Goal: Information Seeking & Learning: Check status

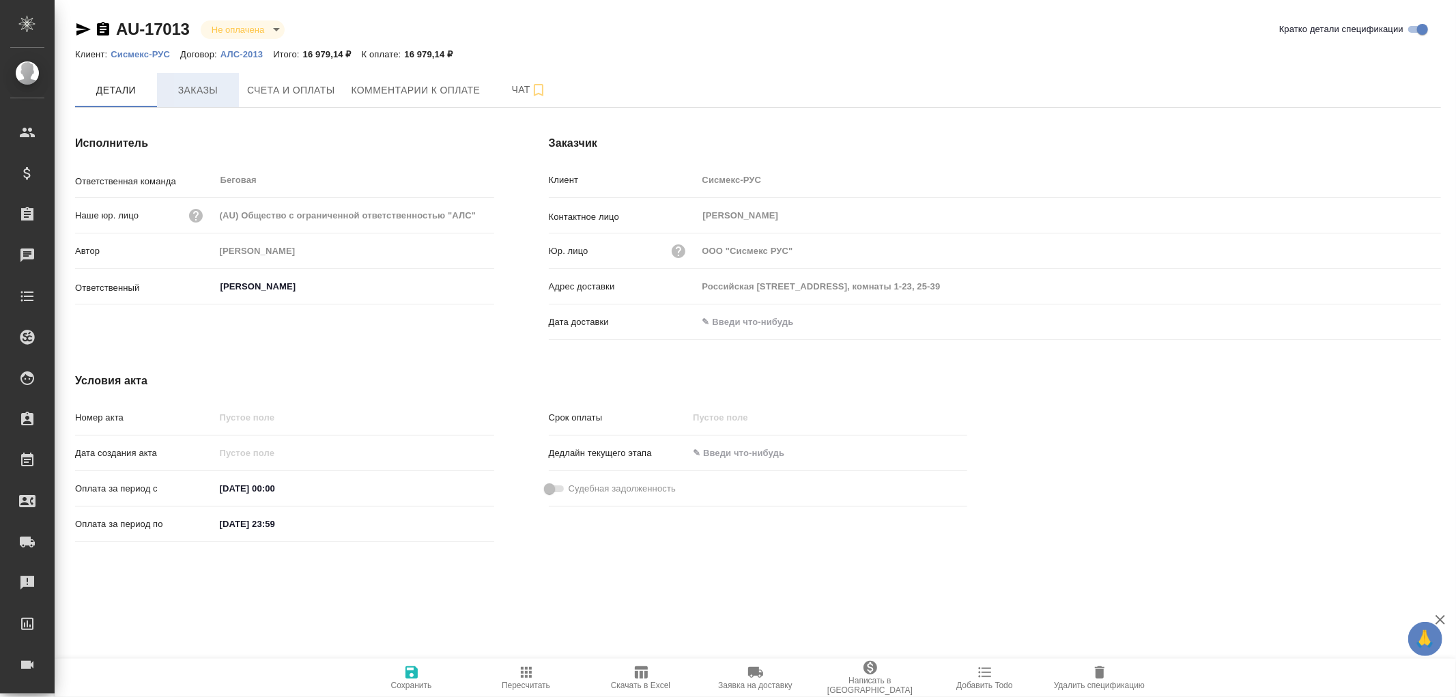
click at [197, 85] on span "Заказы" at bounding box center [198, 90] width 66 height 17
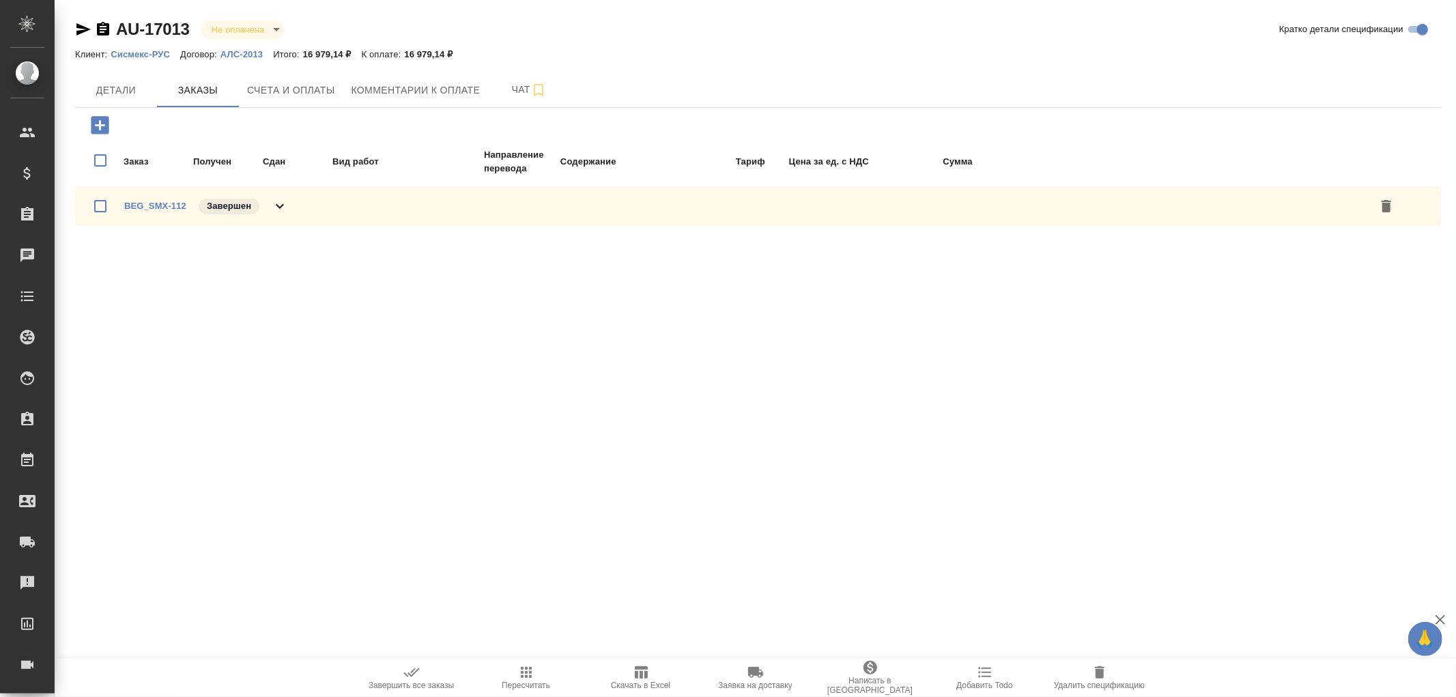
click at [242, 51] on p "АЛС-2013" at bounding box center [247, 54] width 53 height 10
click at [123, 87] on span "Детали" at bounding box center [116, 90] width 66 height 17
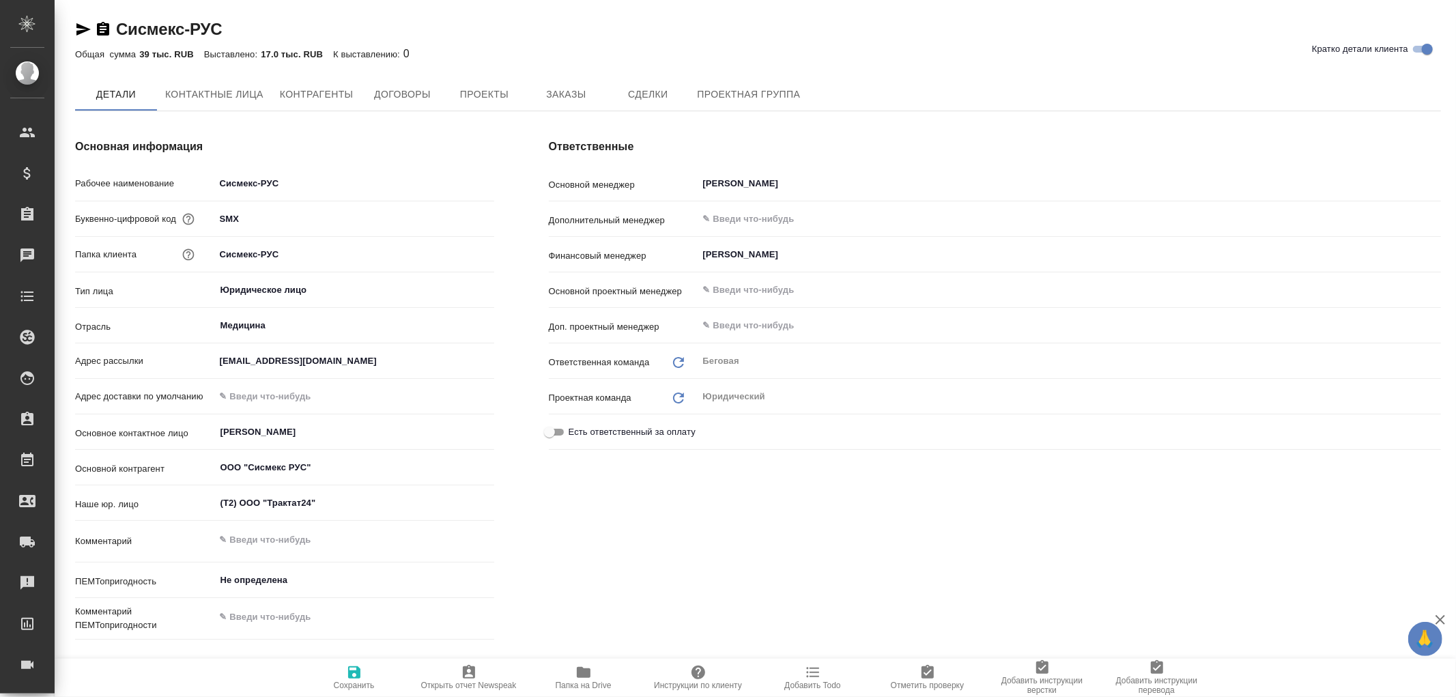
type textarea "x"
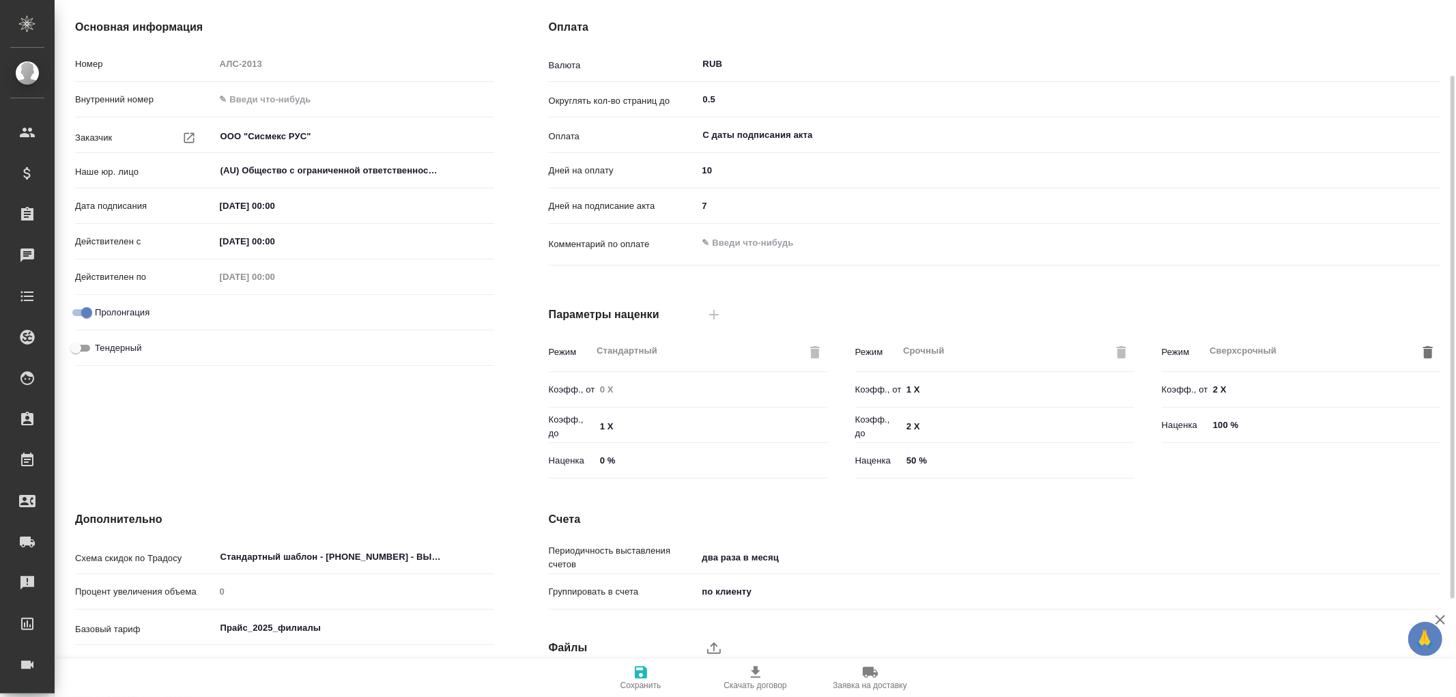
scroll to position [25, 0]
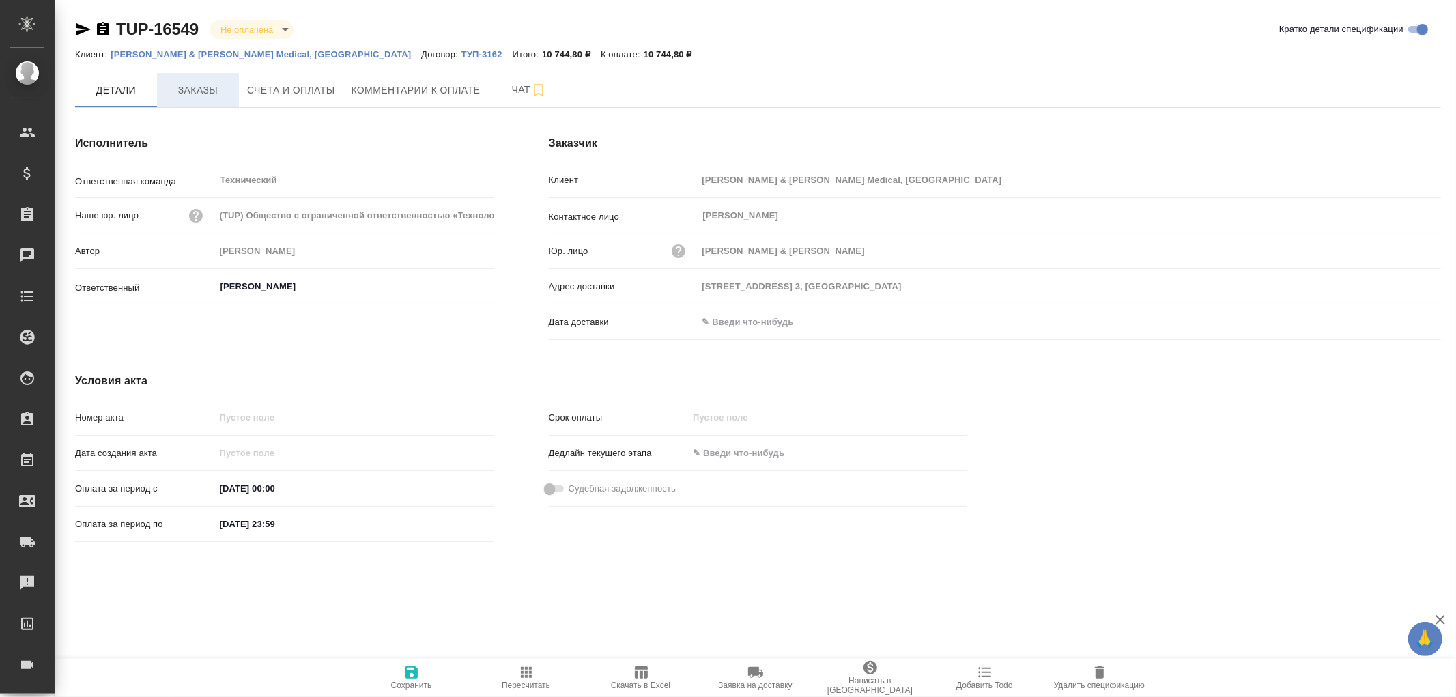
click at [199, 90] on span "Заказы" at bounding box center [198, 90] width 66 height 17
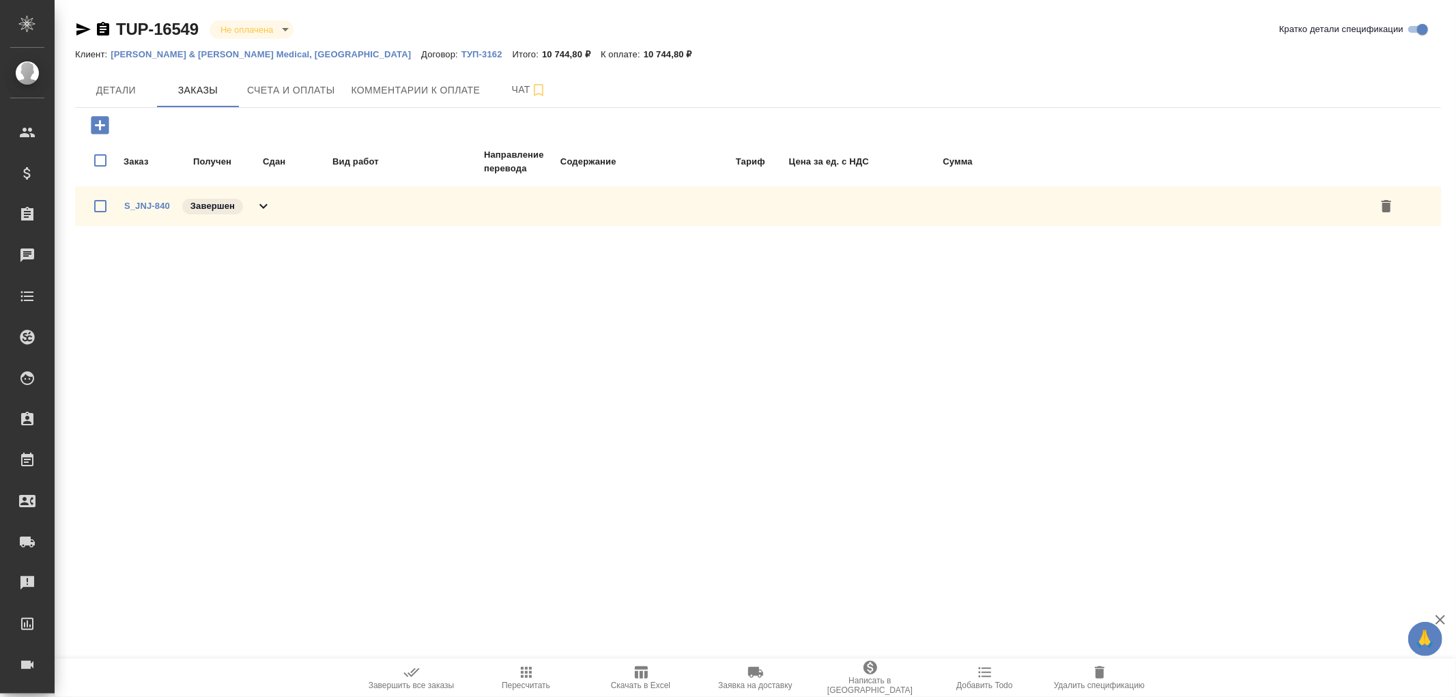
click at [257, 200] on icon at bounding box center [263, 206] width 16 height 16
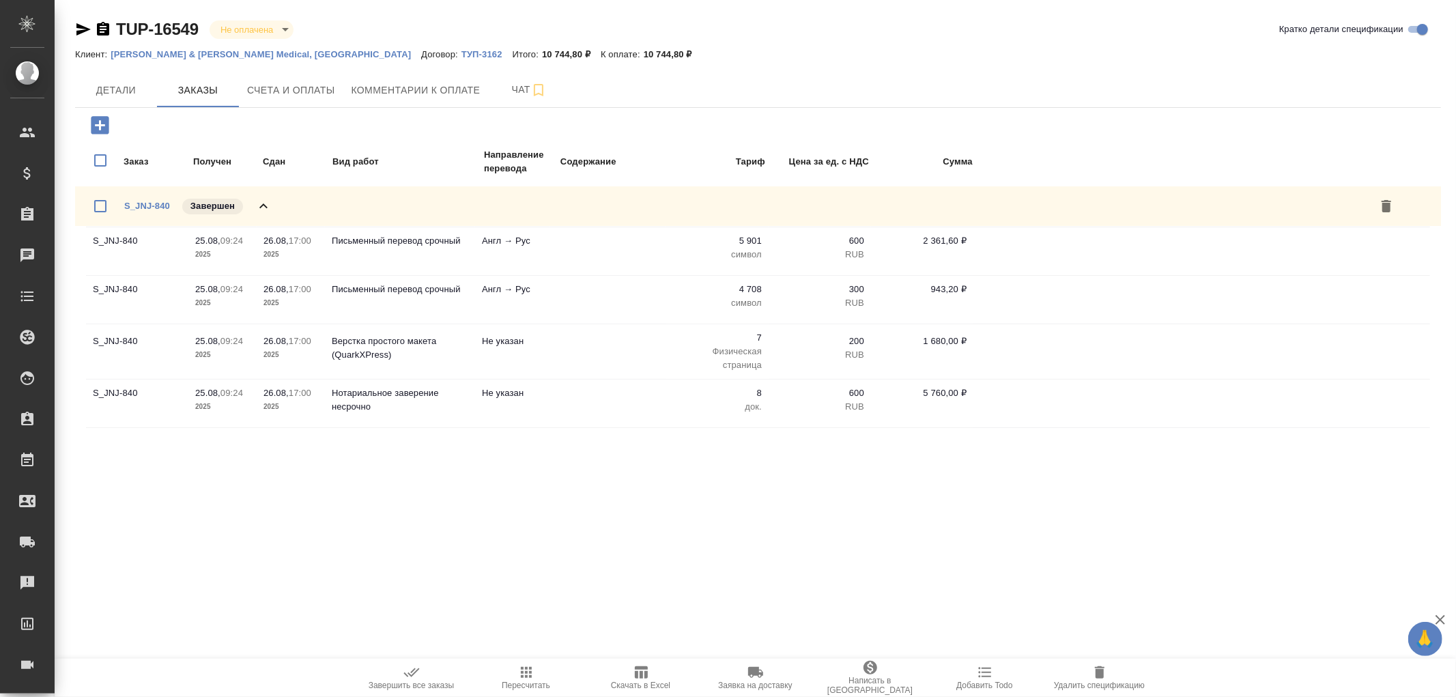
click at [257, 200] on icon at bounding box center [263, 206] width 16 height 16
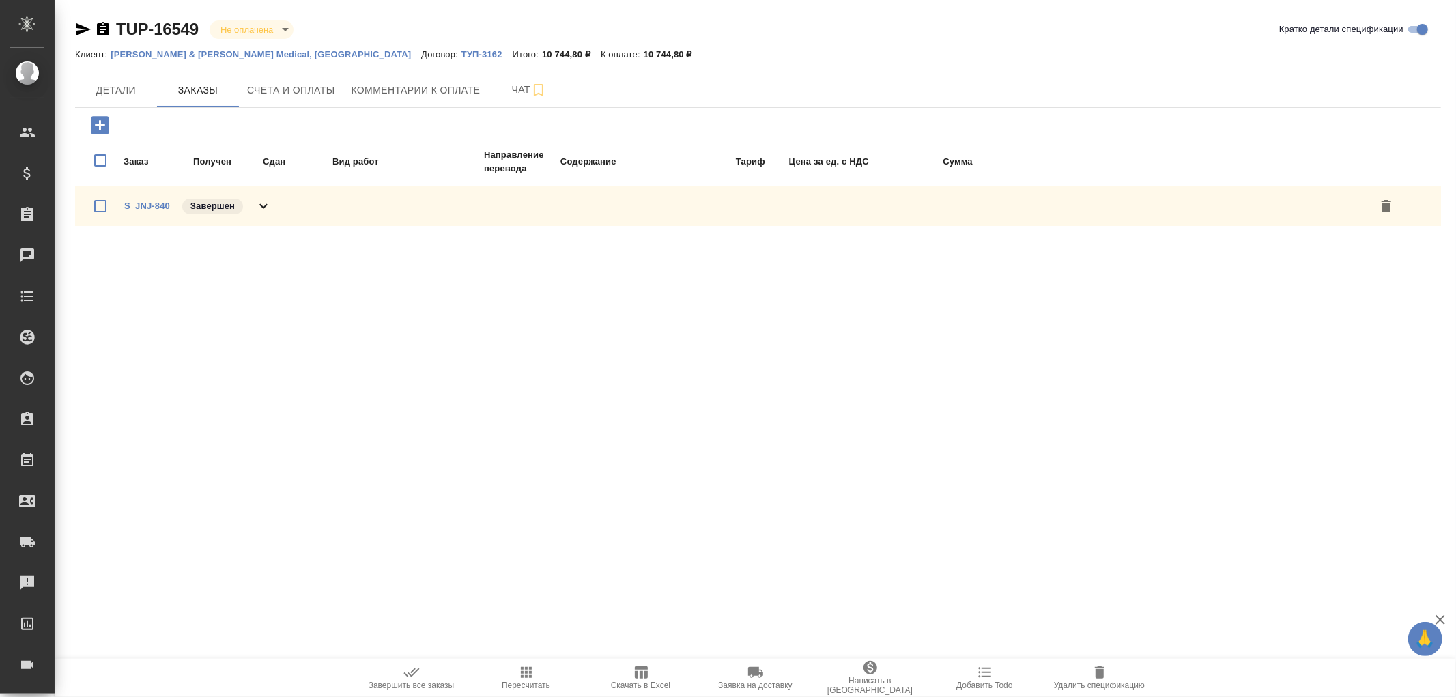
click at [102, 25] on icon "button" at bounding box center [103, 29] width 12 height 14
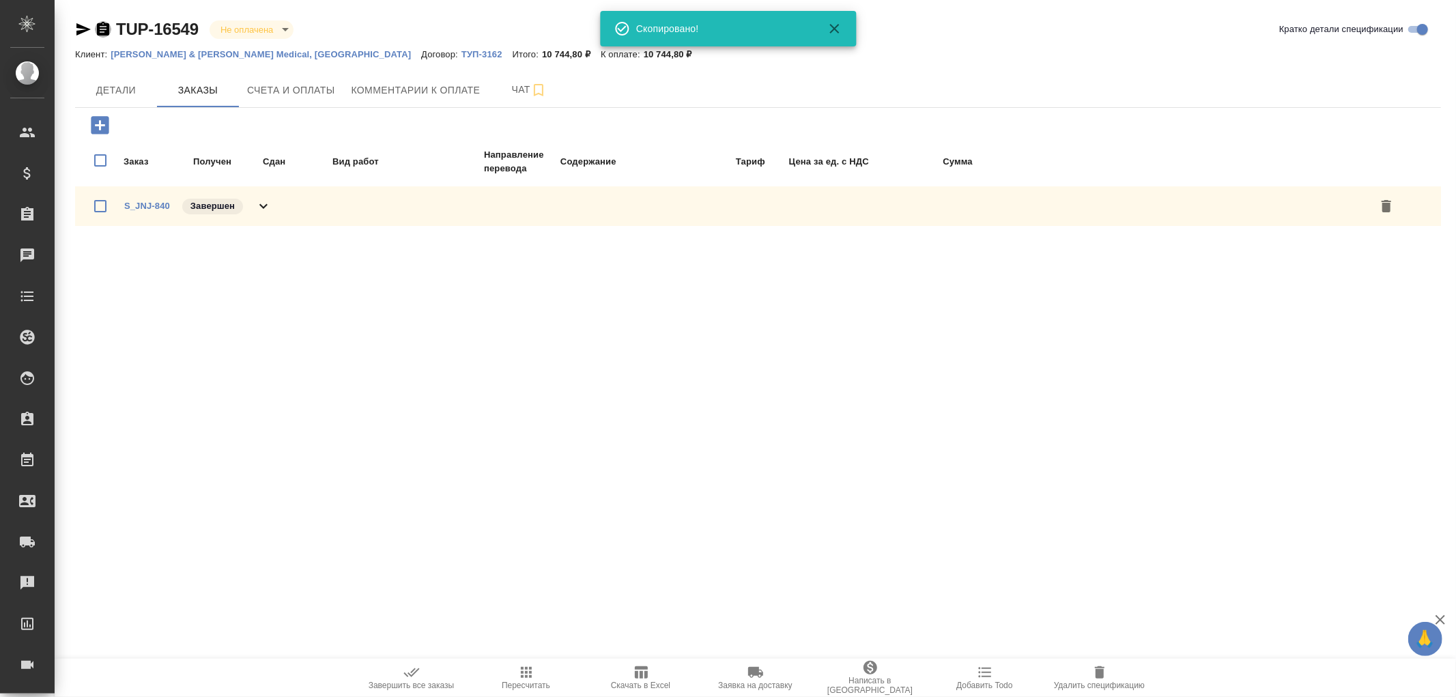
click at [101, 28] on icon "button" at bounding box center [103, 29] width 12 height 14
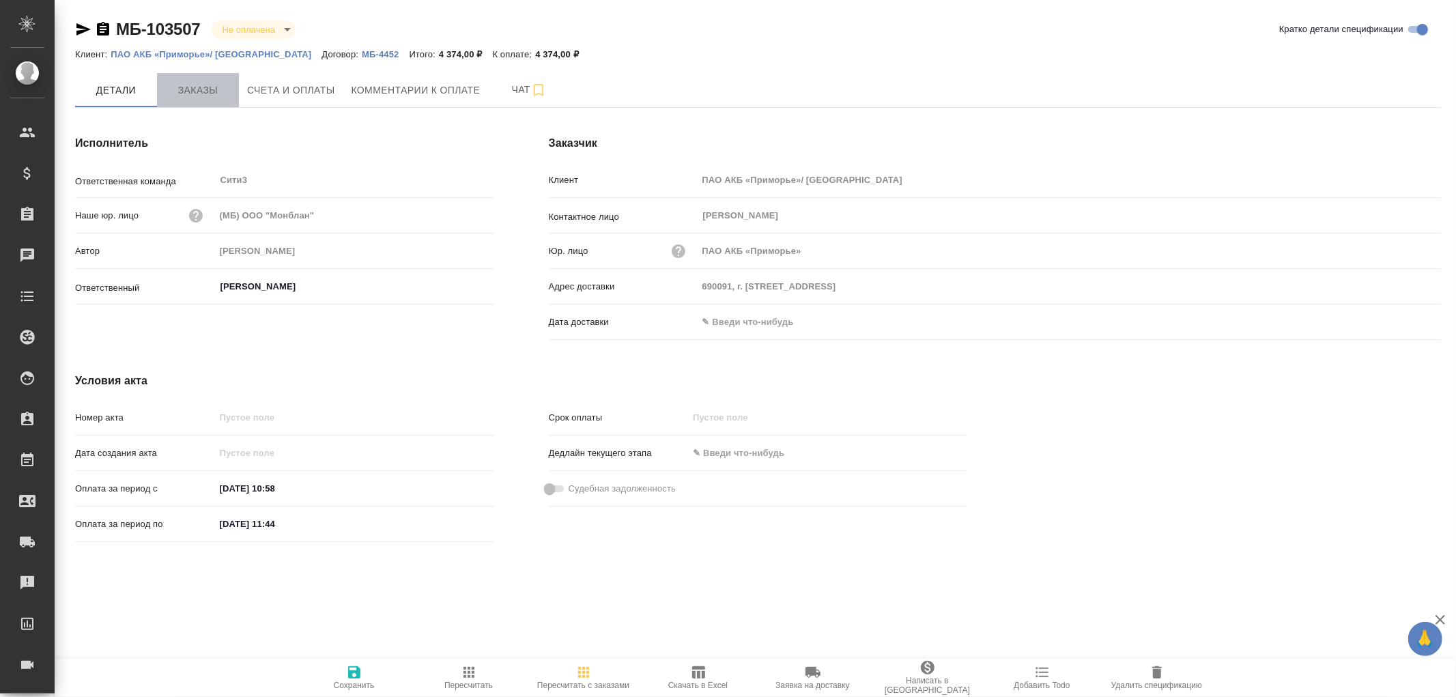
click at [209, 90] on span "Заказы" at bounding box center [198, 90] width 66 height 17
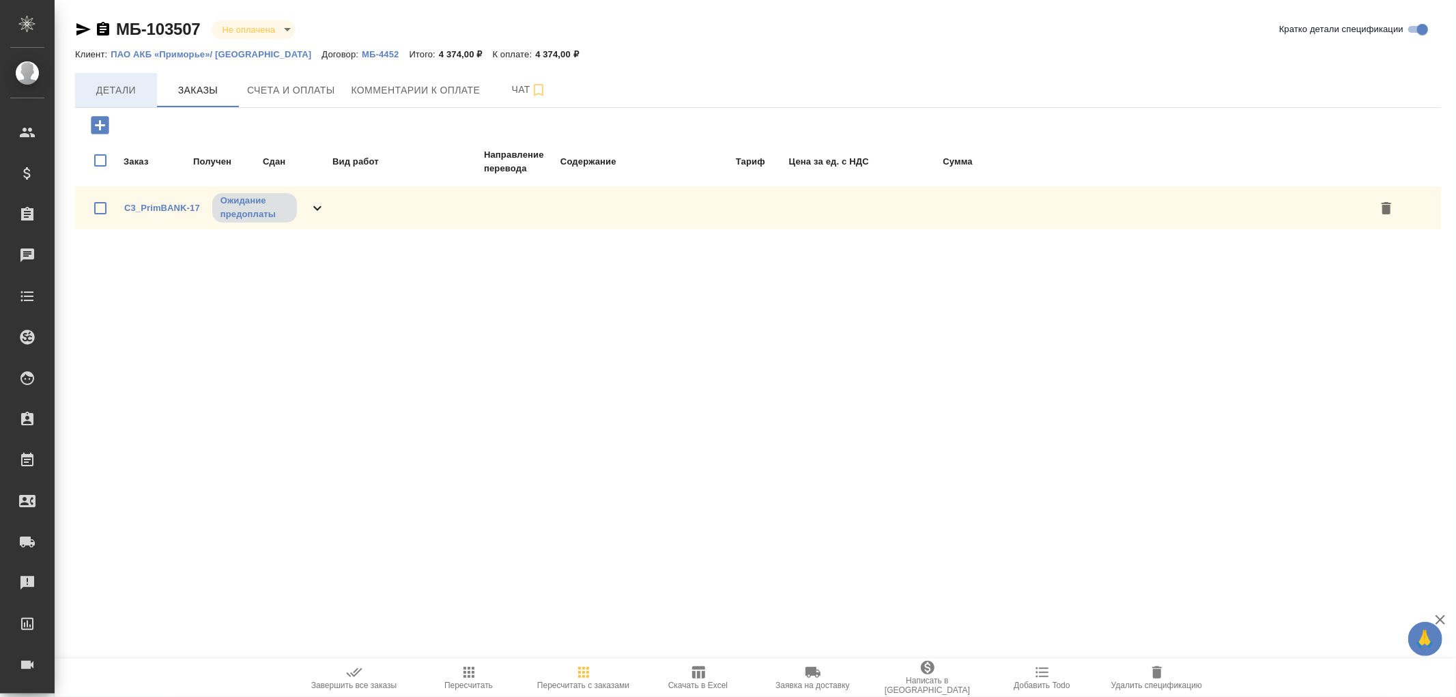
click at [118, 87] on span "Детали" at bounding box center [116, 90] width 66 height 17
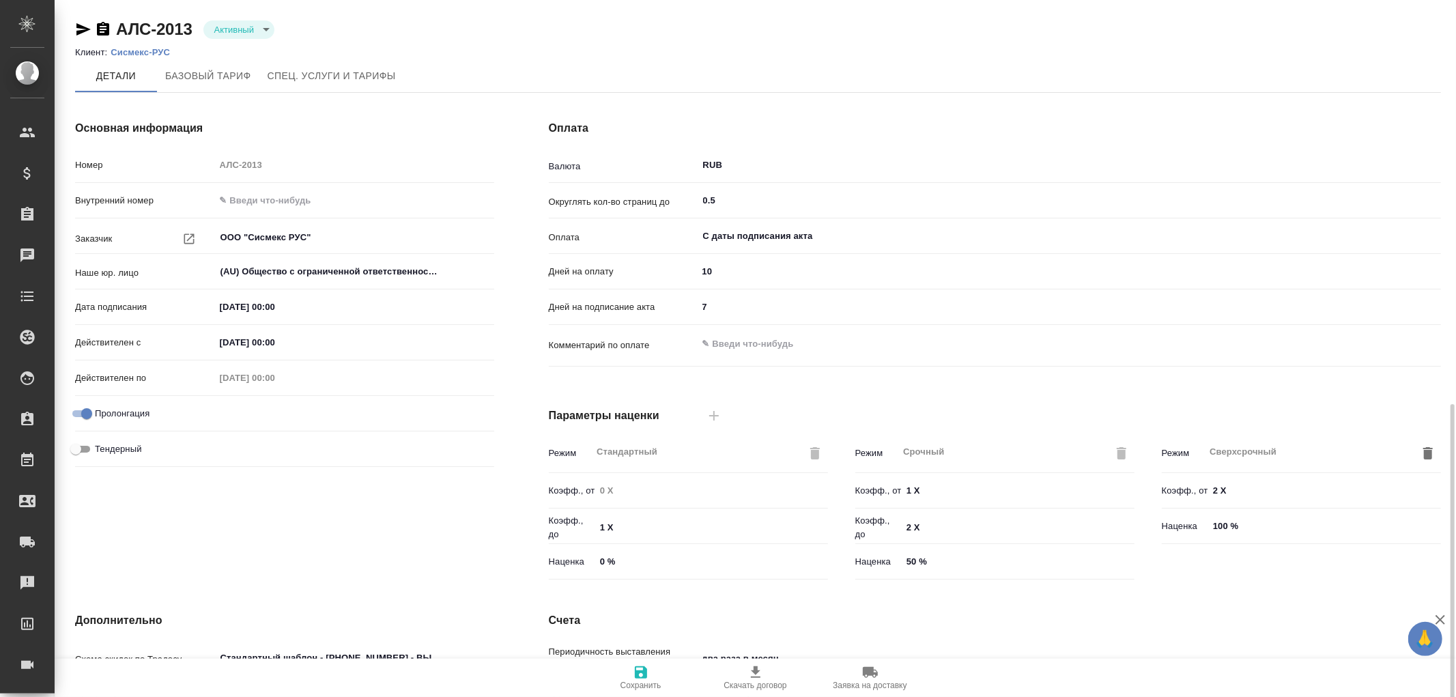
scroll to position [231, 0]
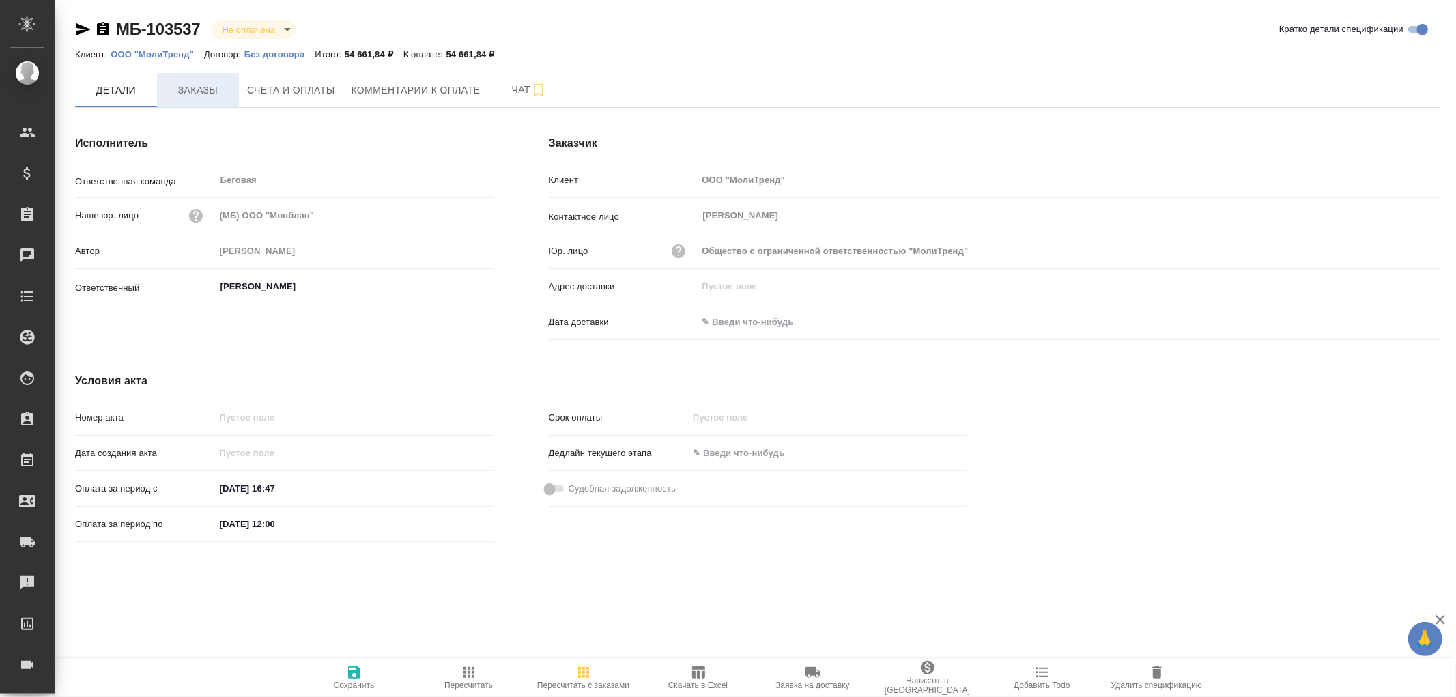
click at [208, 87] on span "Заказы" at bounding box center [198, 90] width 66 height 17
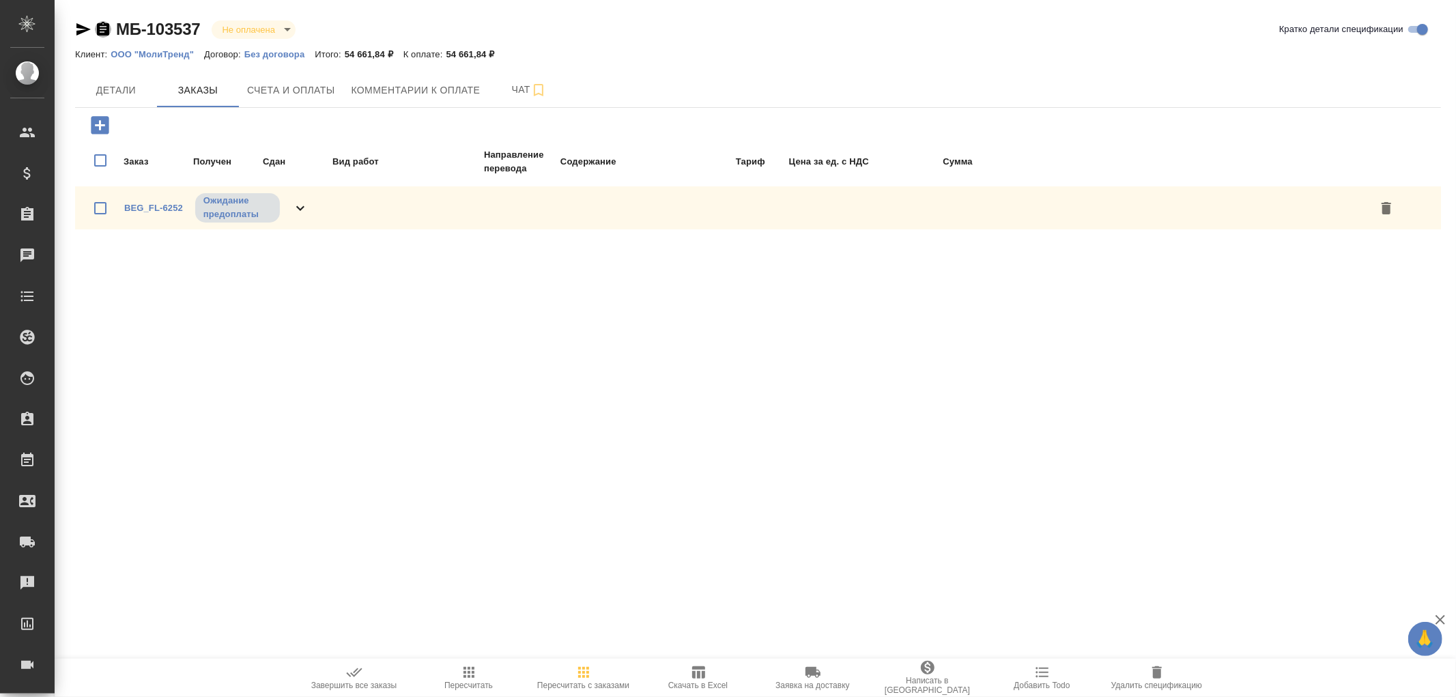
click at [100, 29] on icon "button" at bounding box center [103, 29] width 16 height 16
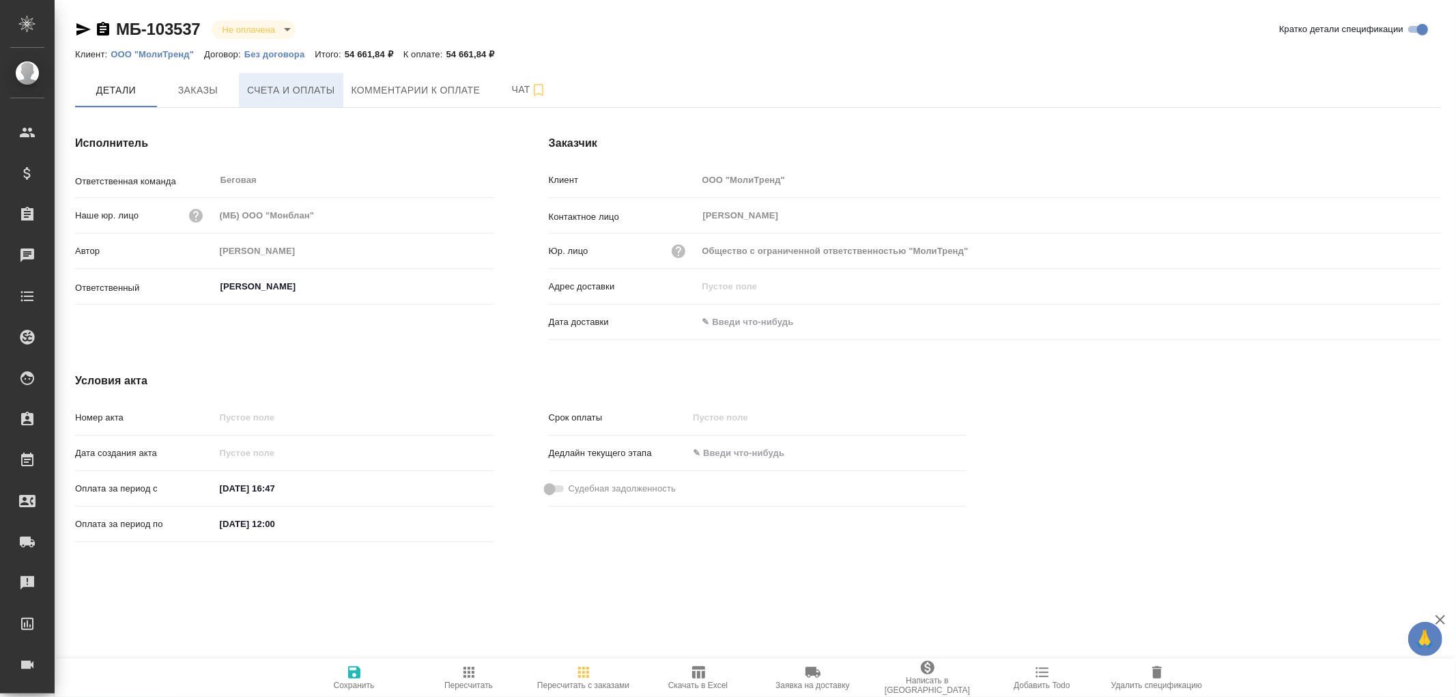
click at [284, 87] on span "Счета и оплаты" at bounding box center [291, 90] width 88 height 17
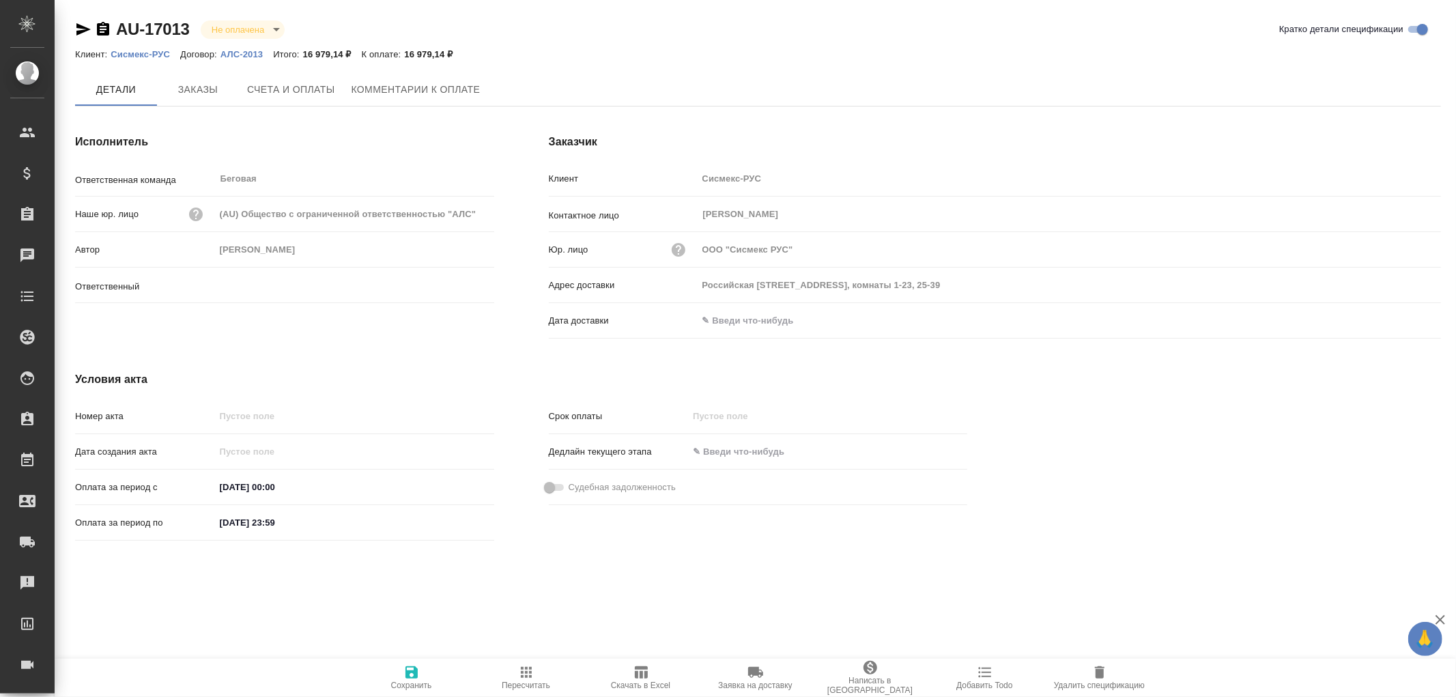
type input "Буранаева Карина"
click at [98, 23] on icon "button" at bounding box center [103, 29] width 12 height 14
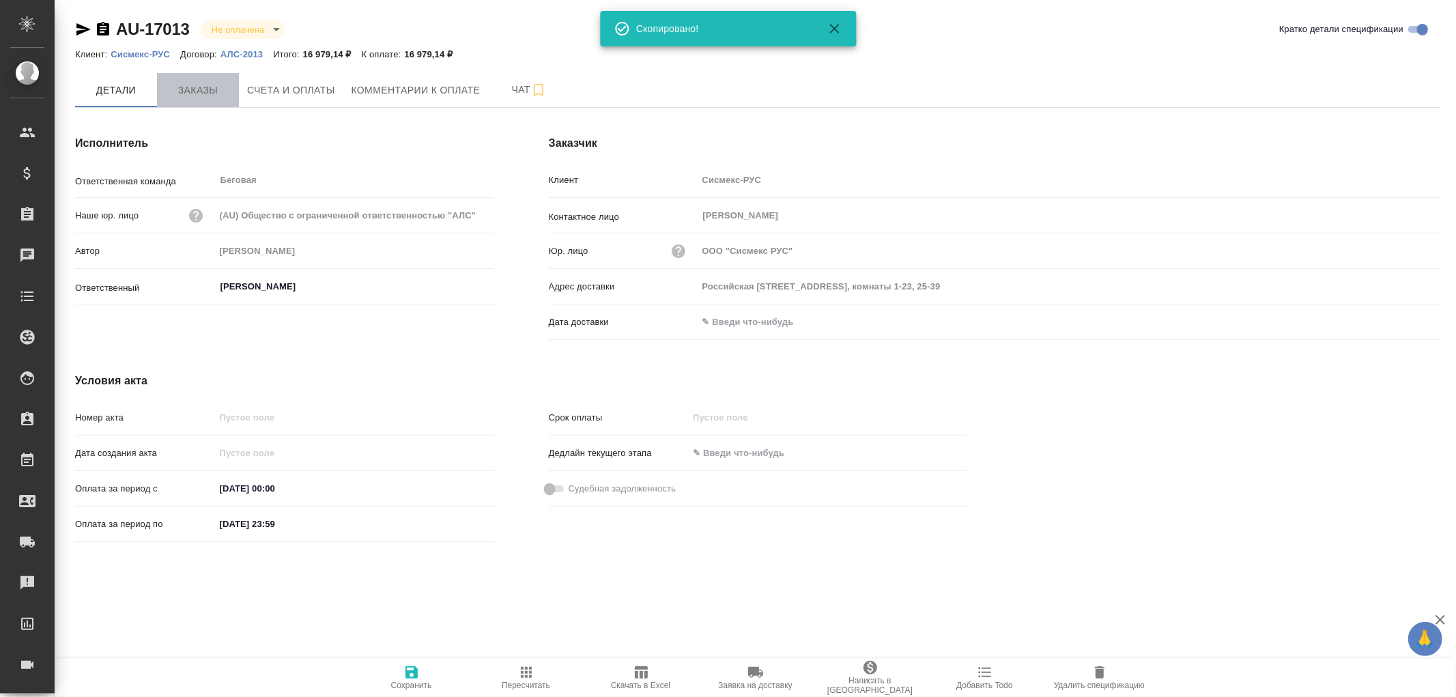
click at [176, 85] on span "Заказы" at bounding box center [198, 90] width 66 height 17
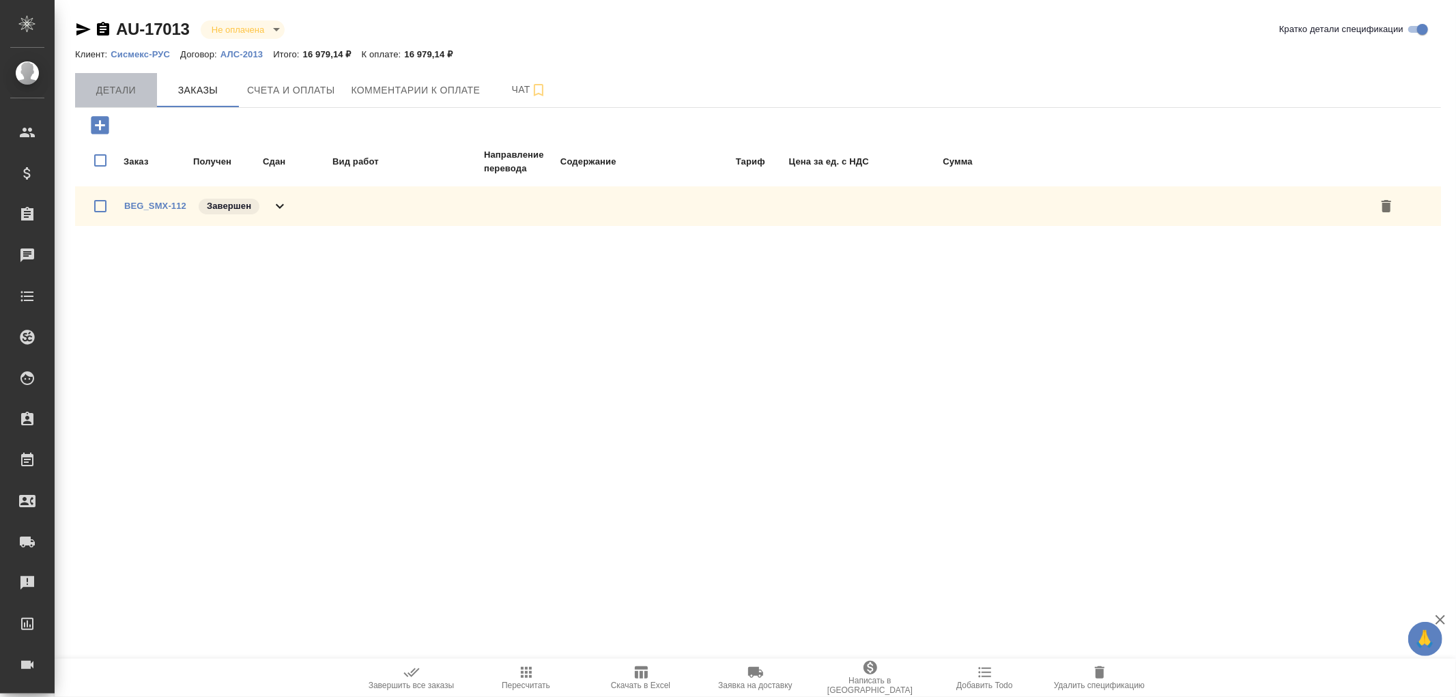
click at [135, 94] on span "Детали" at bounding box center [116, 90] width 66 height 17
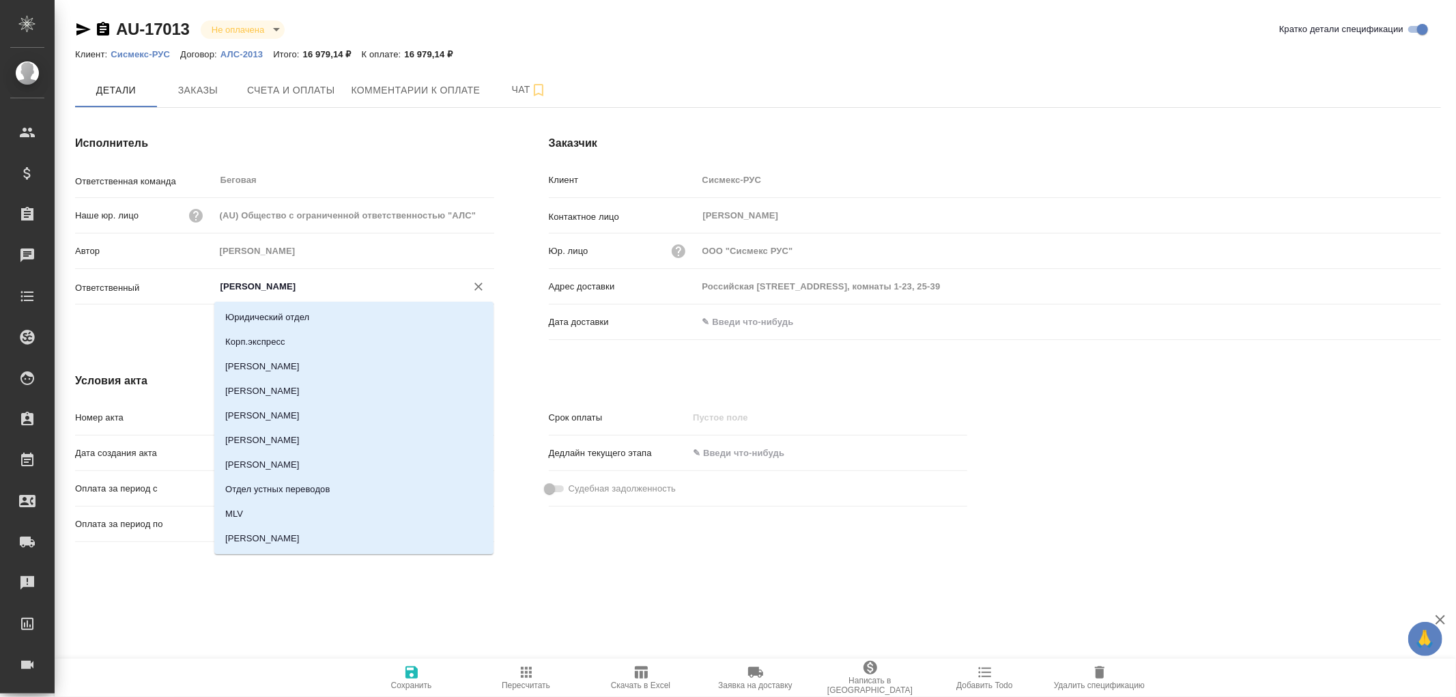
click at [263, 289] on input "Буранаева Карина" at bounding box center [331, 287] width 225 height 16
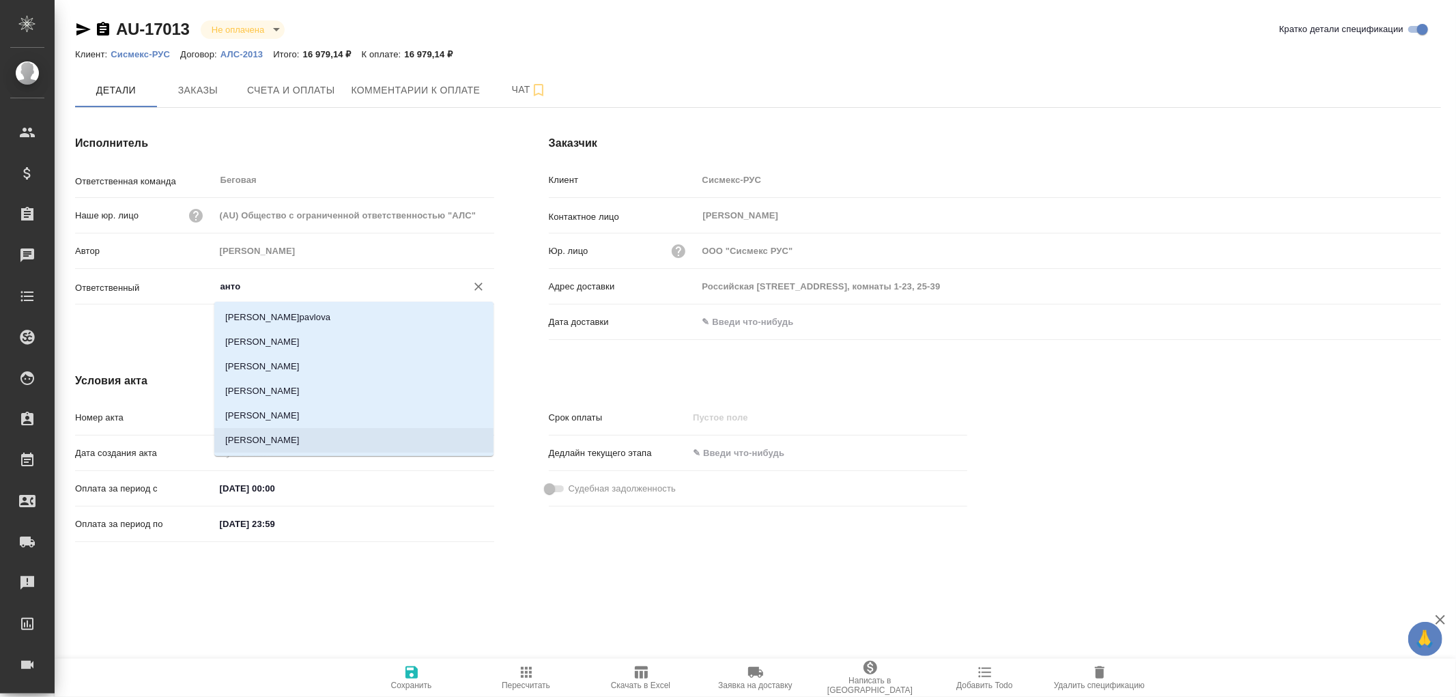
click at [290, 440] on li "[PERSON_NAME]" at bounding box center [353, 440] width 279 height 25
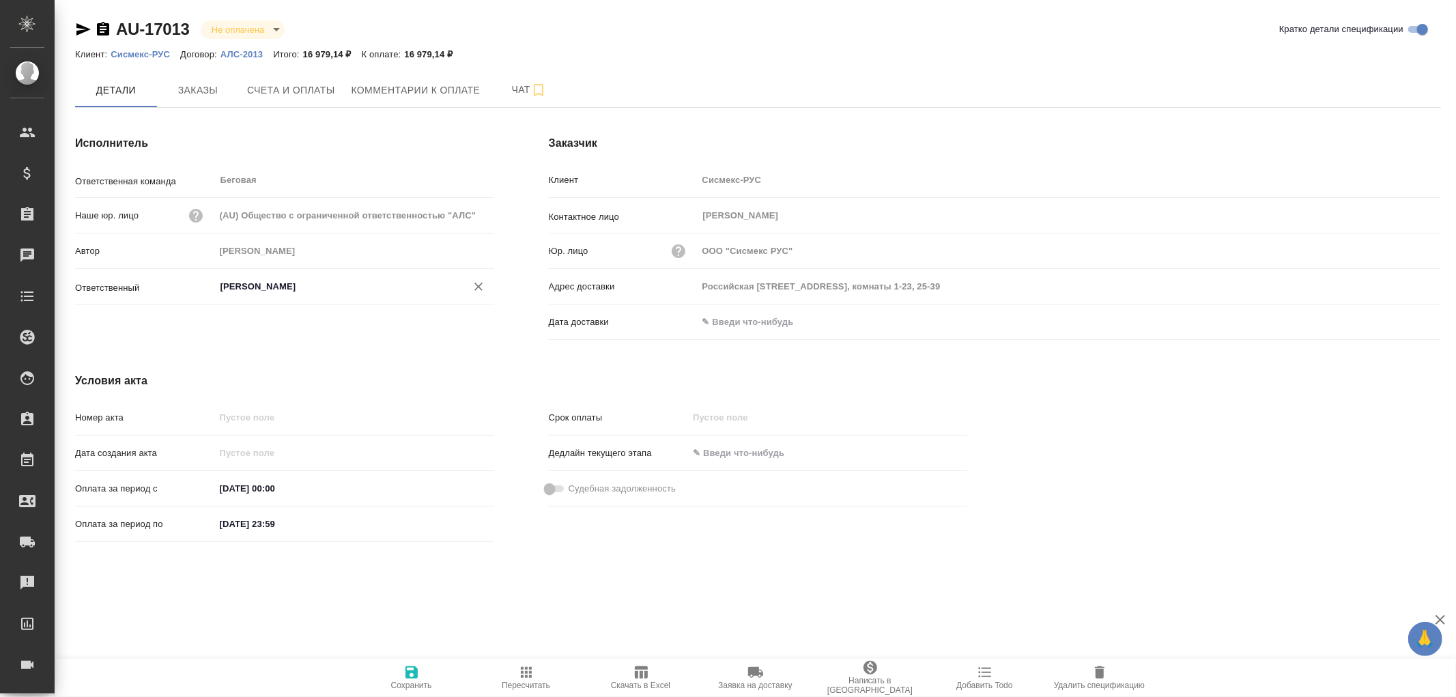
type input "[PERSON_NAME]"
click at [415, 675] on icon "button" at bounding box center [412, 672] width 12 height 12
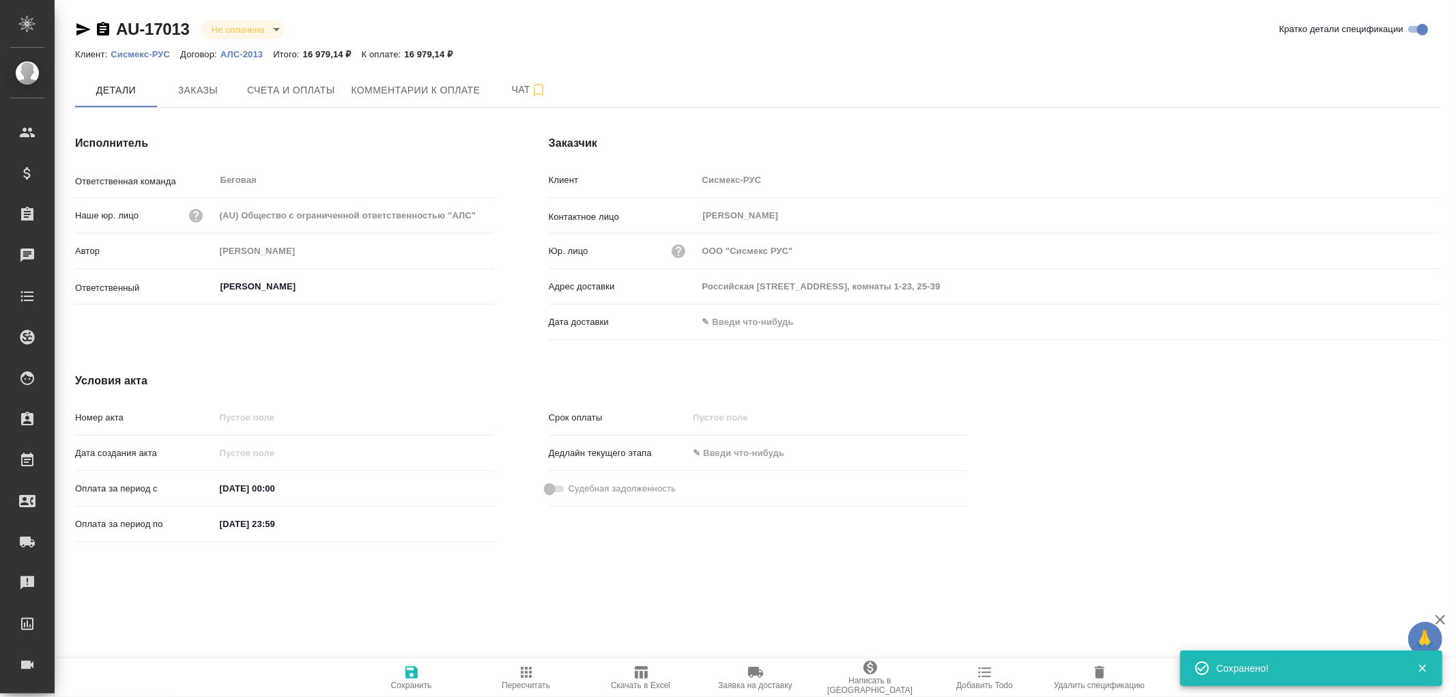
click at [107, 28] on icon "button" at bounding box center [103, 29] width 12 height 14
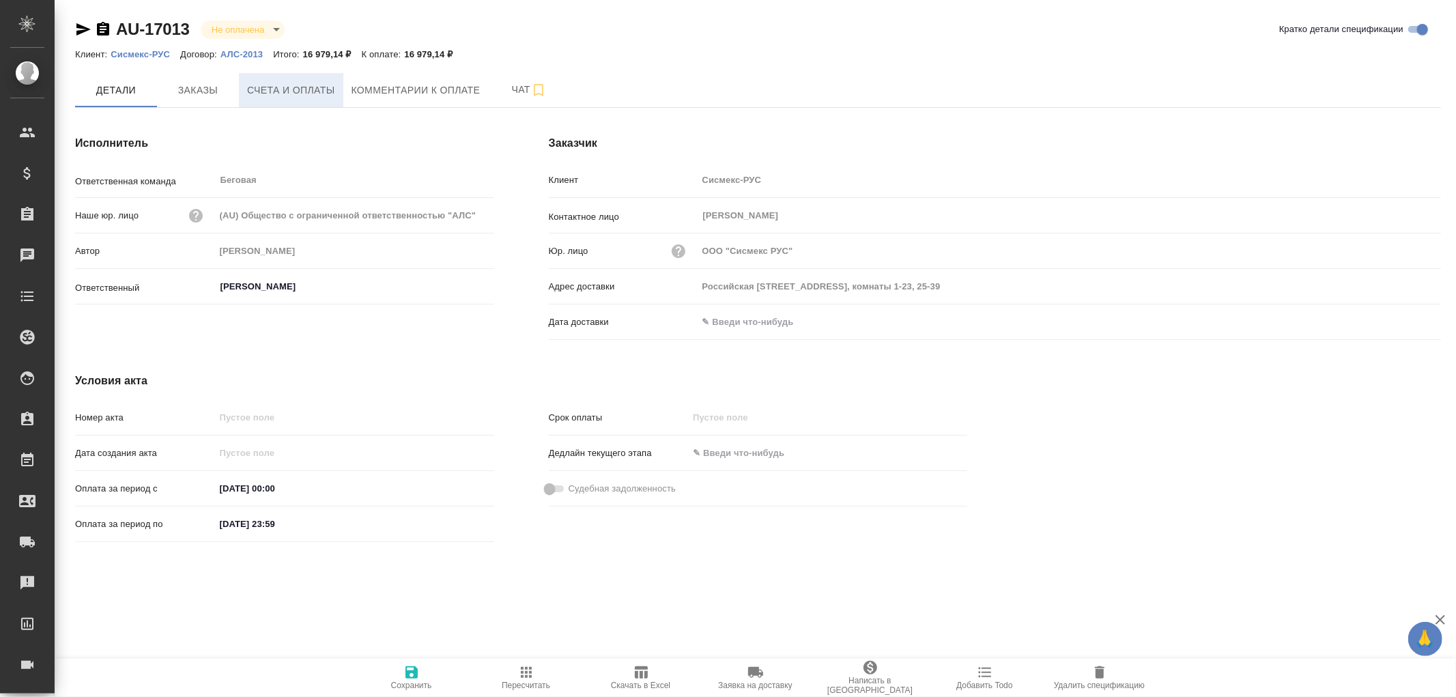
click at [304, 92] on span "Счета и оплаты" at bounding box center [291, 90] width 88 height 17
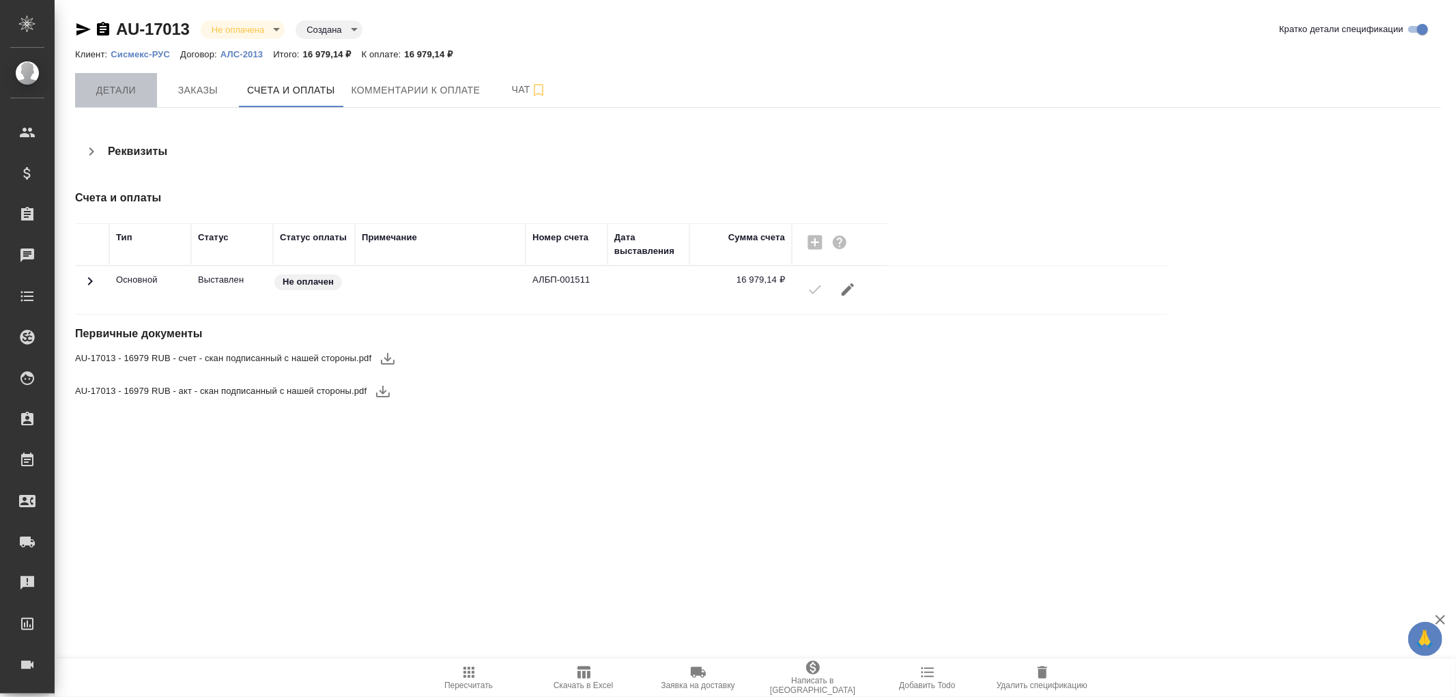
click at [110, 87] on span "Детали" at bounding box center [116, 90] width 66 height 17
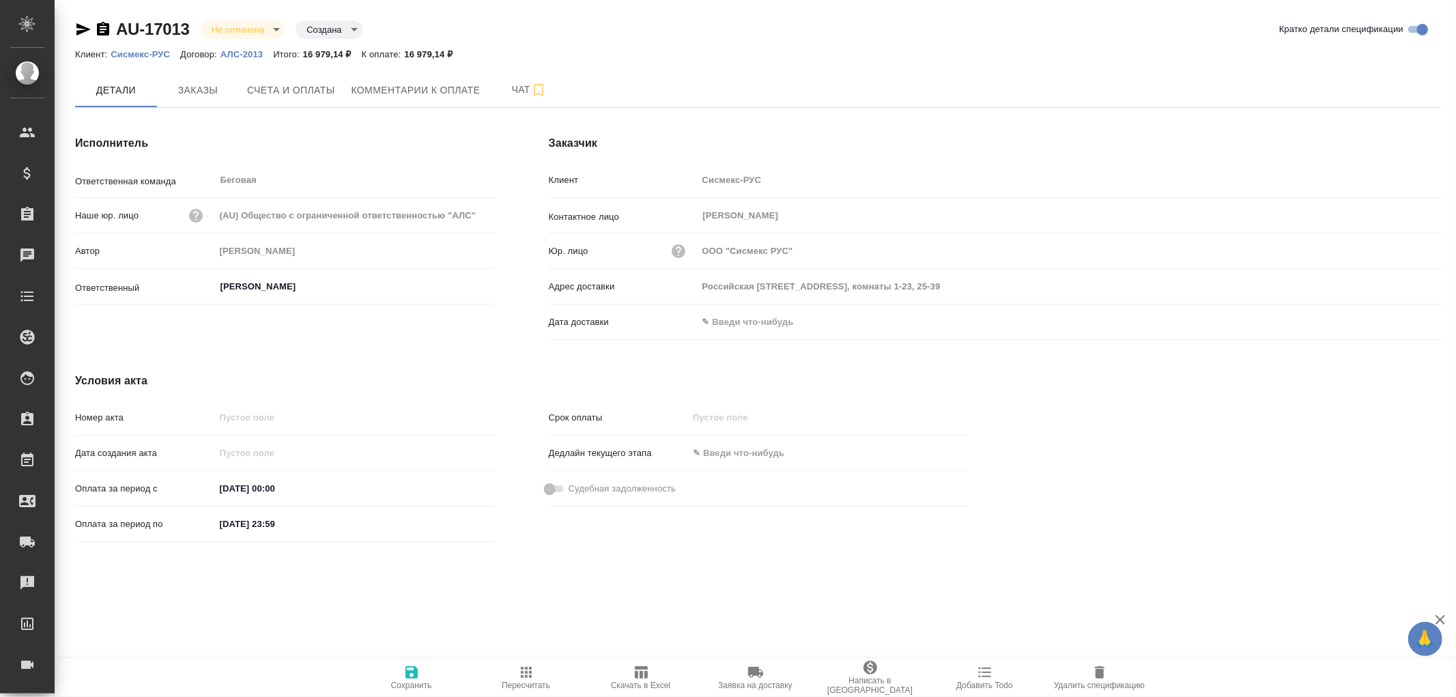
drag, startPoint x: 721, startPoint y: 317, endPoint x: 732, endPoint y: 317, distance: 10.9
click at [720, 317] on input "text" at bounding box center [757, 322] width 119 height 20
click at [1403, 326] on icon "button" at bounding box center [1402, 321] width 16 height 16
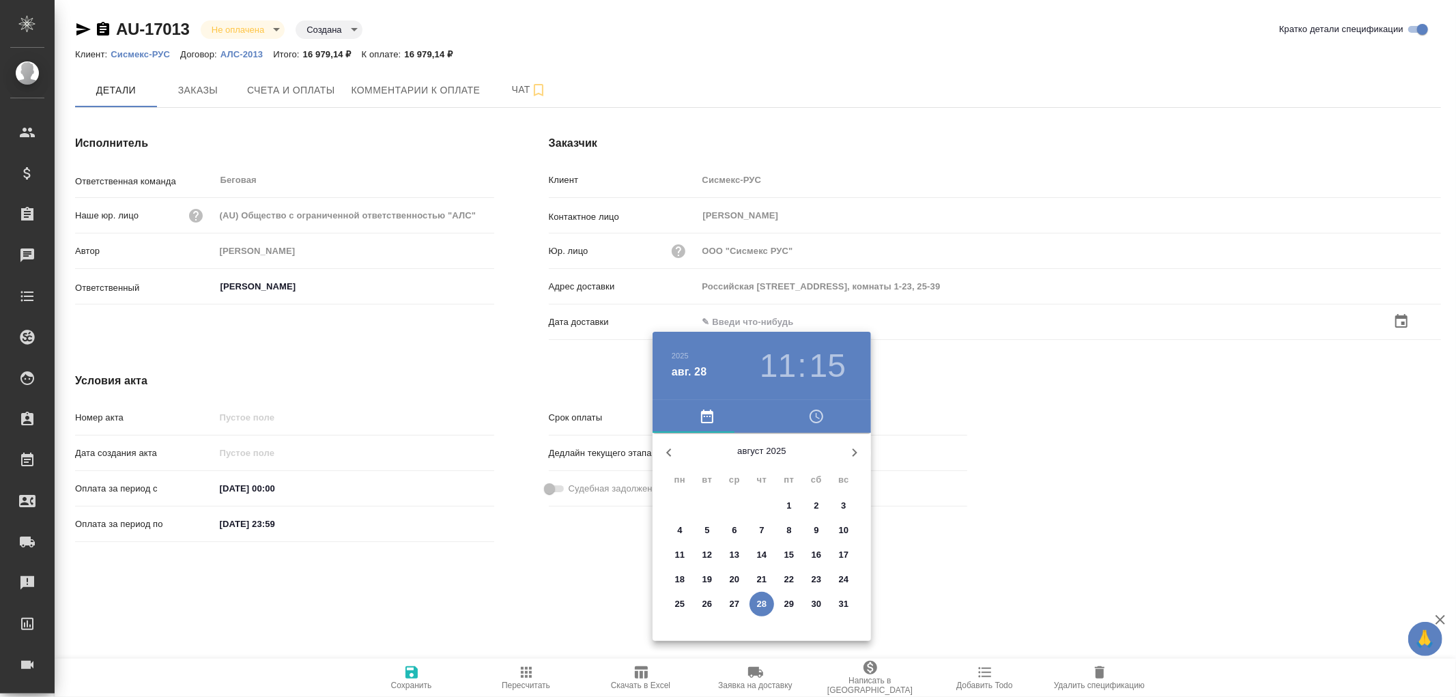
click at [761, 604] on p "28" at bounding box center [762, 604] width 10 height 14
type input "28.08.2025 11:15"
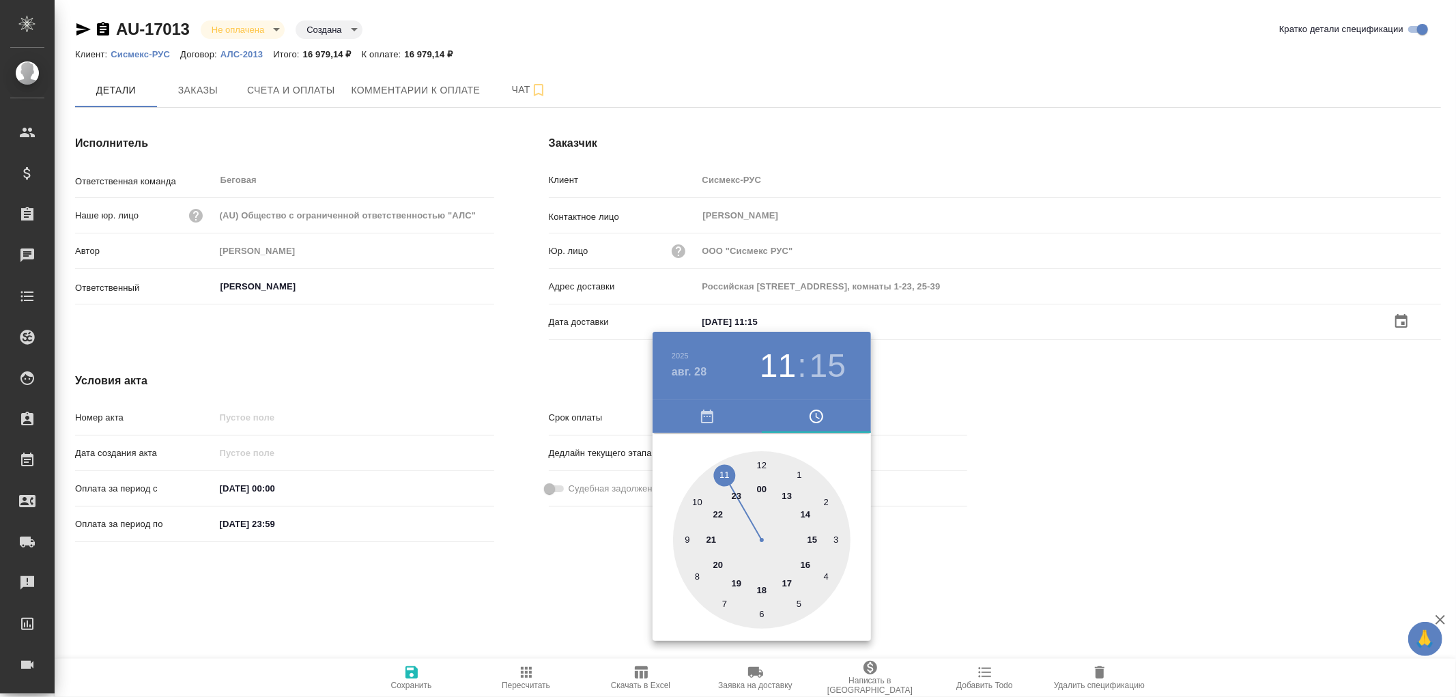
click at [411, 664] on div at bounding box center [728, 348] width 1456 height 697
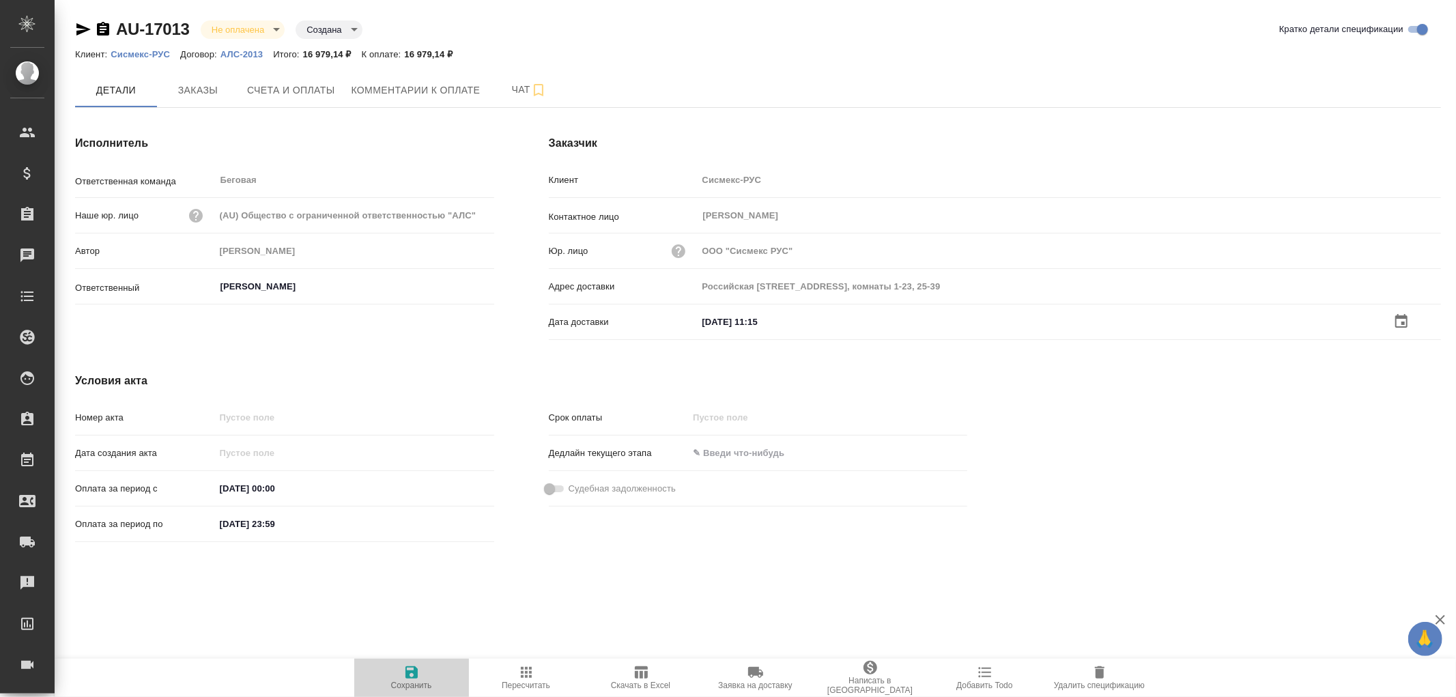
click at [411, 678] on icon "button" at bounding box center [412, 672] width 12 height 12
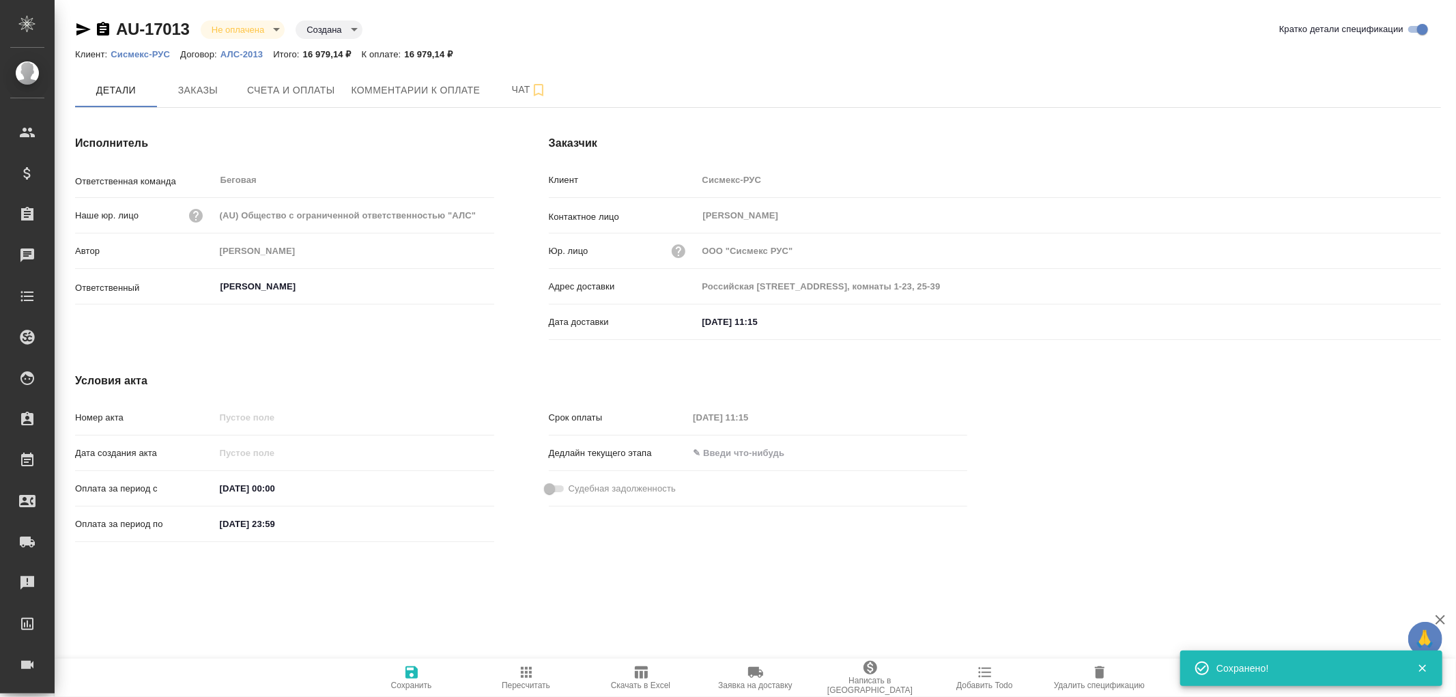
click at [414, 676] on icon "button" at bounding box center [412, 672] width 12 height 12
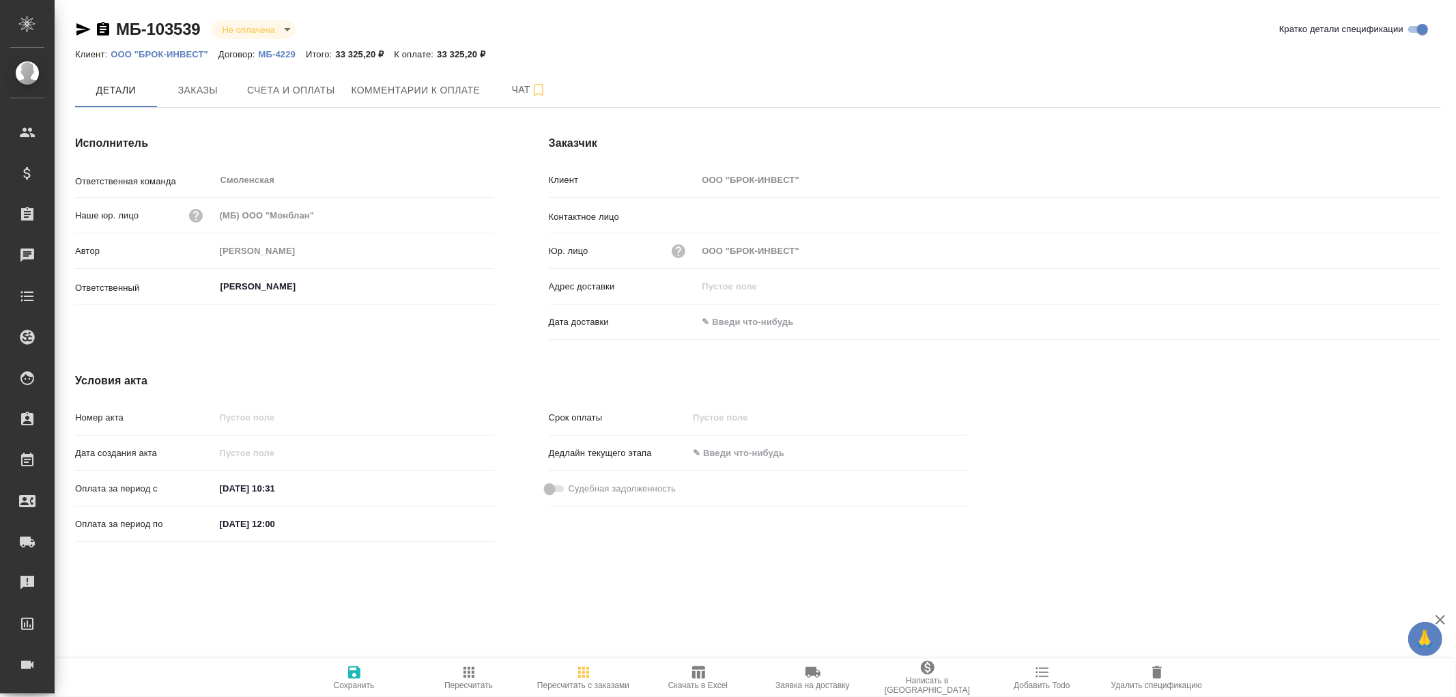
click at [107, 23] on icon "button" at bounding box center [103, 29] width 16 height 16
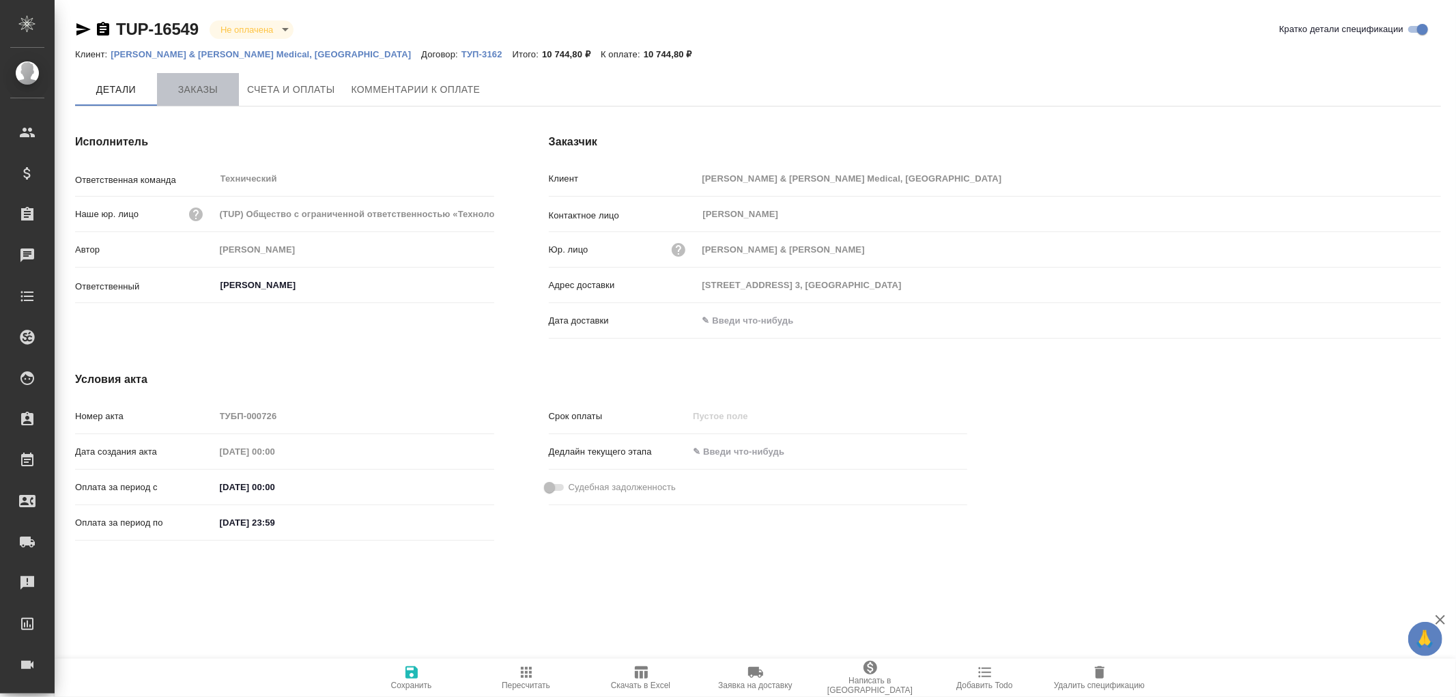
drag, startPoint x: 192, startPoint y: 85, endPoint x: 209, endPoint y: 113, distance: 32.2
click at [193, 85] on span "Заказы" at bounding box center [198, 89] width 66 height 17
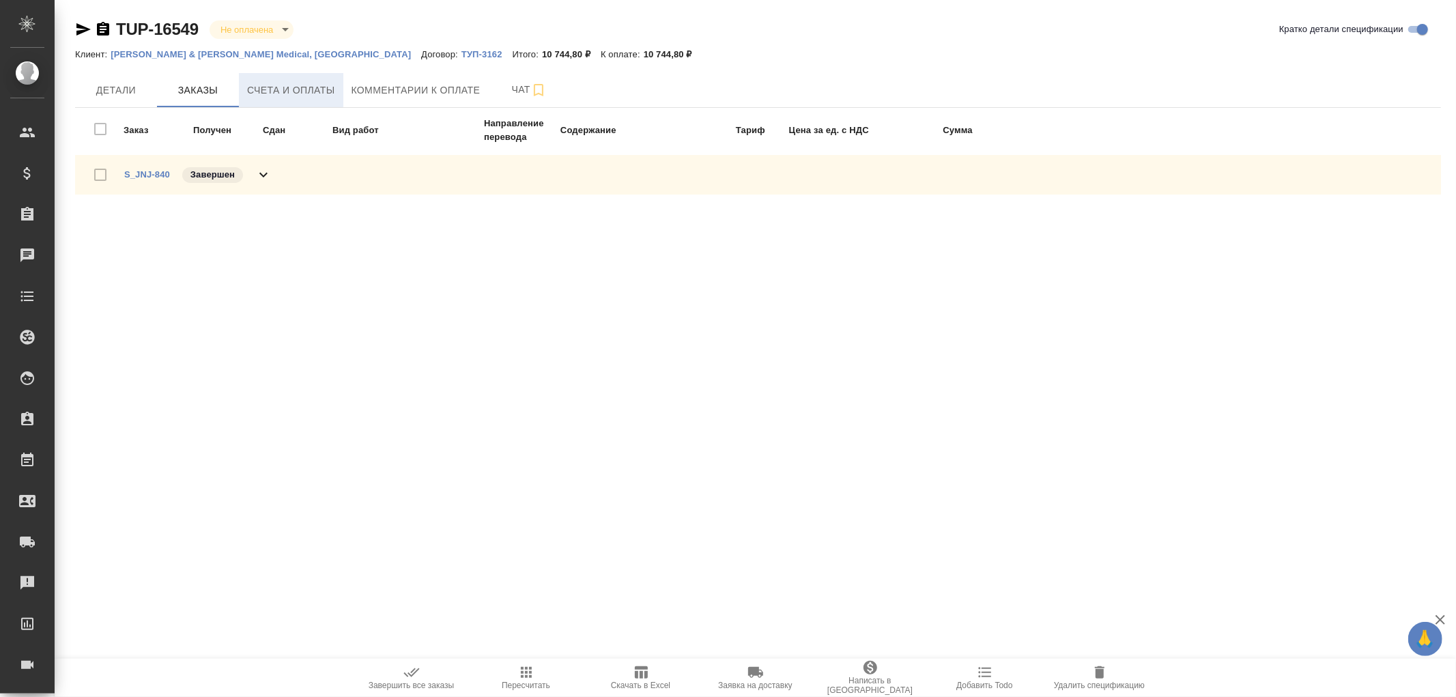
click at [312, 80] on button "Счета и оплаты" at bounding box center [291, 90] width 104 height 34
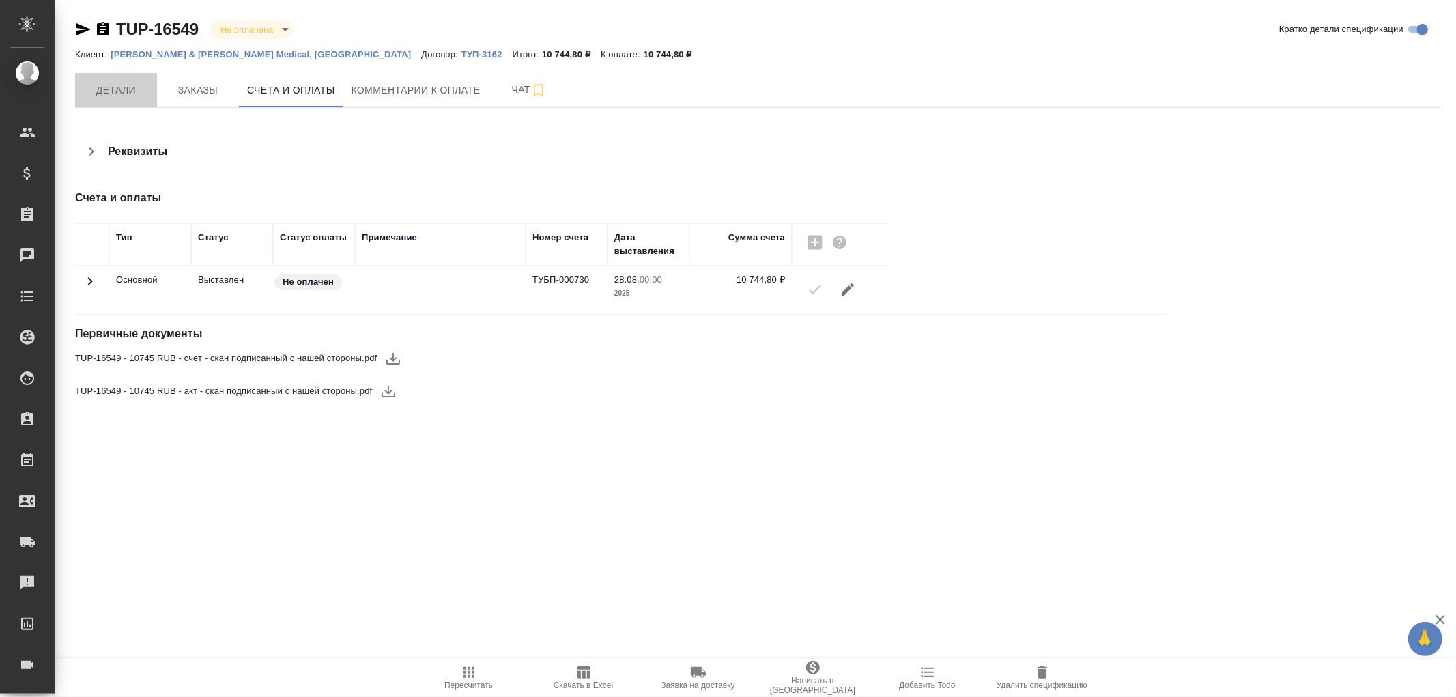
drag, startPoint x: 124, startPoint y: 89, endPoint x: 277, endPoint y: 196, distance: 186.9
click at [126, 91] on span "Детали" at bounding box center [116, 90] width 66 height 17
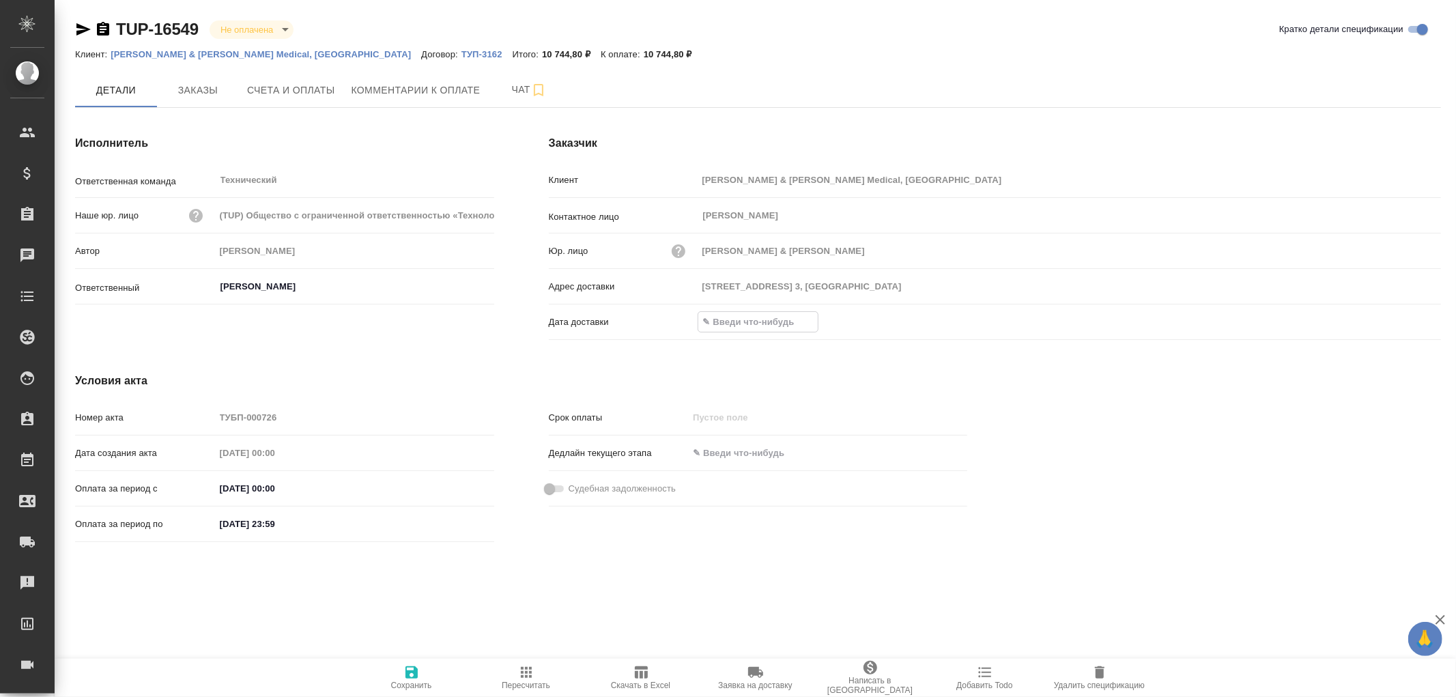
drag, startPoint x: 742, startPoint y: 321, endPoint x: 752, endPoint y: 322, distance: 9.6
click at [743, 320] on input "text" at bounding box center [757, 322] width 119 height 20
click at [1400, 323] on icon "button" at bounding box center [1402, 321] width 16 height 16
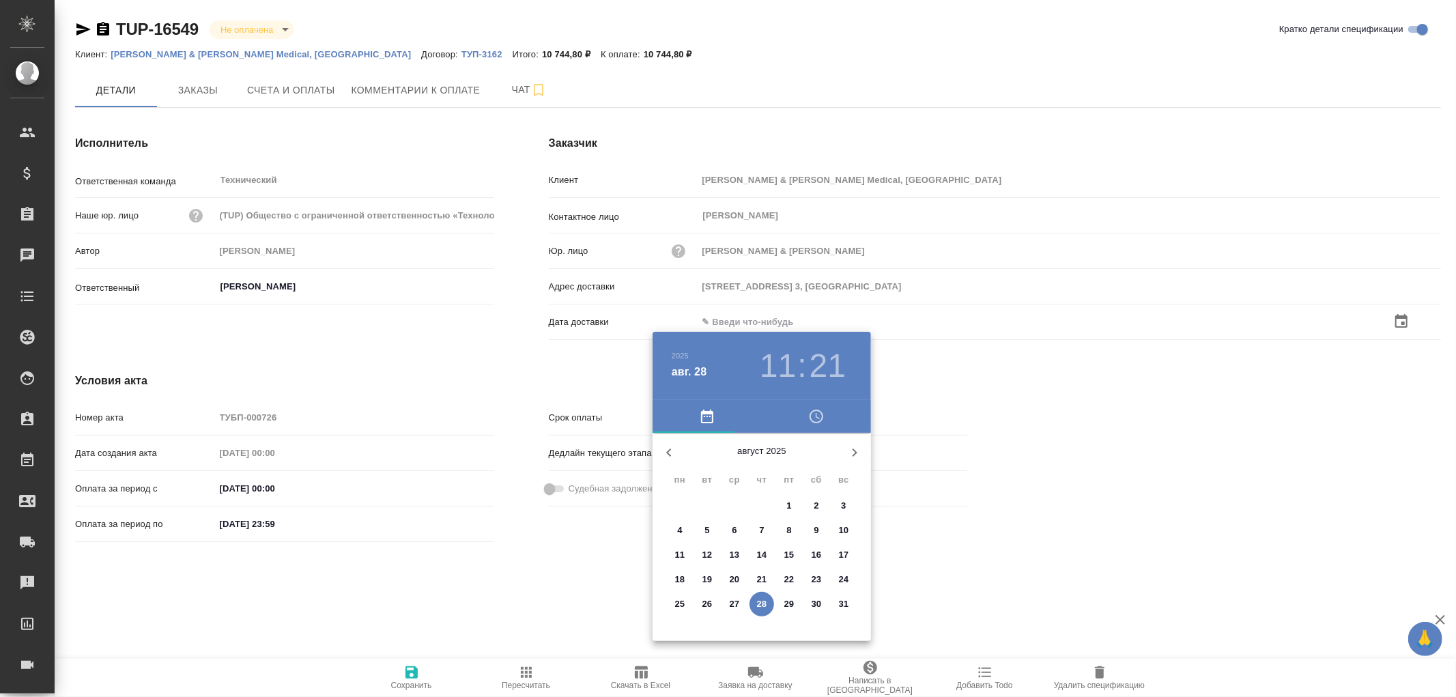
click at [768, 603] on span "28" at bounding box center [762, 604] width 25 height 14
type input "28.08.2025 11:21"
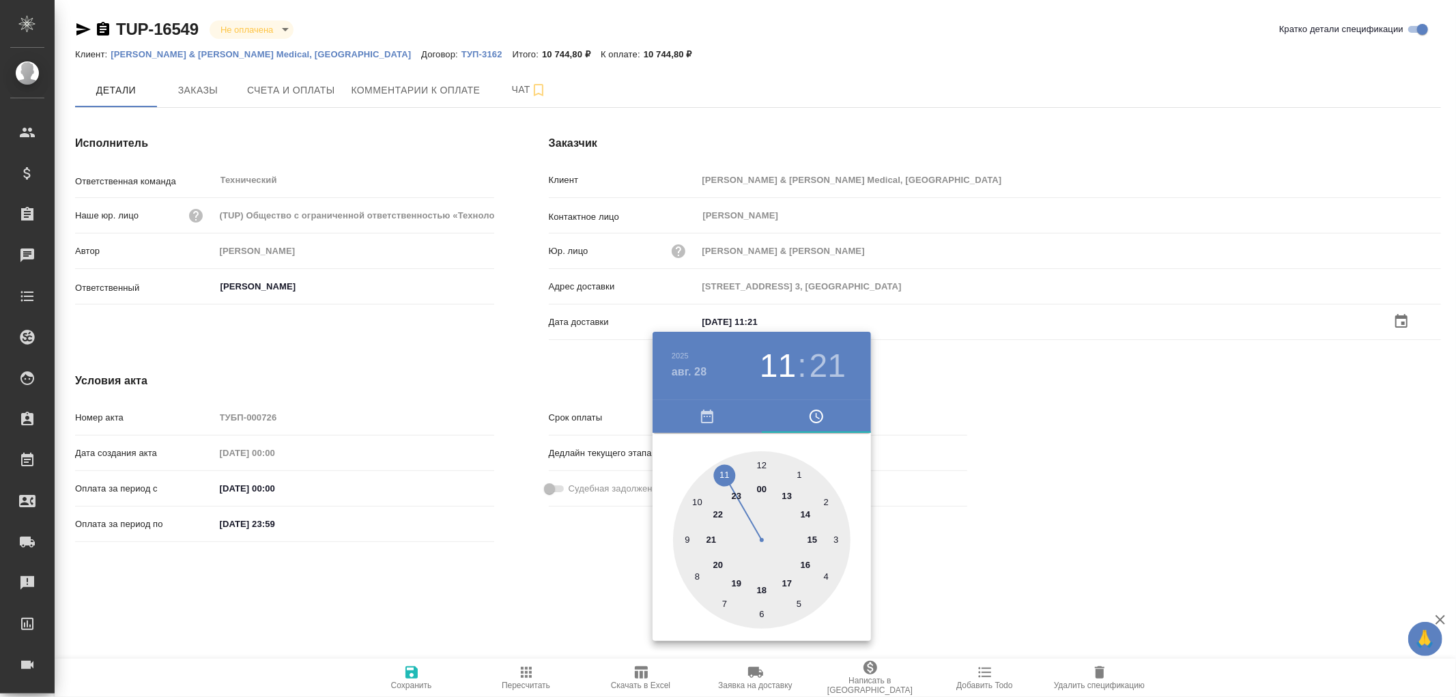
click at [415, 673] on div at bounding box center [728, 348] width 1456 height 697
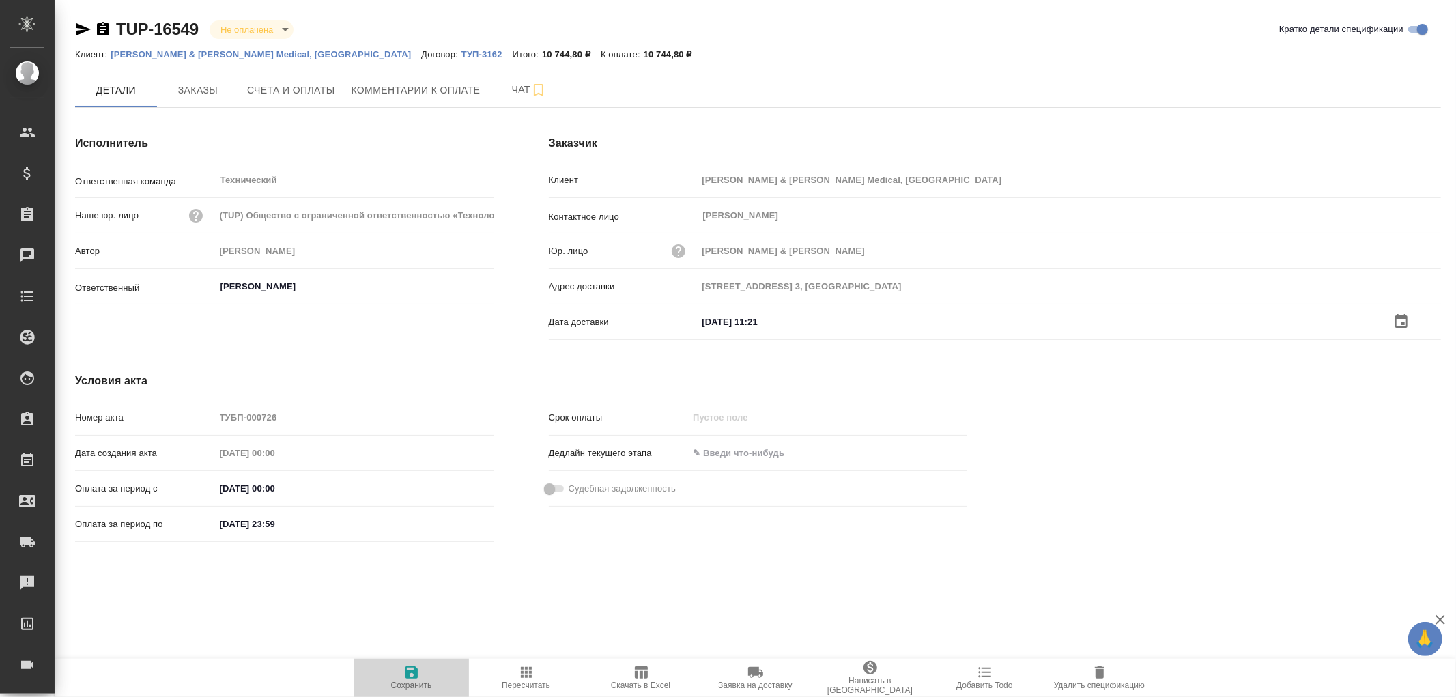
click at [410, 670] on icon "button" at bounding box center [412, 672] width 16 height 16
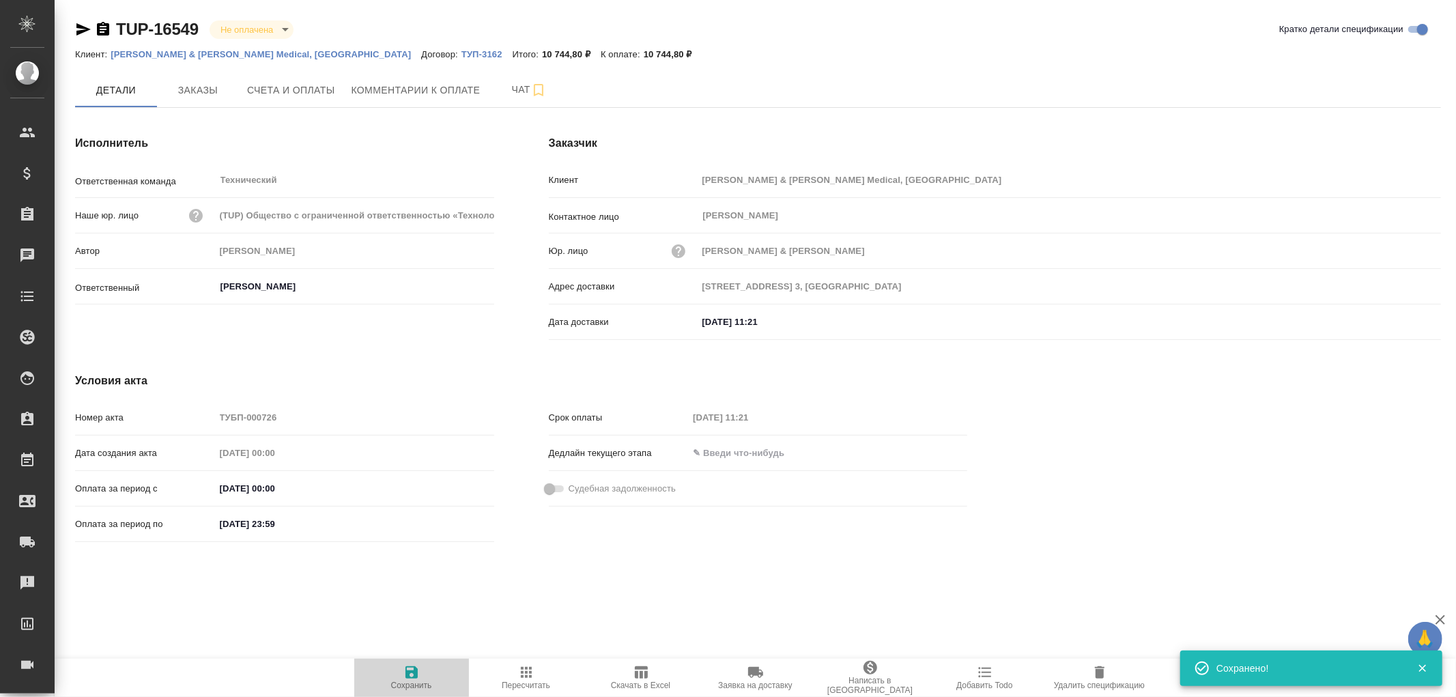
click at [410, 670] on icon "button" at bounding box center [412, 672] width 16 height 16
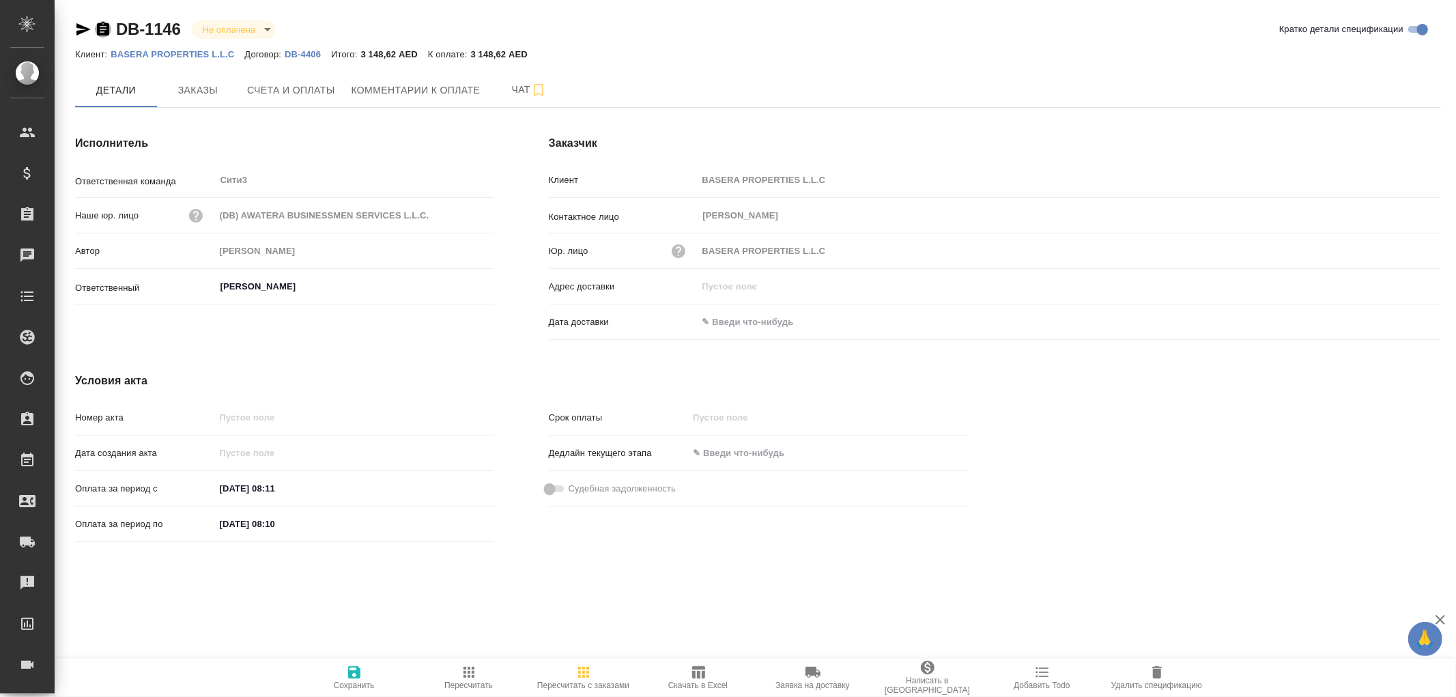
click at [104, 25] on icon "button" at bounding box center [103, 29] width 12 height 14
click at [294, 89] on span "Счета и оплаты" at bounding box center [291, 90] width 88 height 17
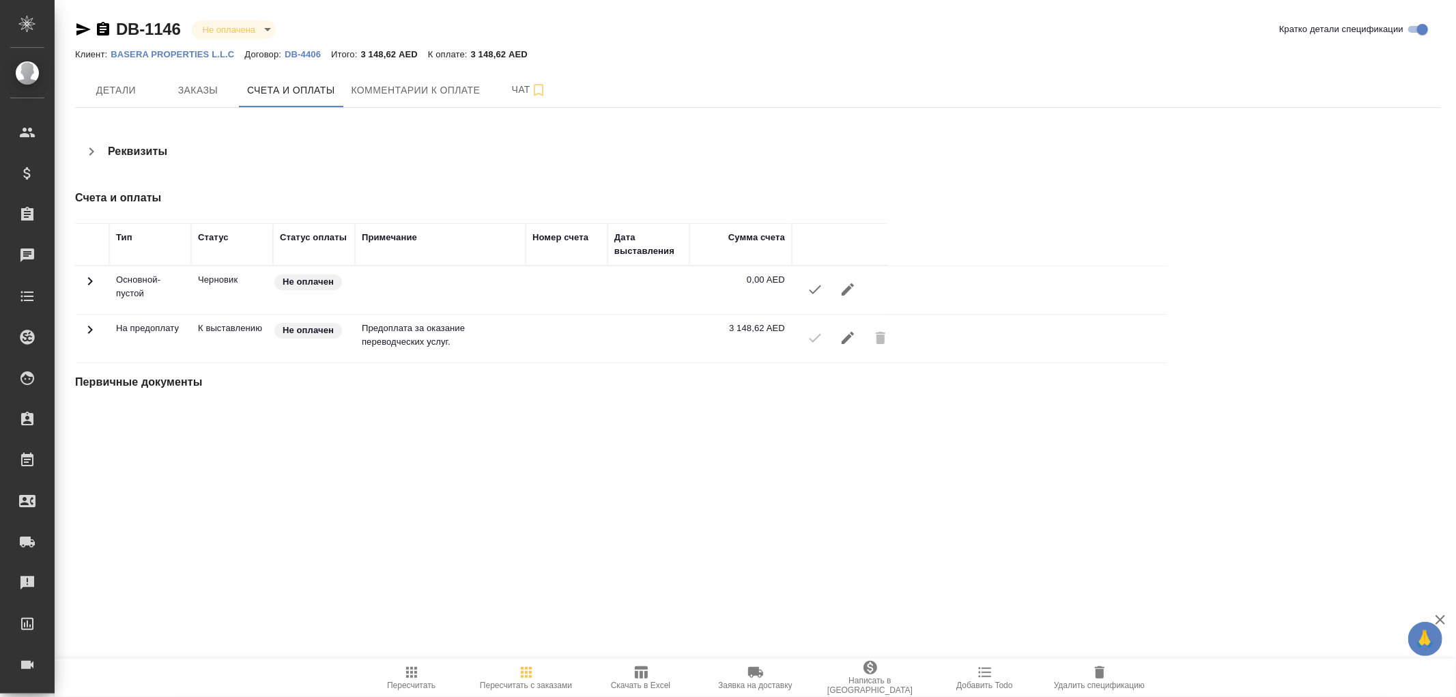
click at [1097, 669] on icon "button" at bounding box center [1100, 672] width 16 height 16
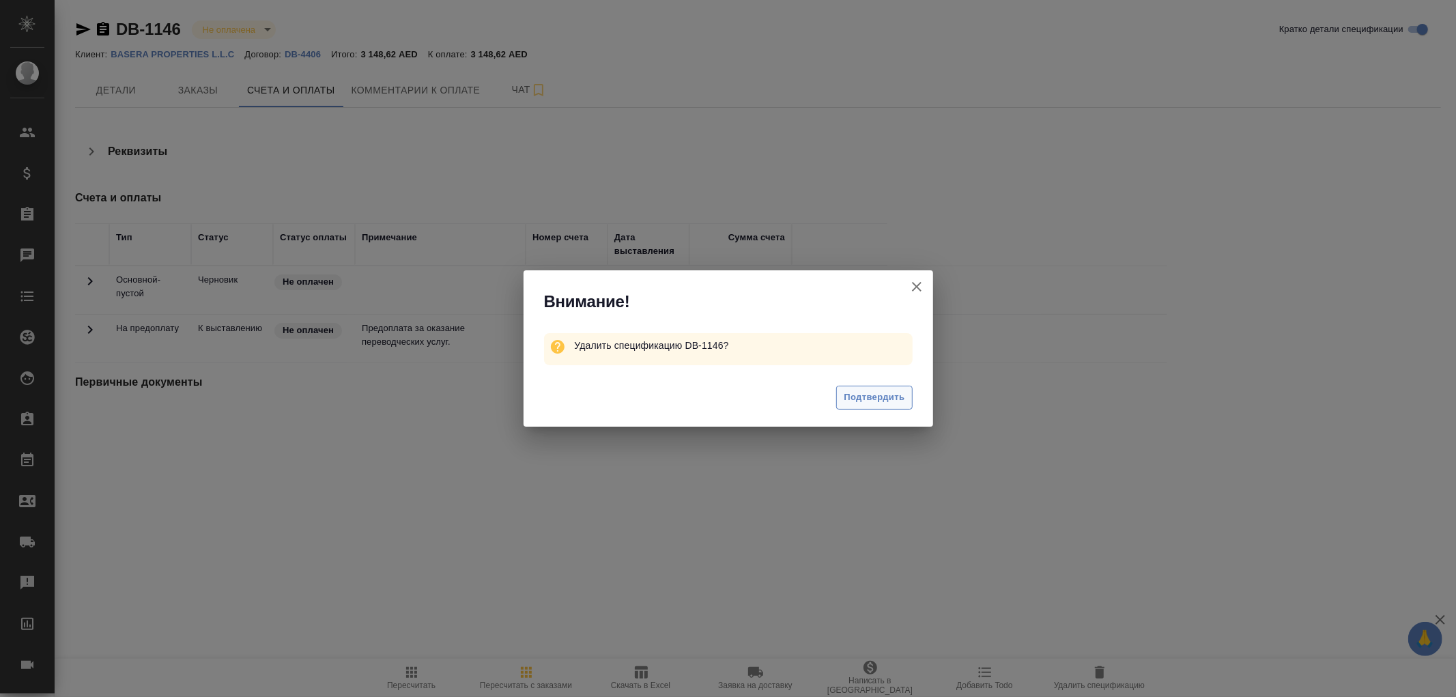
click at [891, 403] on span "Подтвердить" at bounding box center [874, 398] width 61 height 16
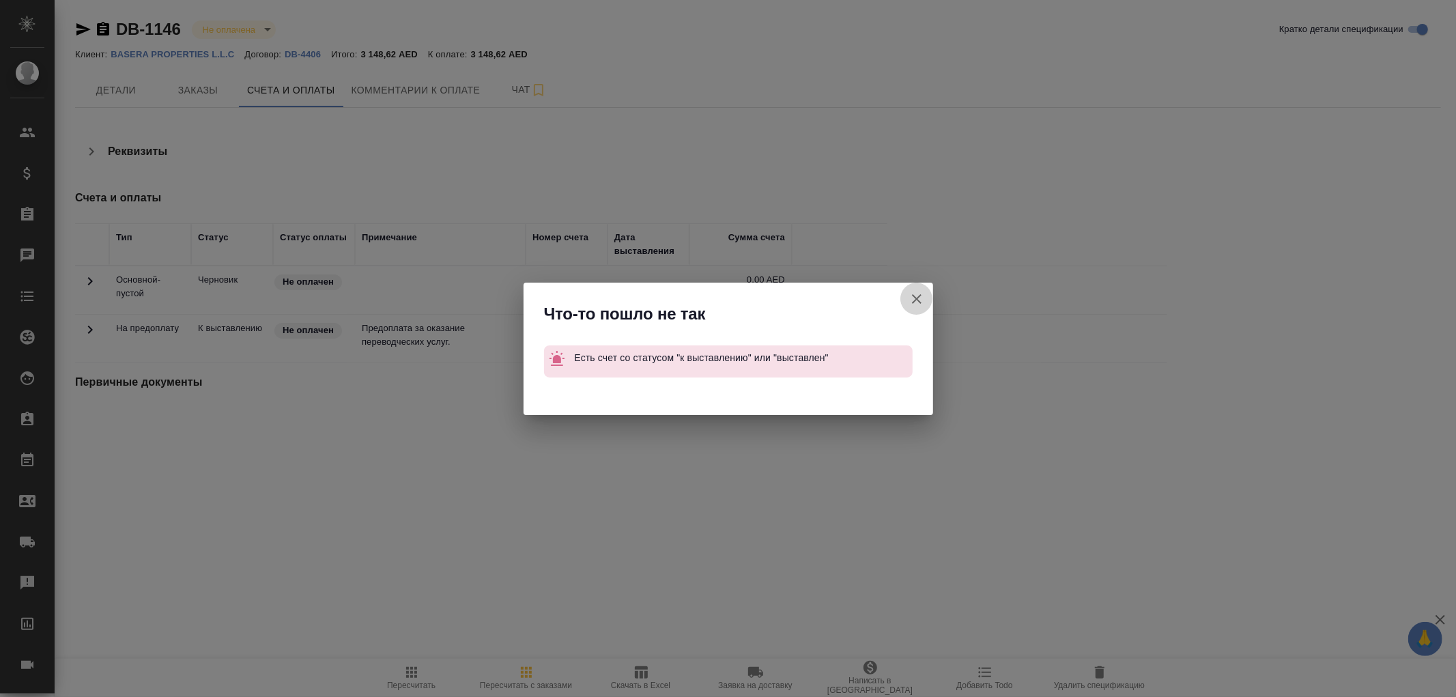
click at [919, 298] on icon "button" at bounding box center [917, 299] width 16 height 16
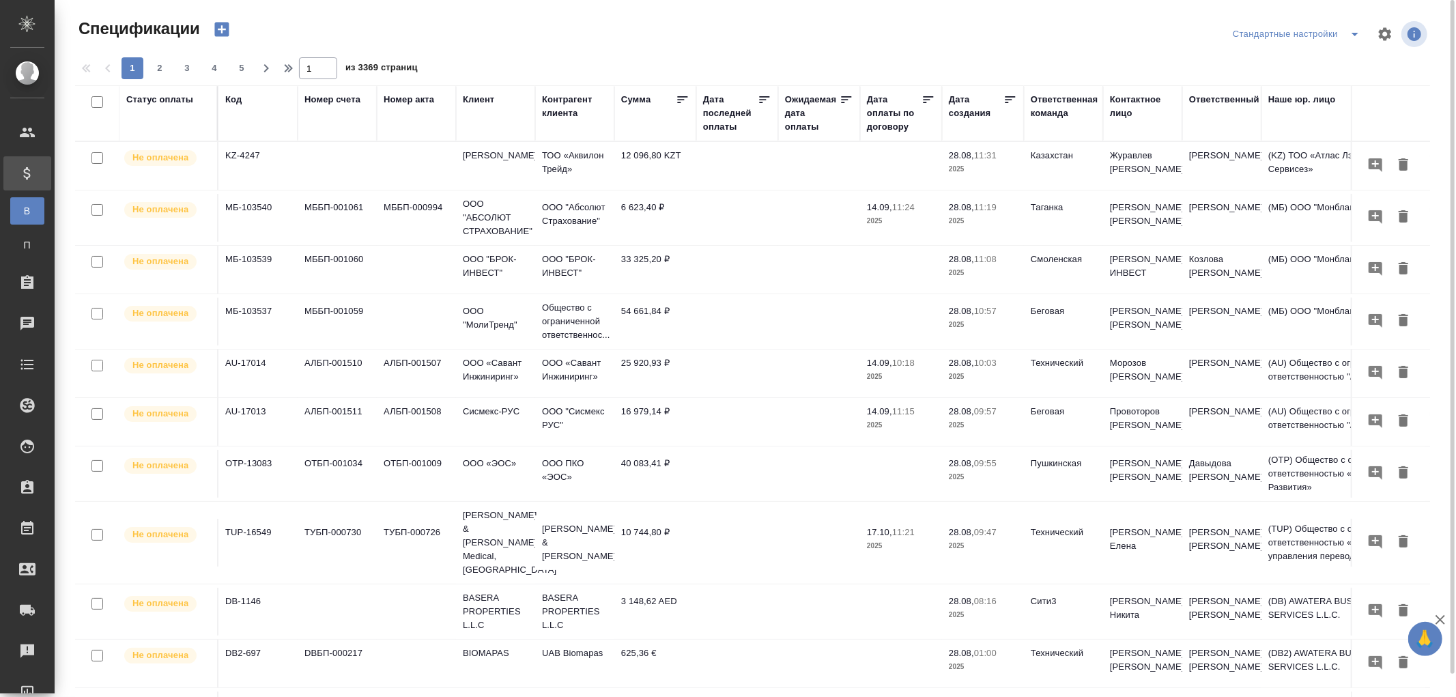
click at [236, 97] on div "Код" at bounding box center [233, 100] width 16 height 14
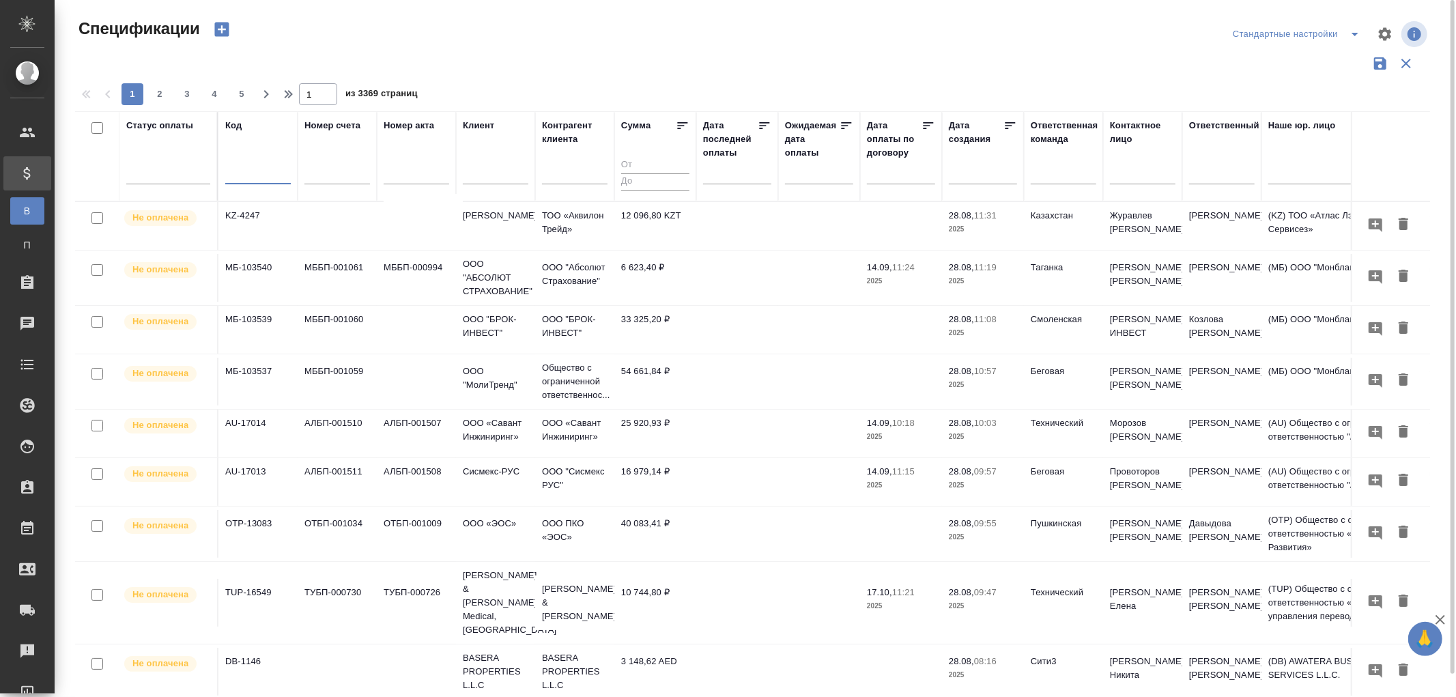
click at [239, 180] on input "text" at bounding box center [258, 175] width 66 height 17
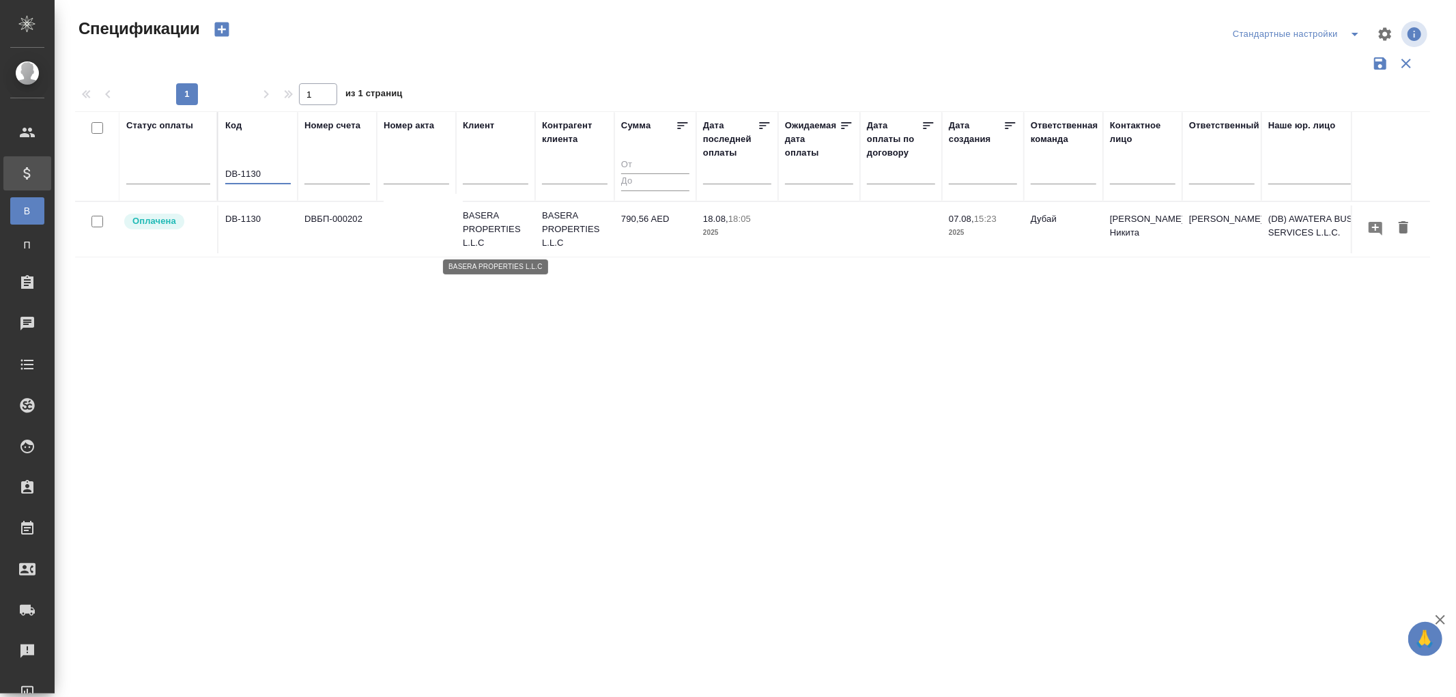
type input "DB-1130"
click at [494, 218] on p "BASERA PROPERTIES L.L.C" at bounding box center [496, 229] width 66 height 41
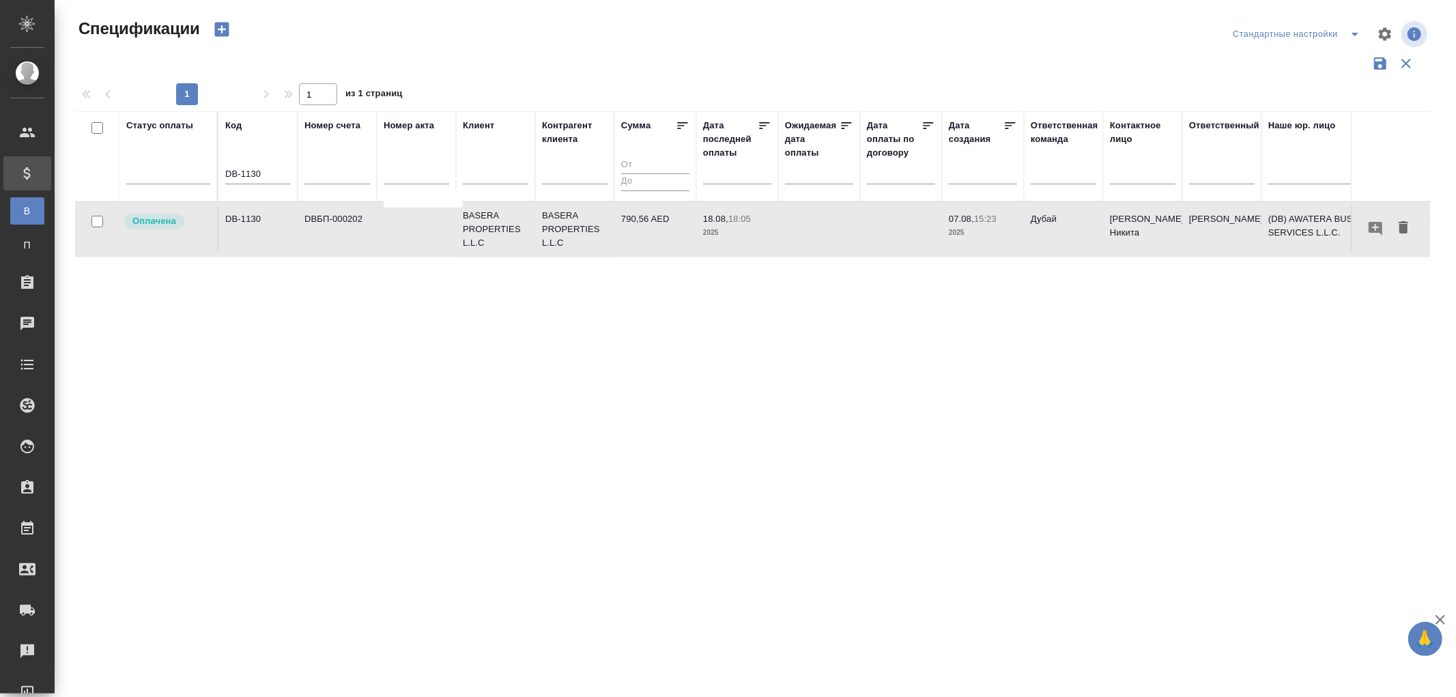
click at [350, 233] on td "DBБП-000202" at bounding box center [337, 230] width 79 height 48
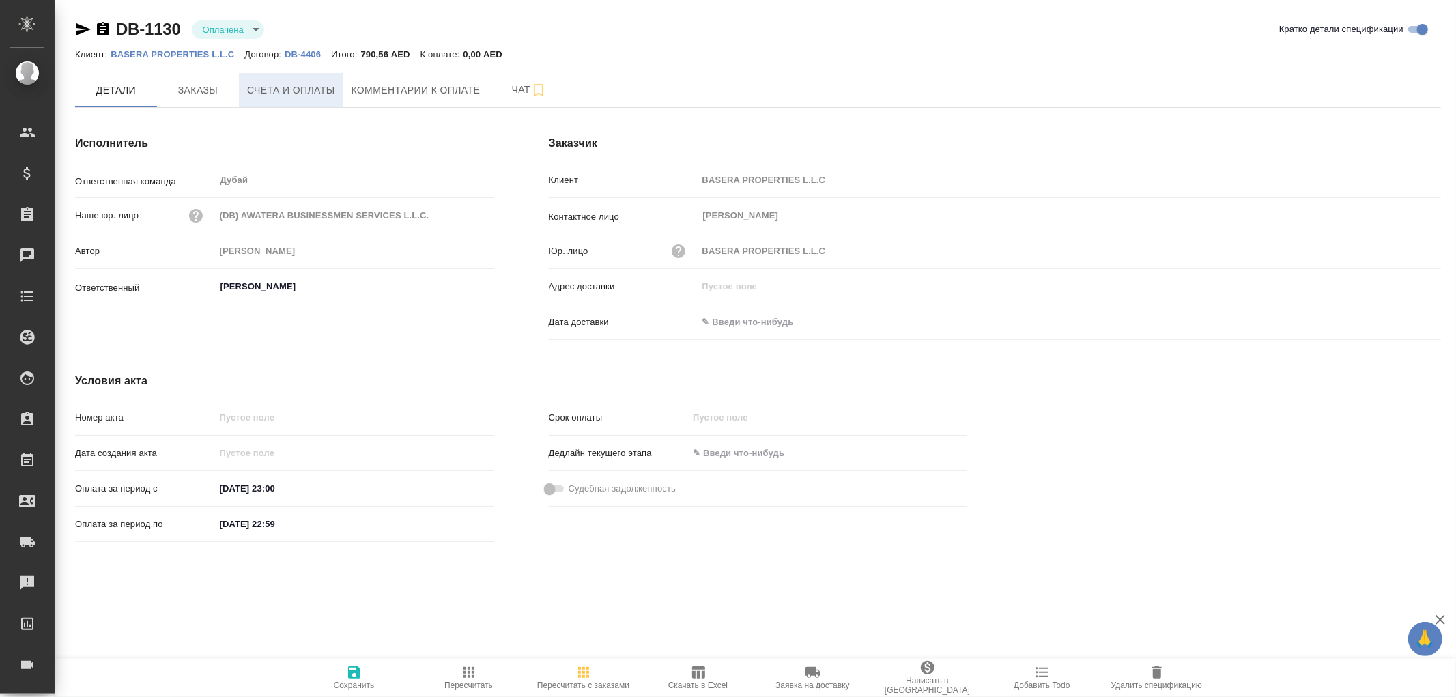
click at [280, 85] on span "Счета и оплаты" at bounding box center [291, 90] width 88 height 17
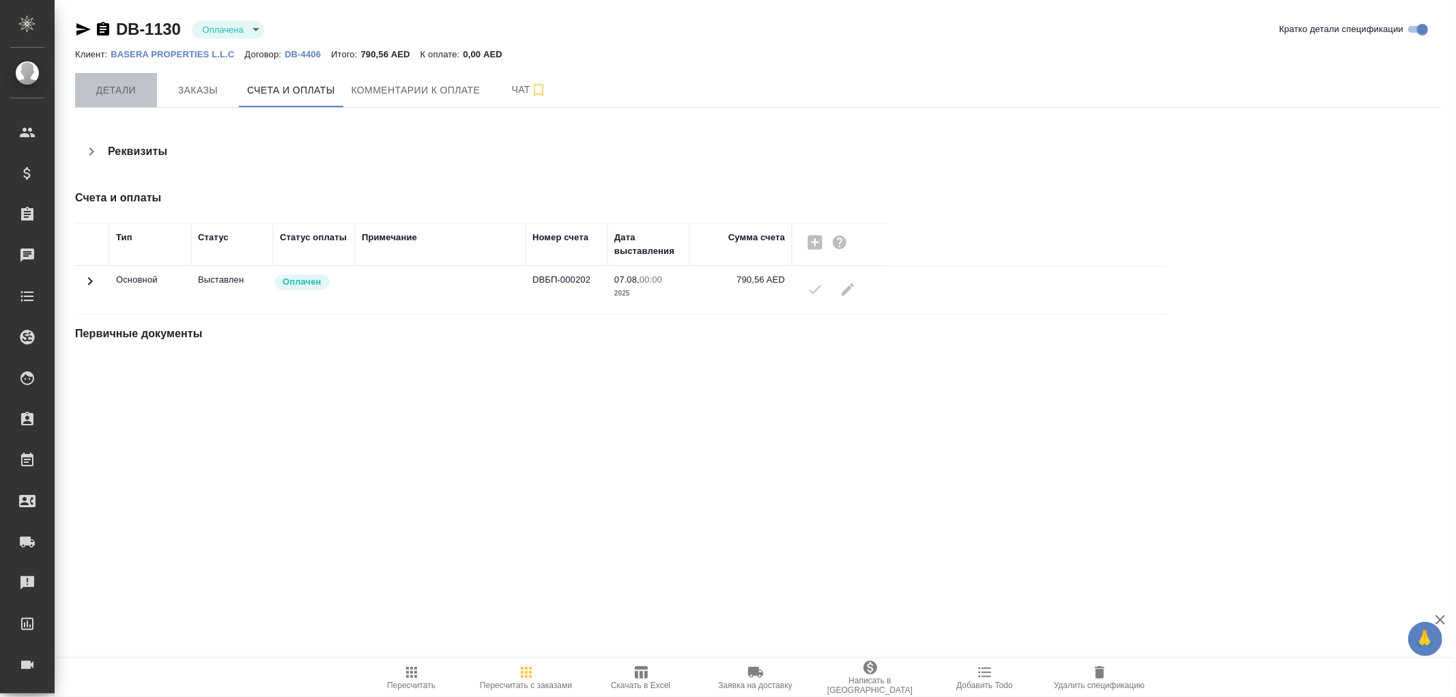
click at [123, 89] on span "Детали" at bounding box center [116, 90] width 66 height 17
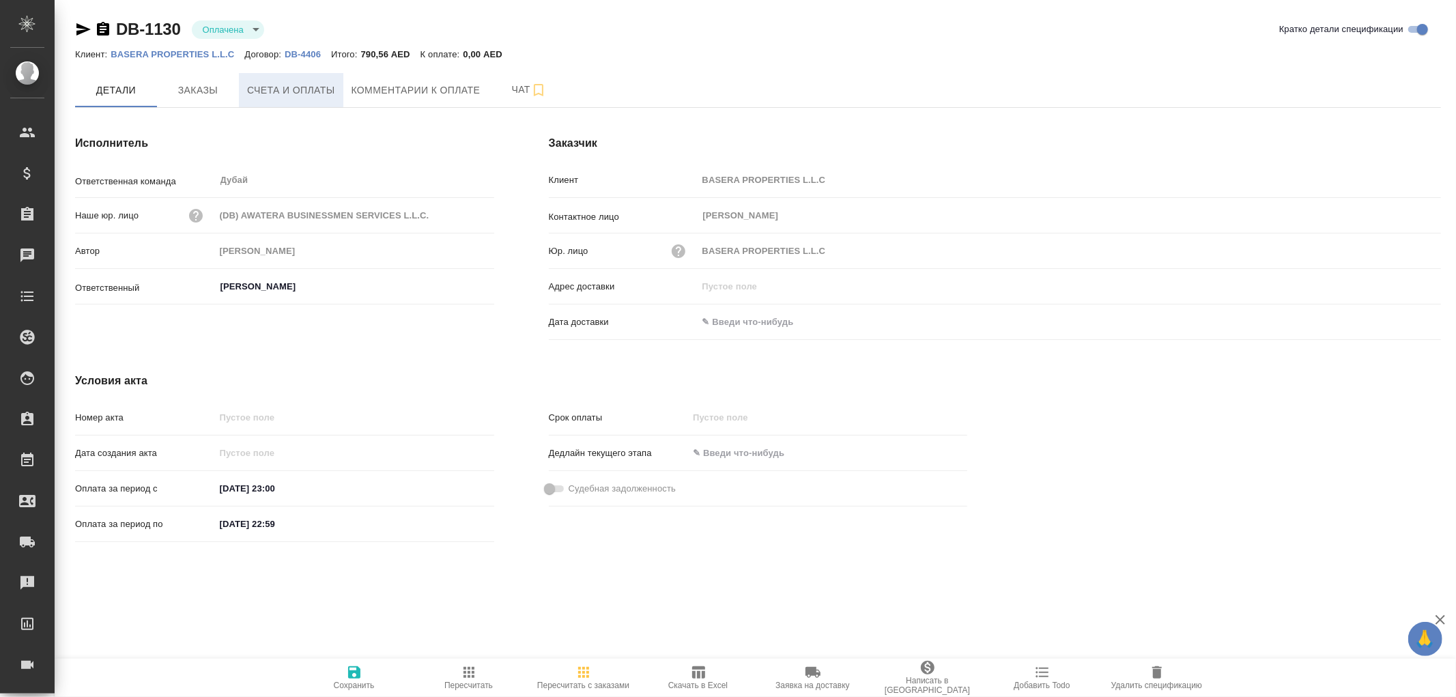
click at [301, 94] on span "Счета и оплаты" at bounding box center [291, 90] width 88 height 17
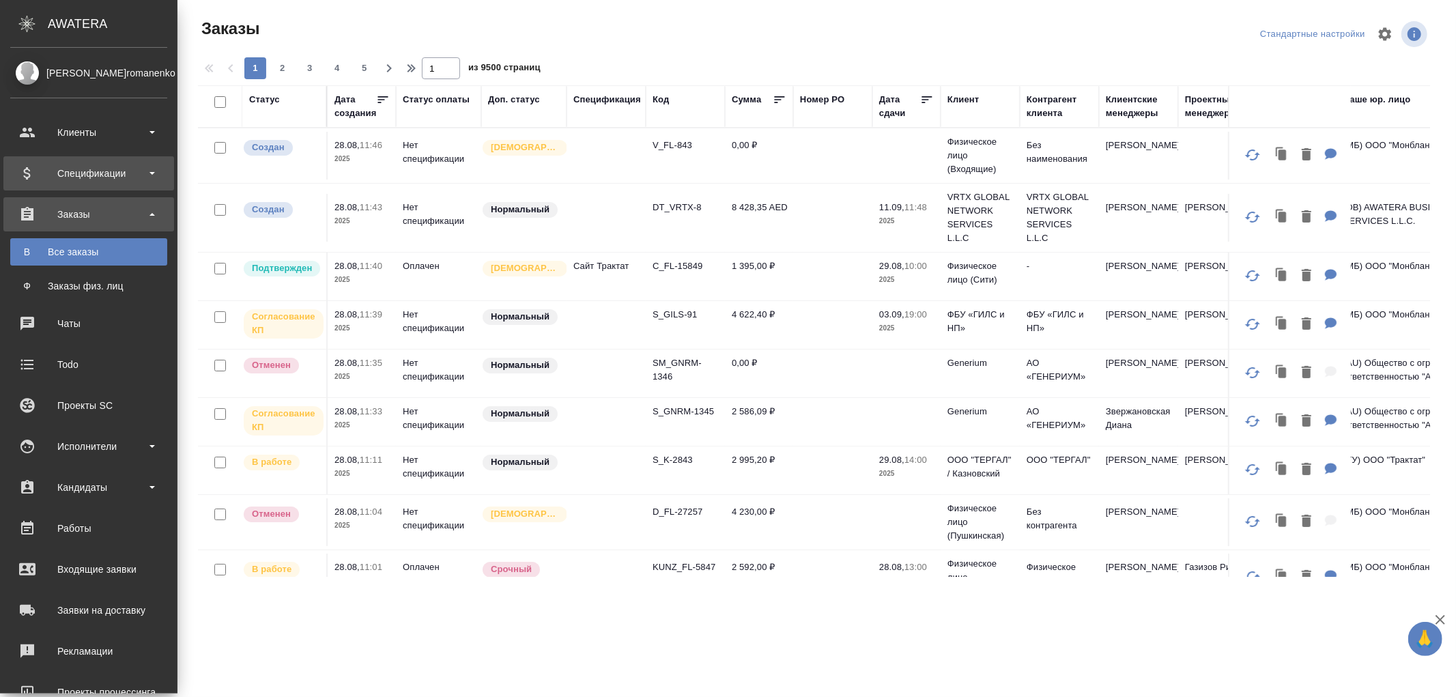
click at [159, 169] on div "Спецификации" at bounding box center [88, 173] width 157 height 20
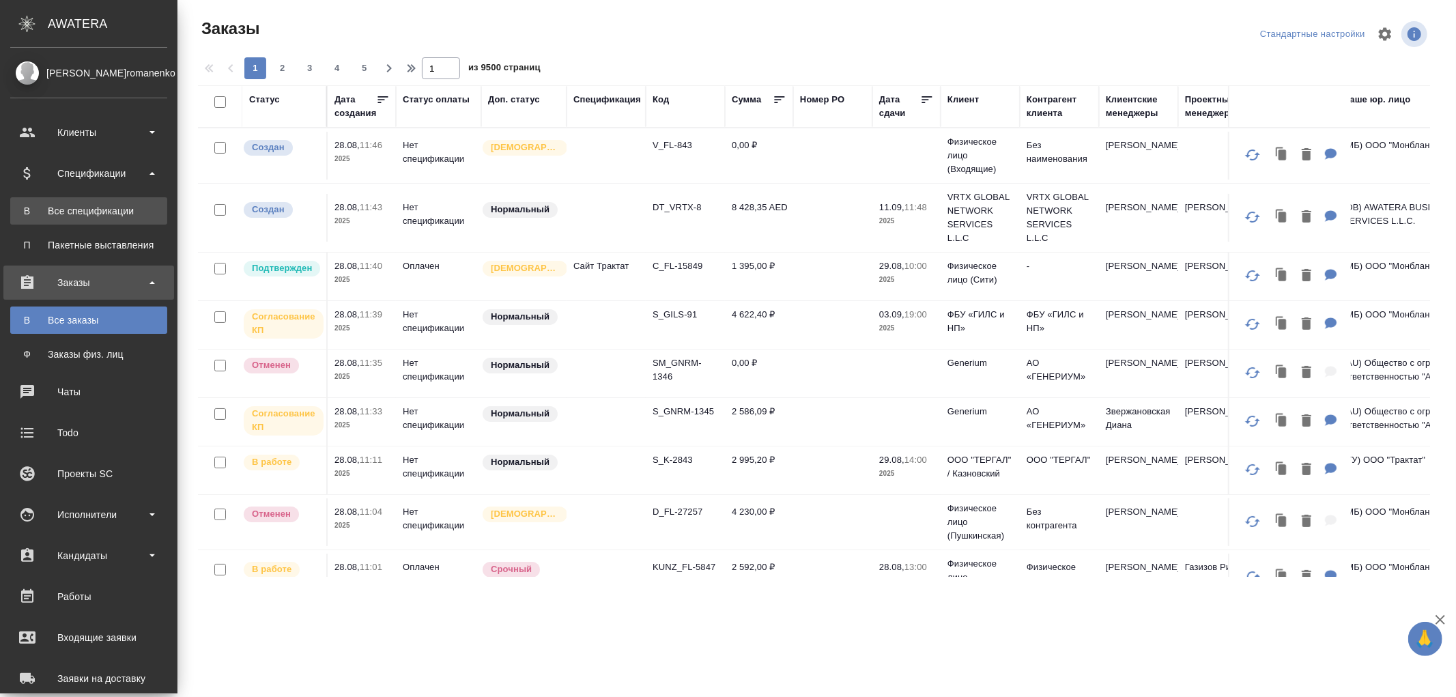
click at [61, 209] on div "Все спецификации" at bounding box center [88, 211] width 143 height 14
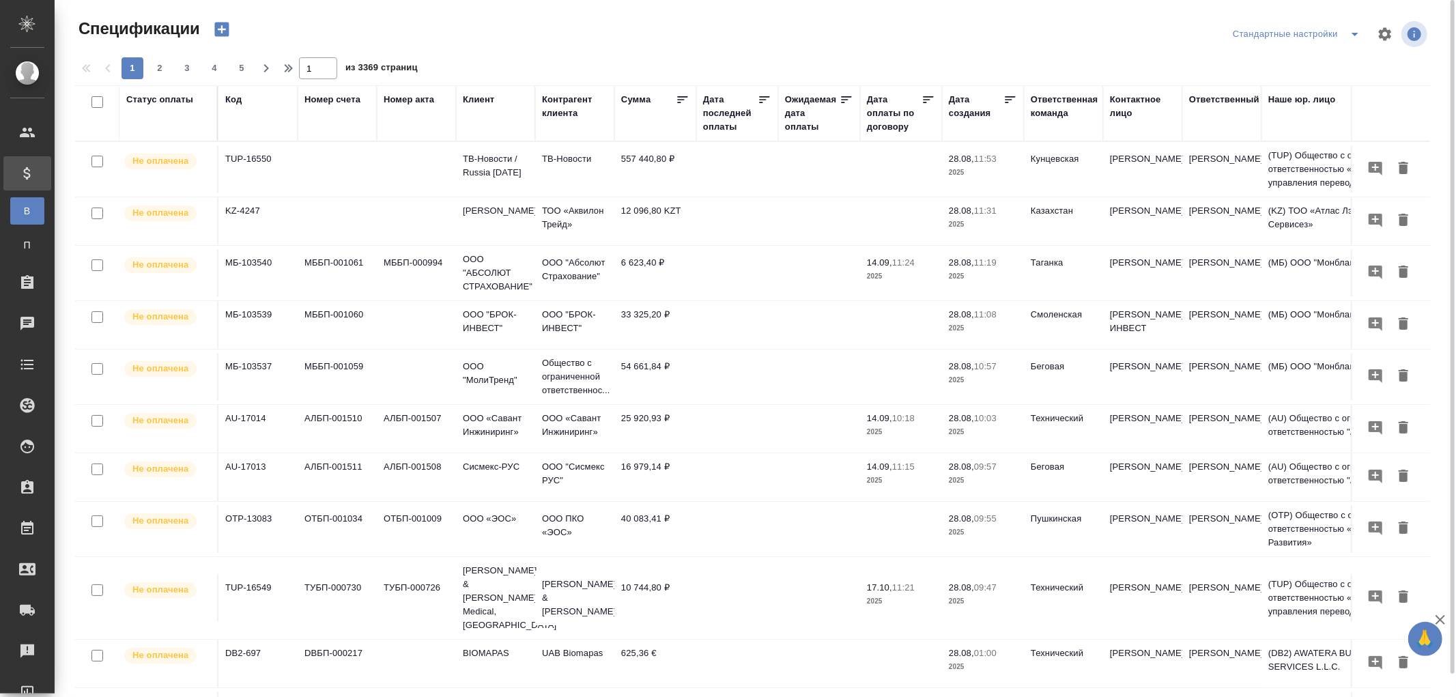
click at [223, 31] on icon "button" at bounding box center [221, 30] width 14 height 14
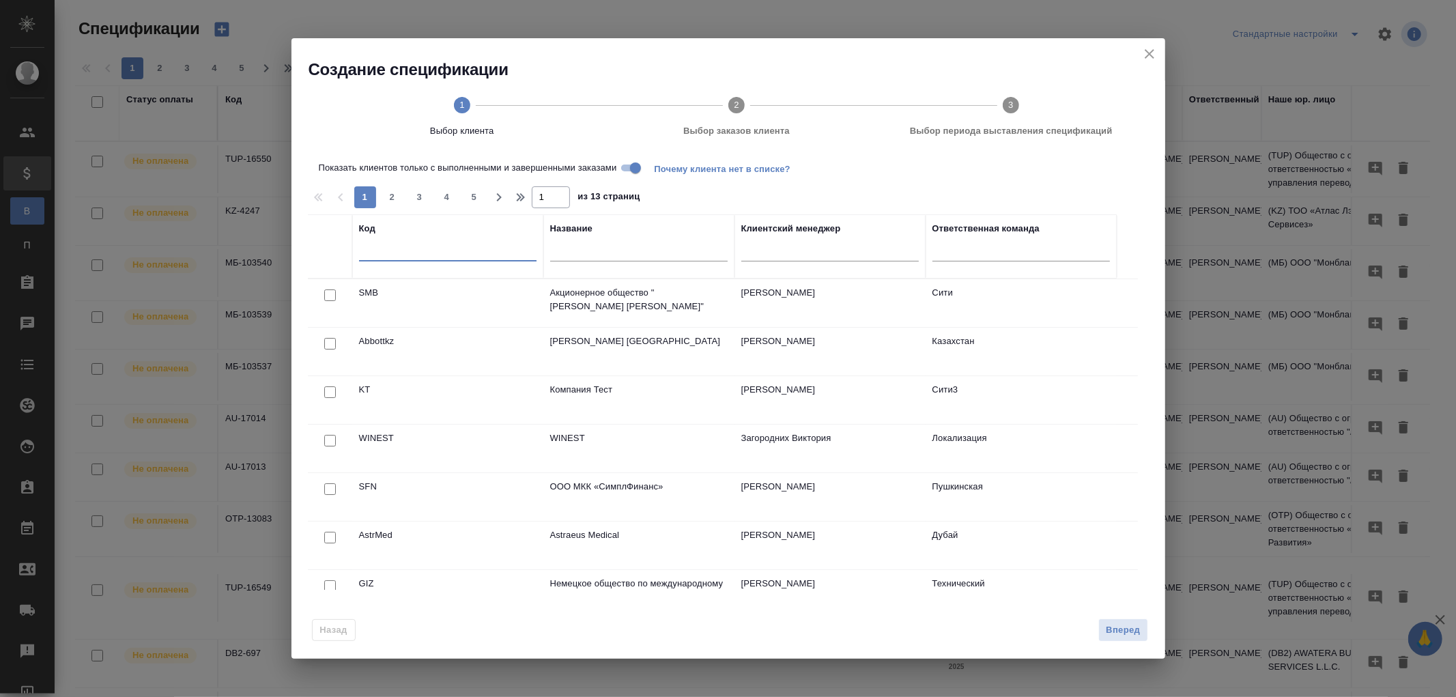
click at [394, 253] on input "text" at bounding box center [448, 252] width 178 height 17
click at [588, 246] on input "text" at bounding box center [639, 252] width 178 height 17
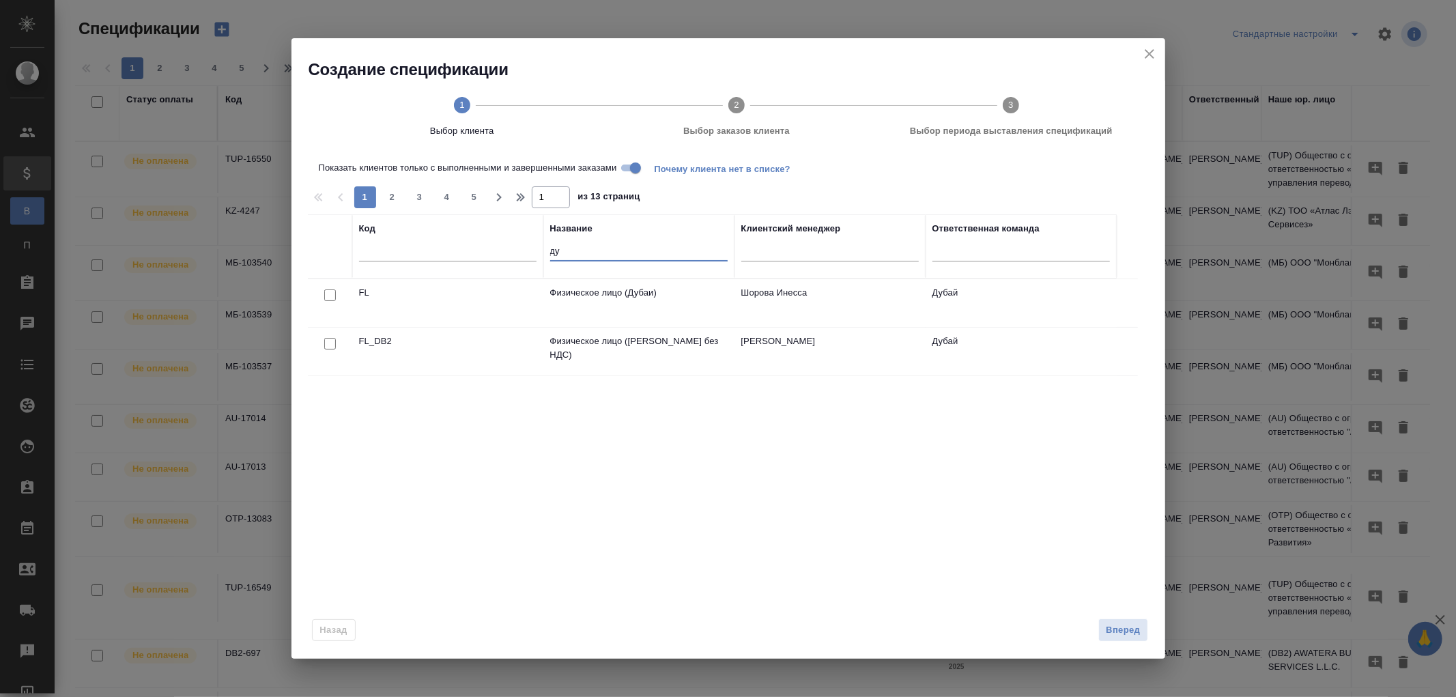
type input "д"
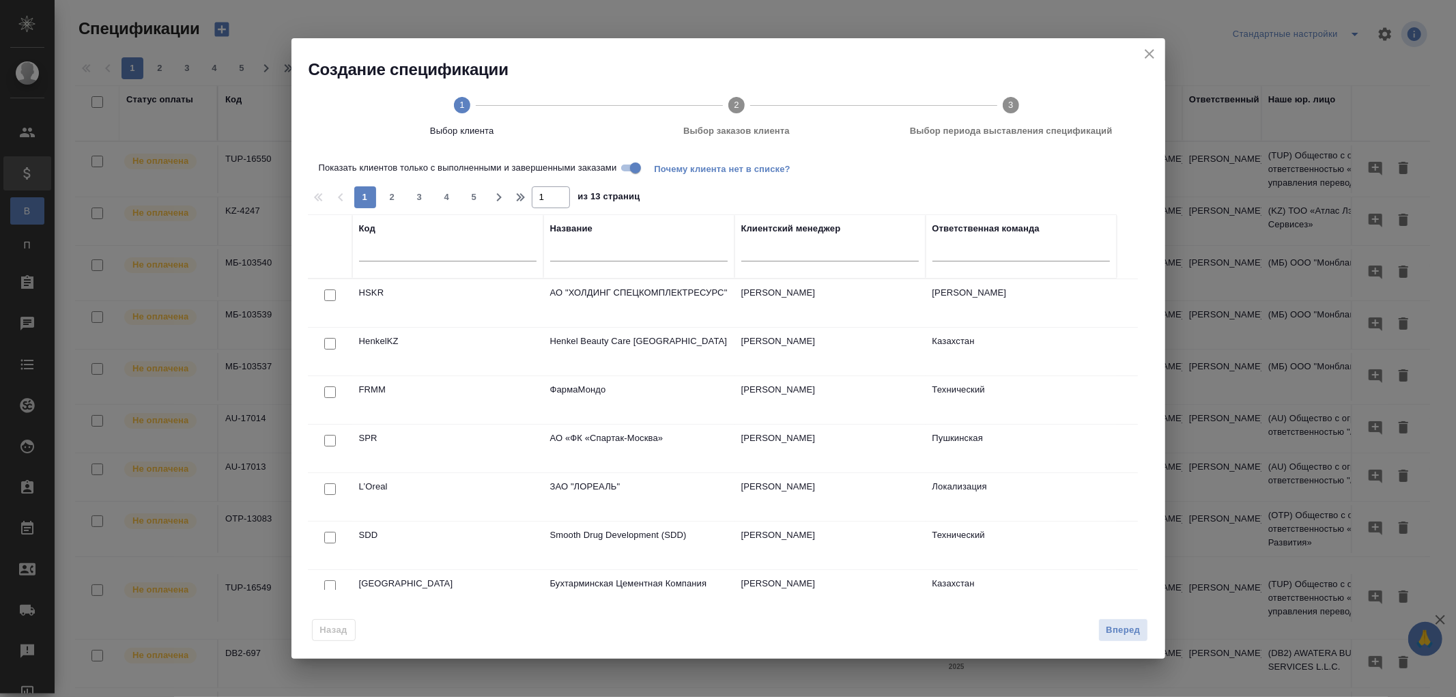
click at [576, 246] on input "text" at bounding box center [639, 252] width 178 height 17
click at [1155, 52] on icon "close" at bounding box center [1150, 54] width 16 height 16
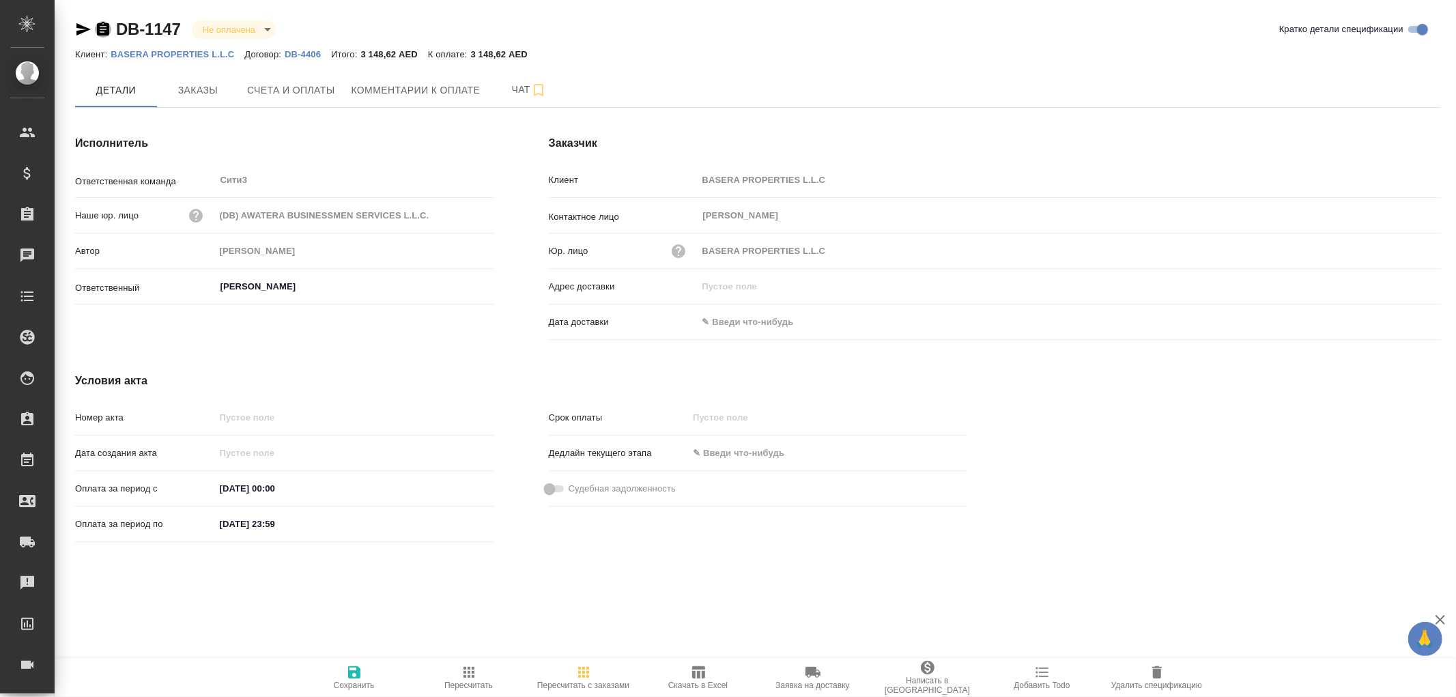
click at [104, 26] on icon "button" at bounding box center [103, 29] width 16 height 16
click at [203, 89] on span "Заказы" at bounding box center [198, 90] width 66 height 17
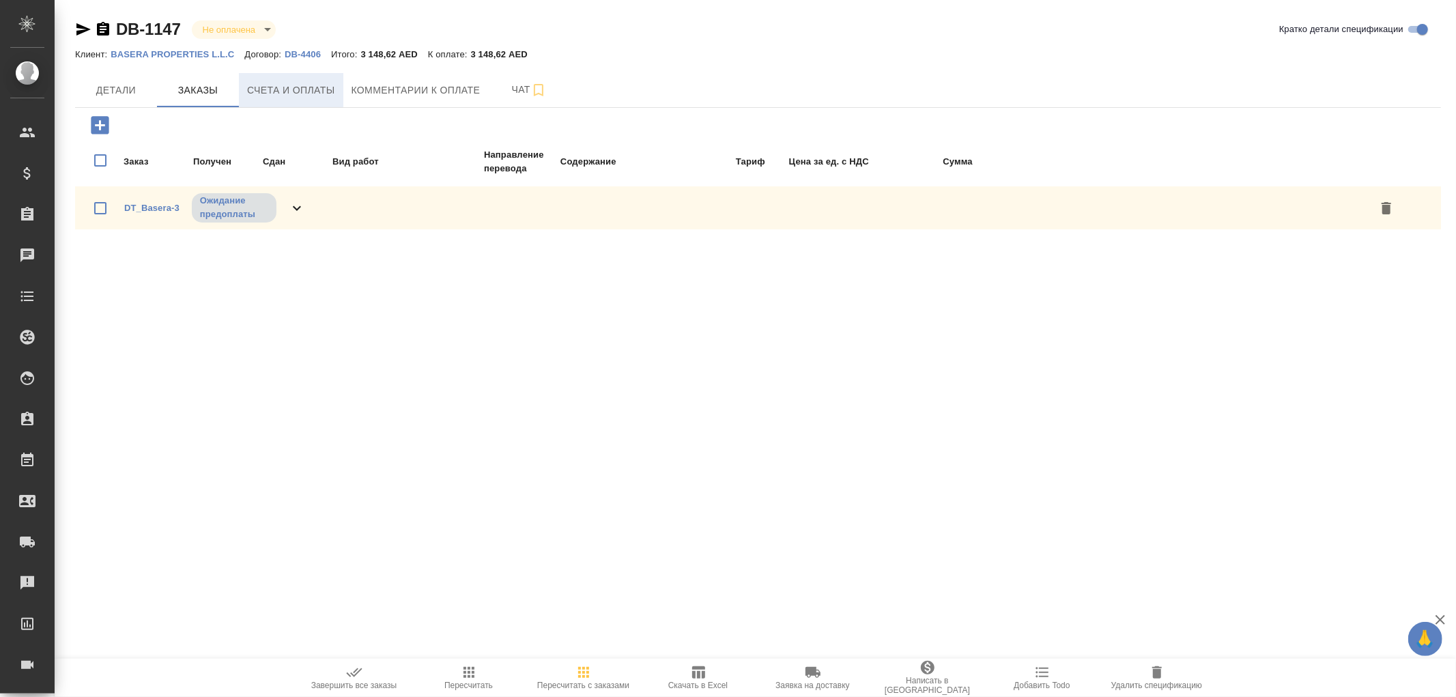
click at [282, 94] on span "Счета и оплаты" at bounding box center [291, 90] width 88 height 17
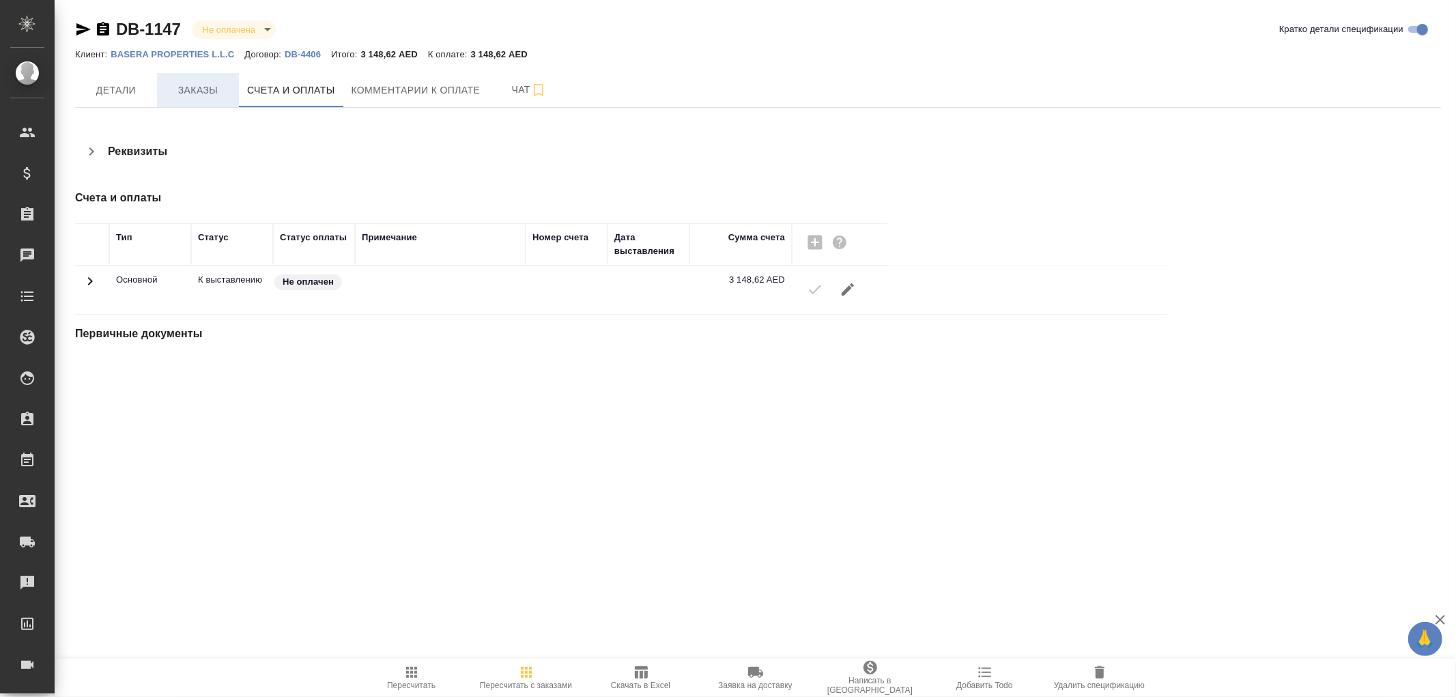
click at [199, 90] on span "Заказы" at bounding box center [198, 90] width 66 height 17
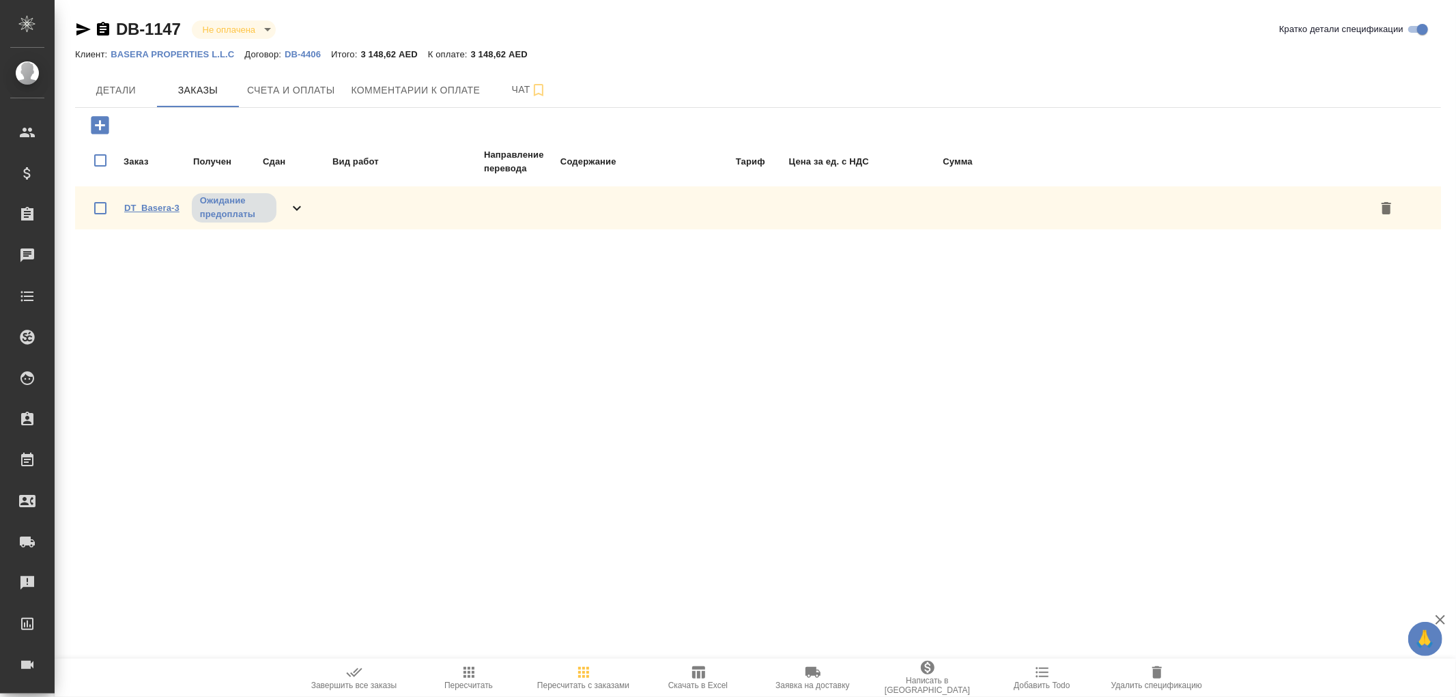
click at [149, 206] on link "DT_Basera-3" at bounding box center [151, 208] width 55 height 10
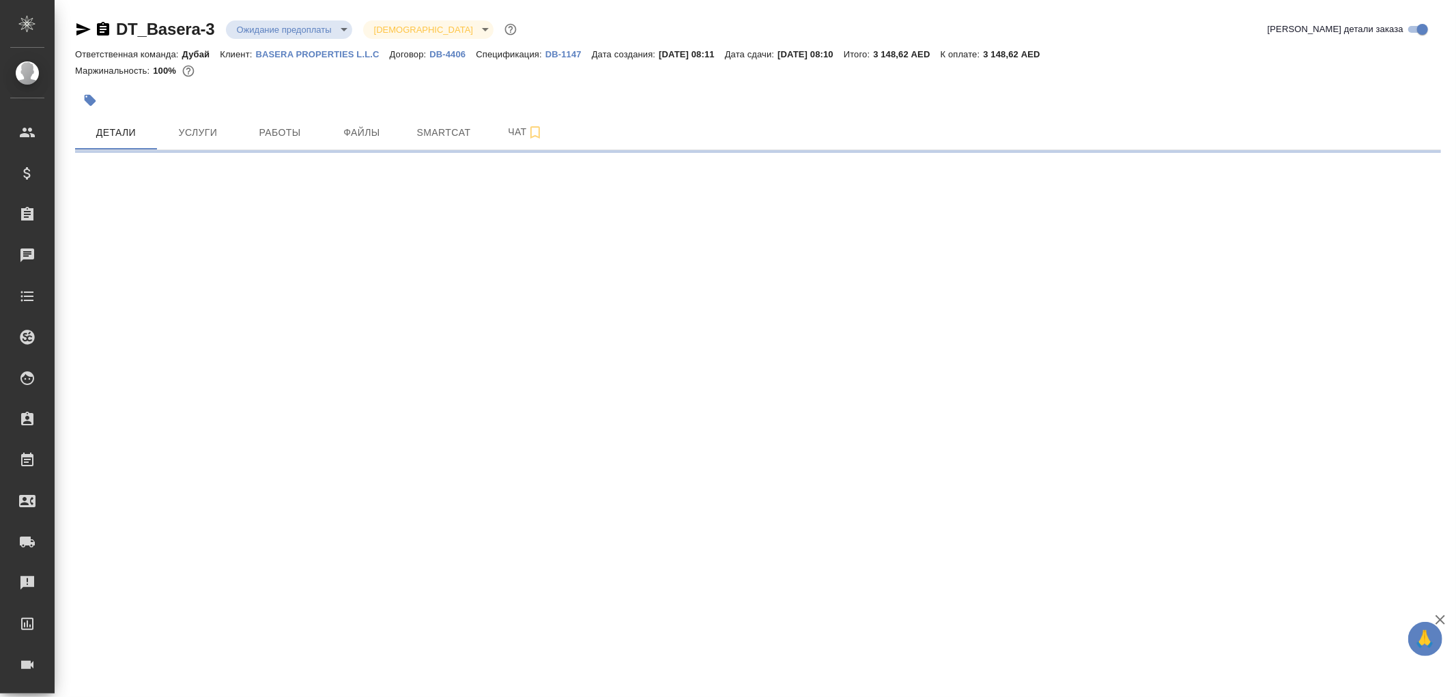
select select "RU"
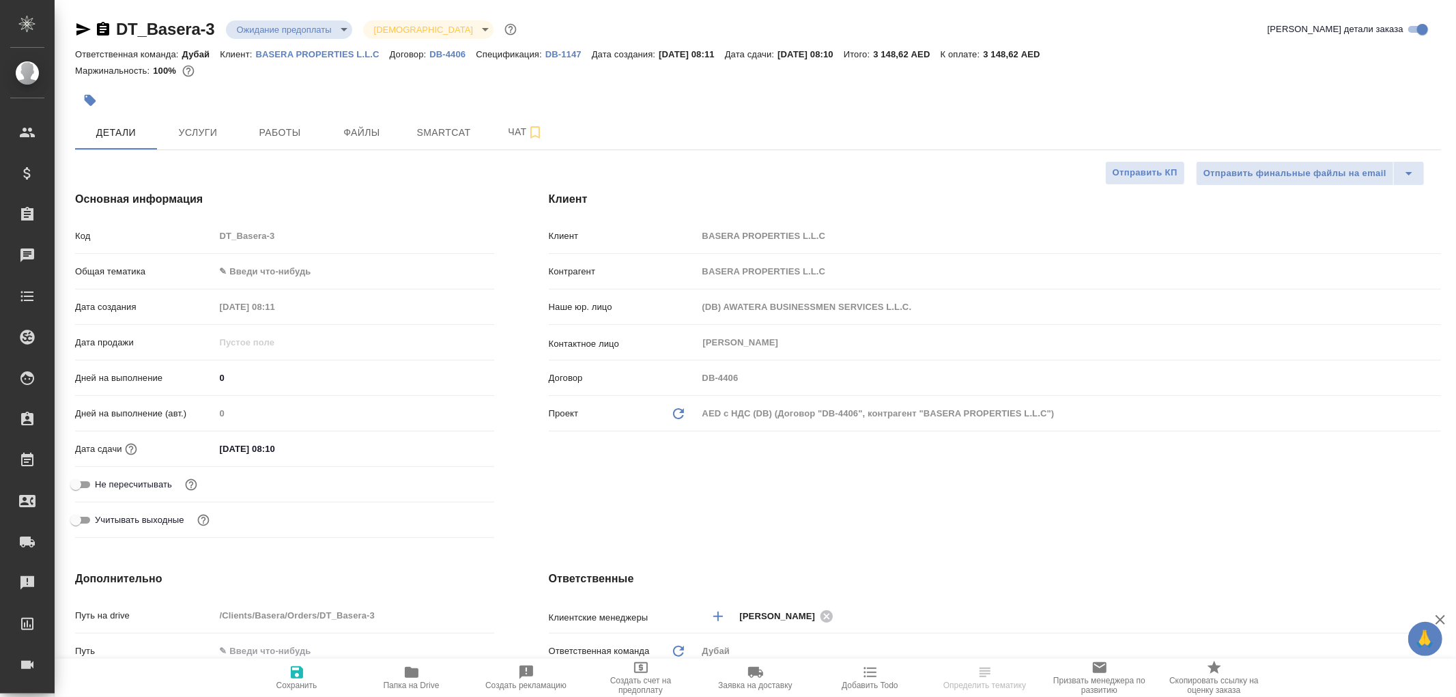
type textarea "x"
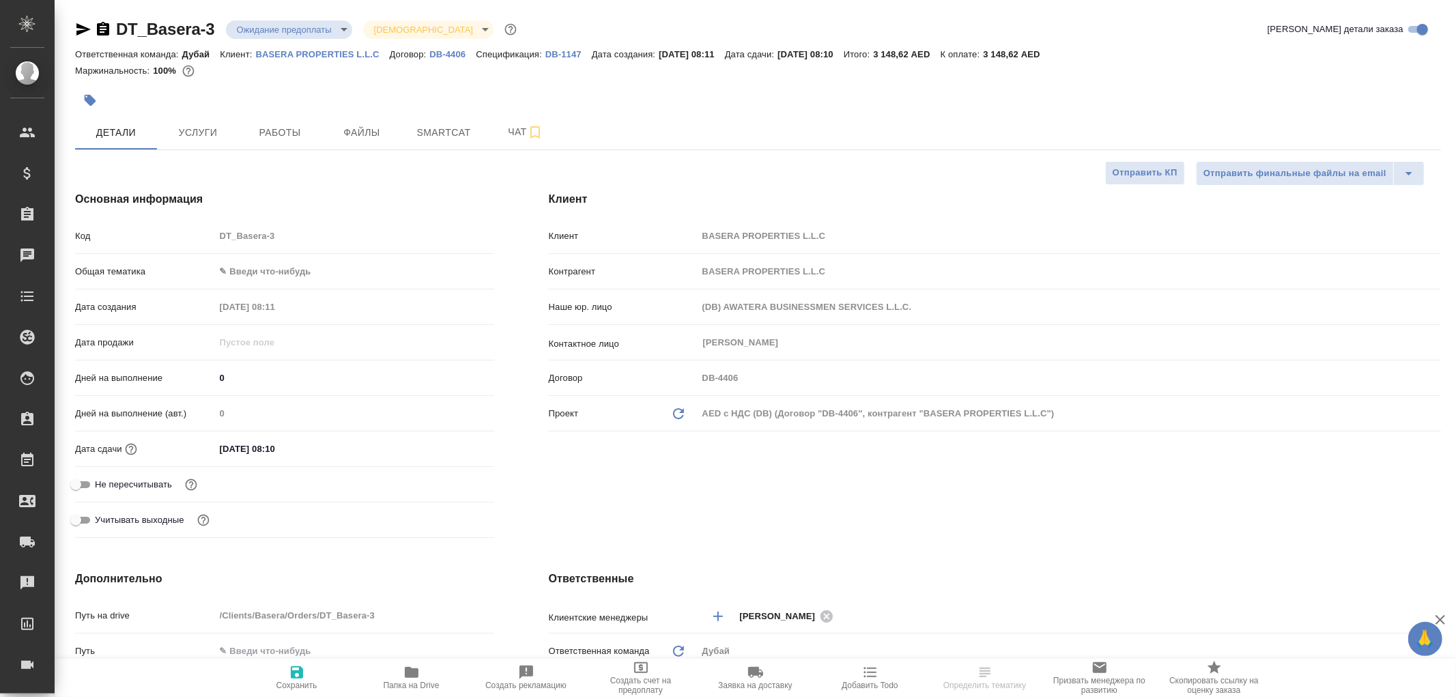
type textarea "x"
click at [196, 130] on span "Услуги" at bounding box center [198, 132] width 66 height 17
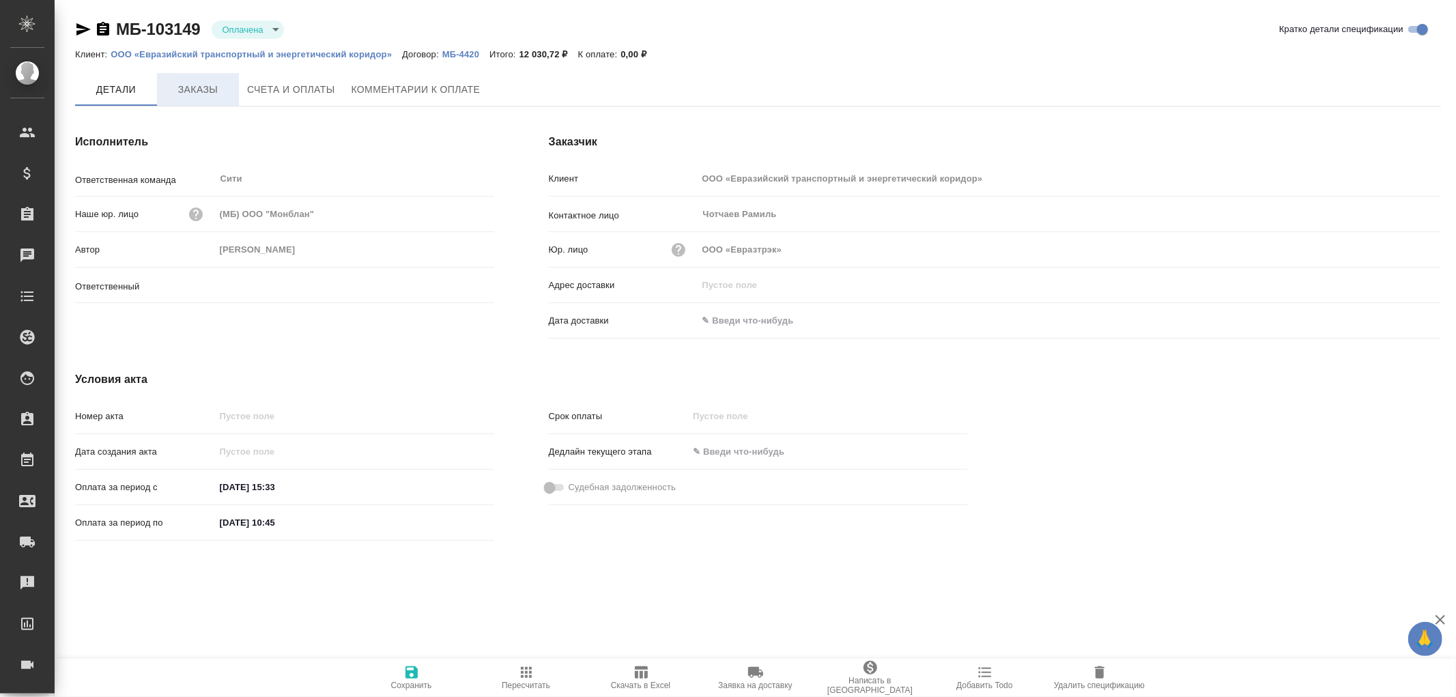
type input "[PERSON_NAME]"
click at [201, 87] on span "Заказы" at bounding box center [198, 89] width 66 height 17
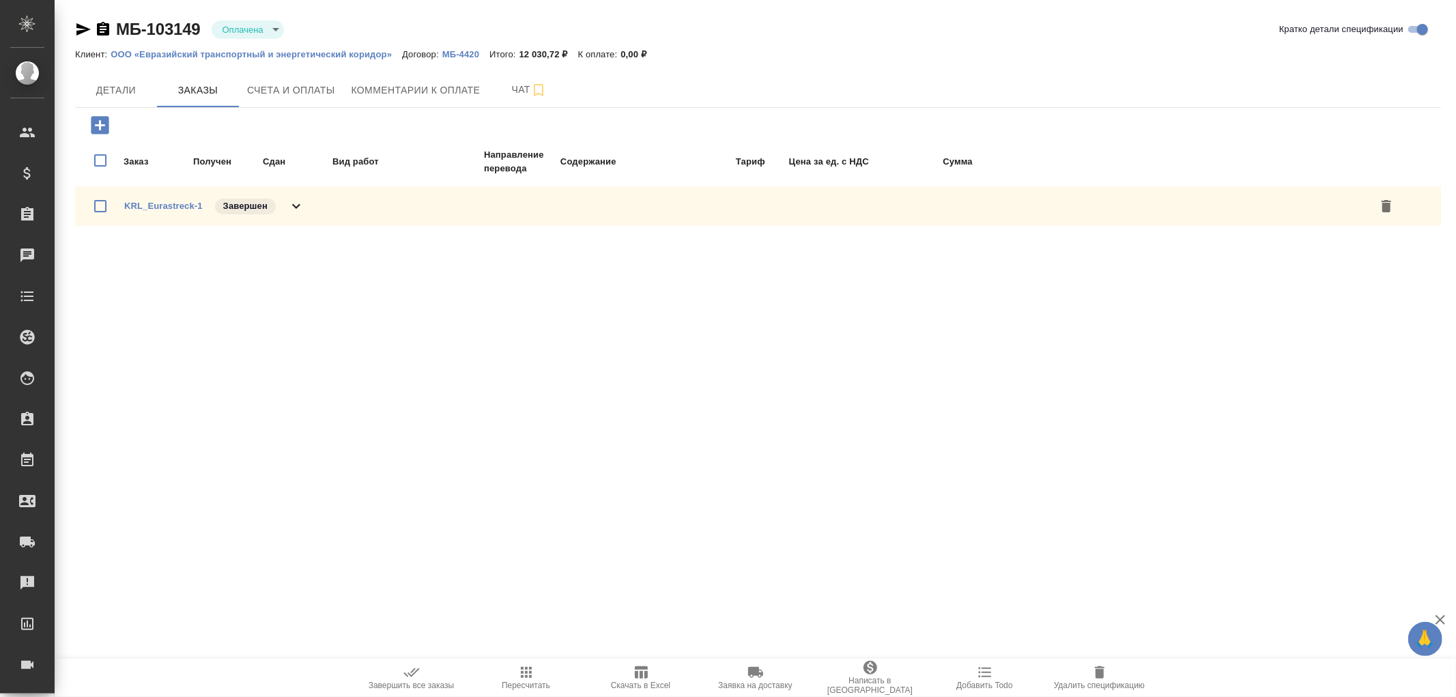
click at [103, 30] on icon "button" at bounding box center [103, 29] width 12 height 14
click at [296, 205] on icon at bounding box center [296, 206] width 16 height 16
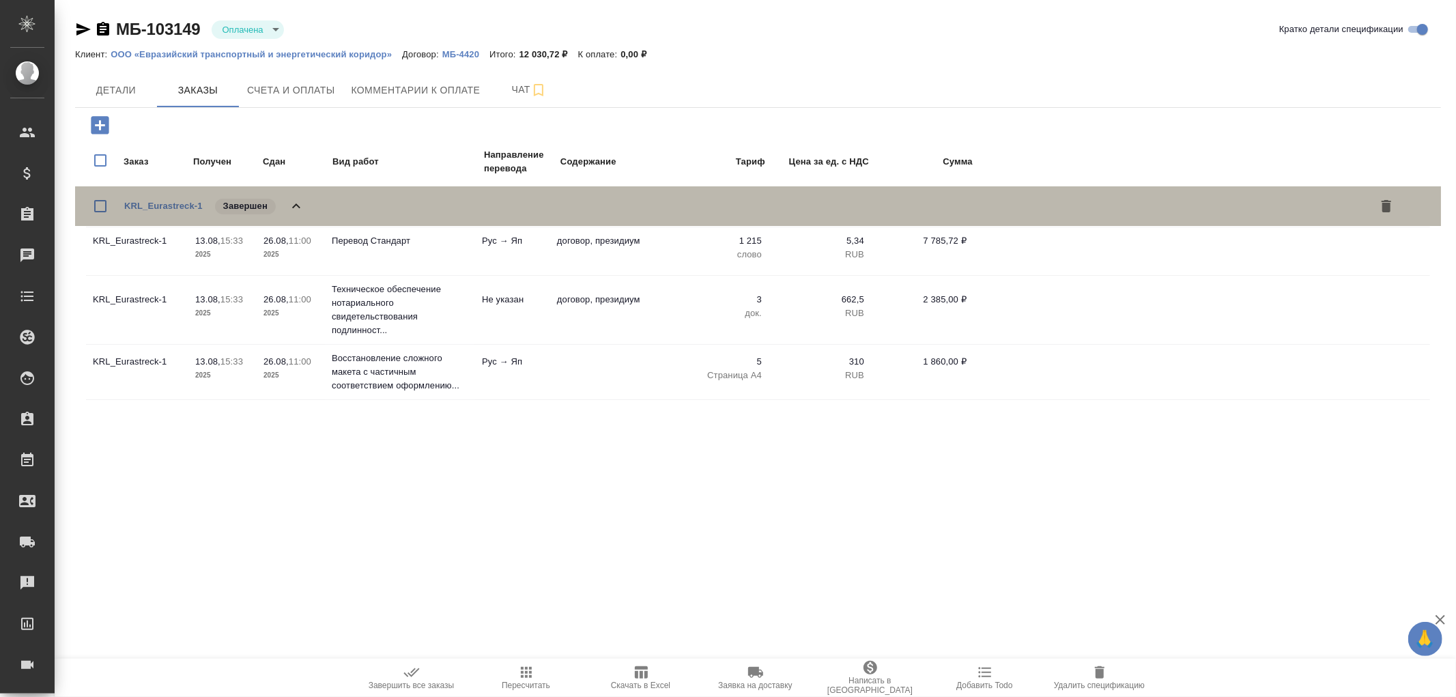
click at [296, 205] on icon at bounding box center [296, 206] width 16 height 16
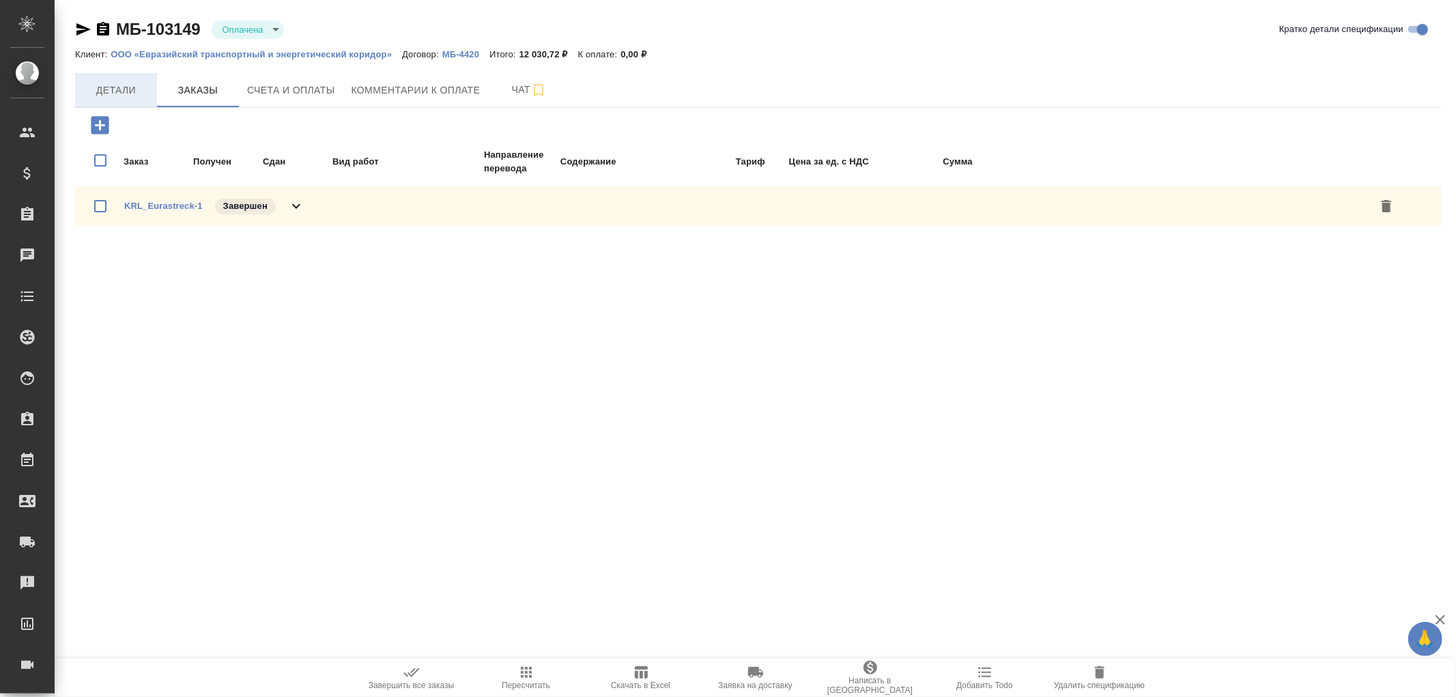
click at [119, 98] on span "Детали" at bounding box center [116, 90] width 66 height 17
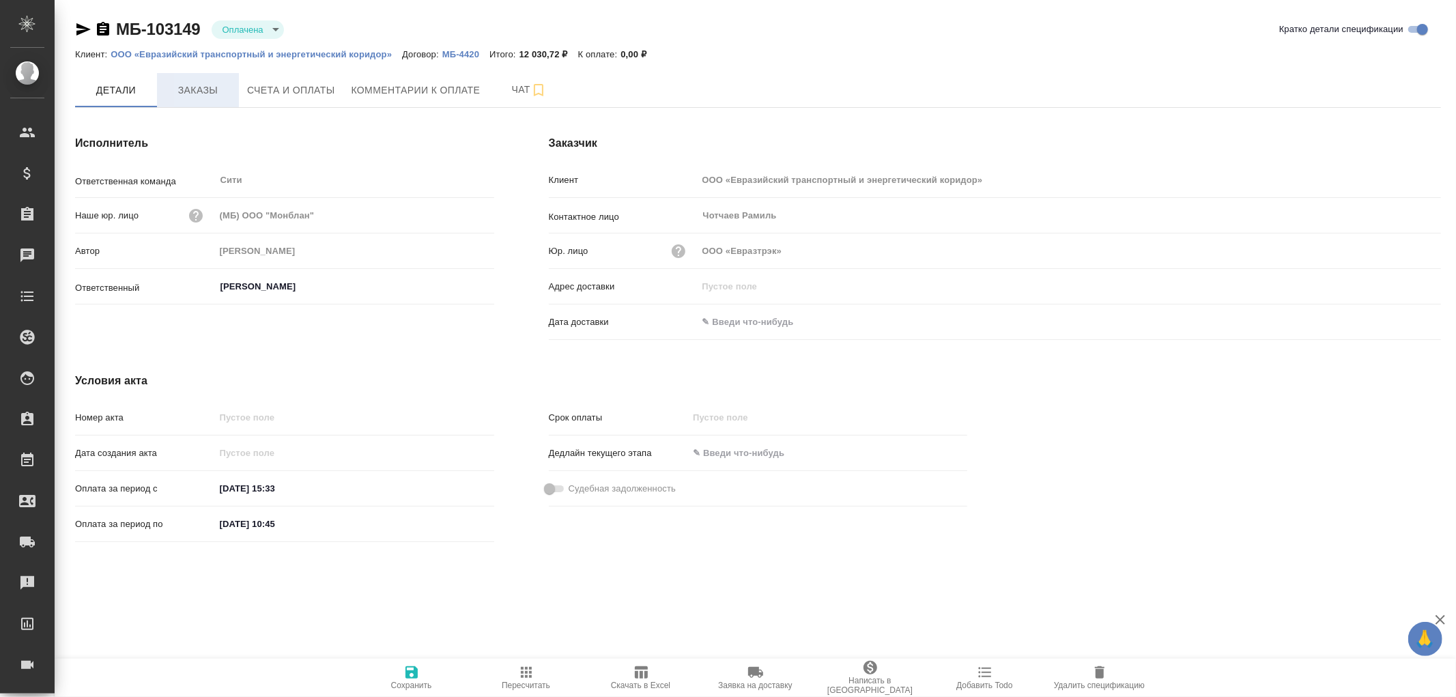
click at [203, 91] on span "Заказы" at bounding box center [198, 90] width 66 height 17
click at [292, 85] on span "Счета и оплаты" at bounding box center [291, 90] width 88 height 17
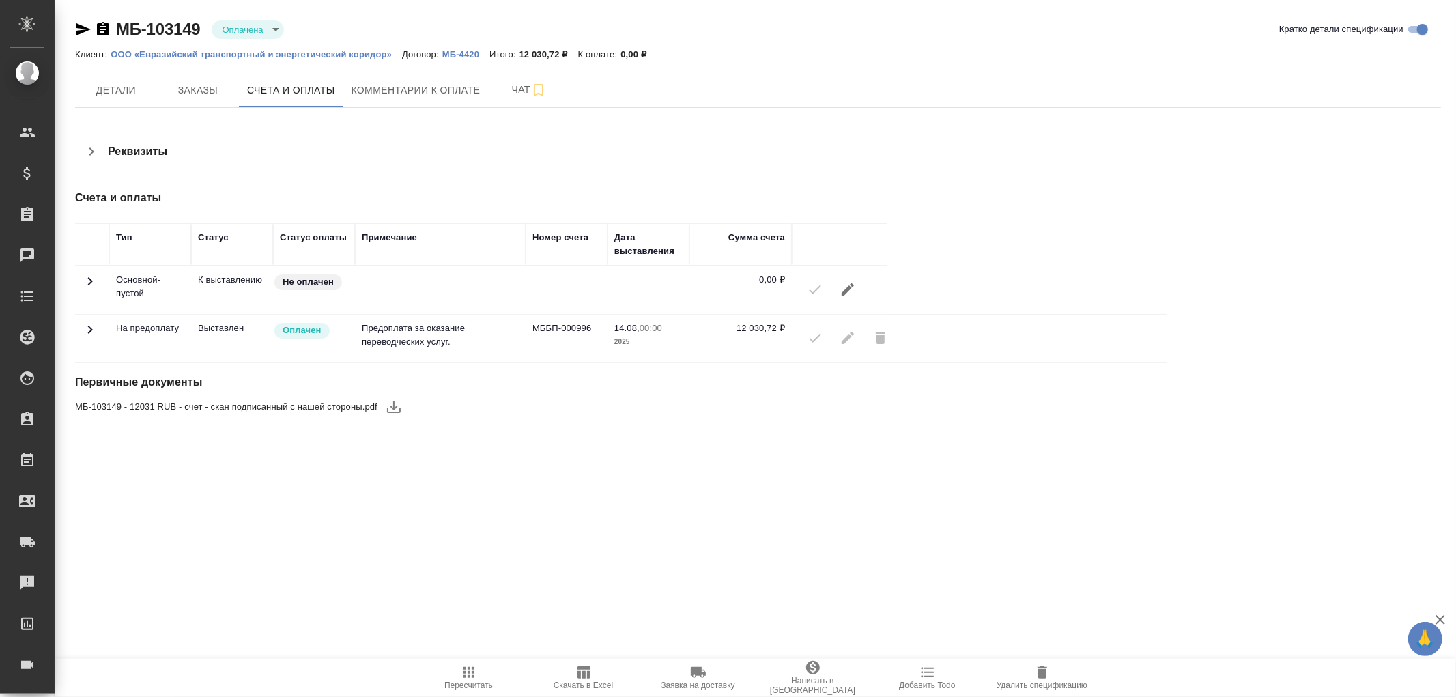
click at [393, 406] on icon "button" at bounding box center [394, 407] width 14 height 12
click at [96, 85] on span "Детали" at bounding box center [116, 90] width 66 height 17
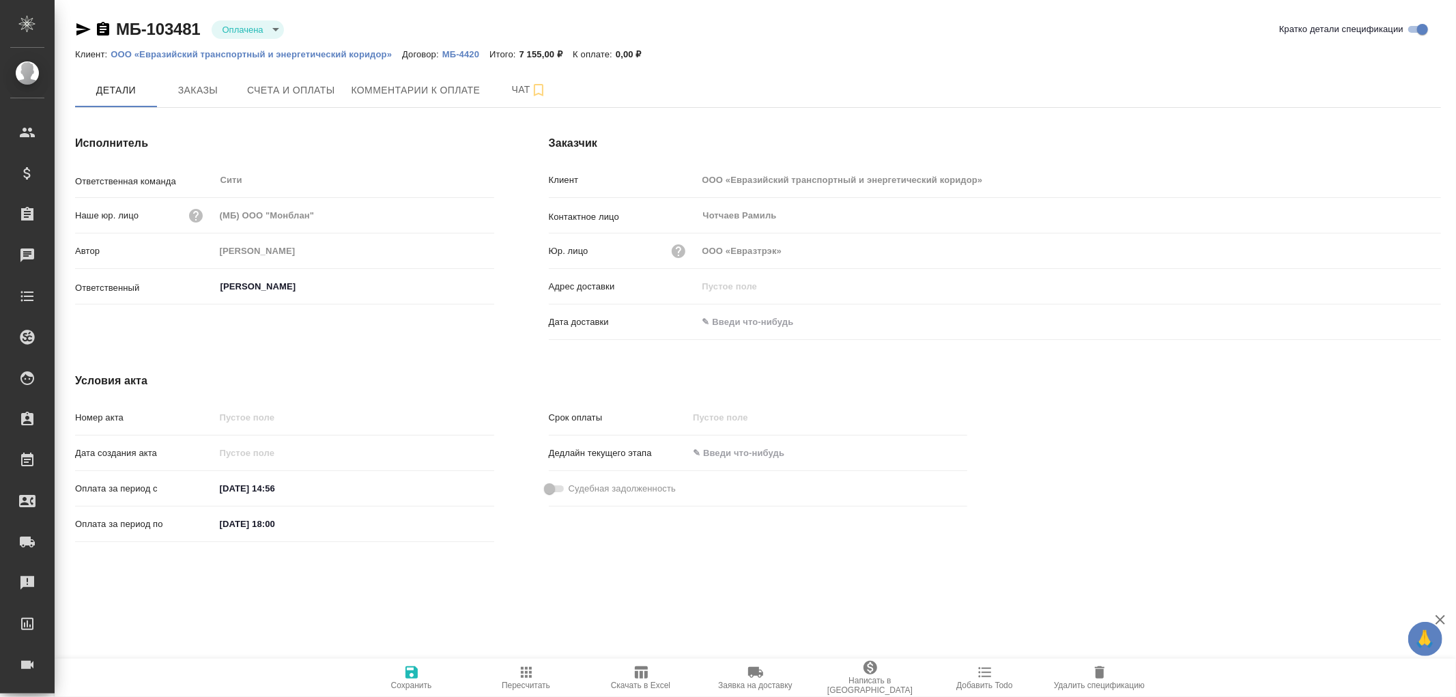
click at [100, 28] on icon "button" at bounding box center [103, 29] width 12 height 14
click at [201, 93] on span "Заказы" at bounding box center [198, 90] width 66 height 17
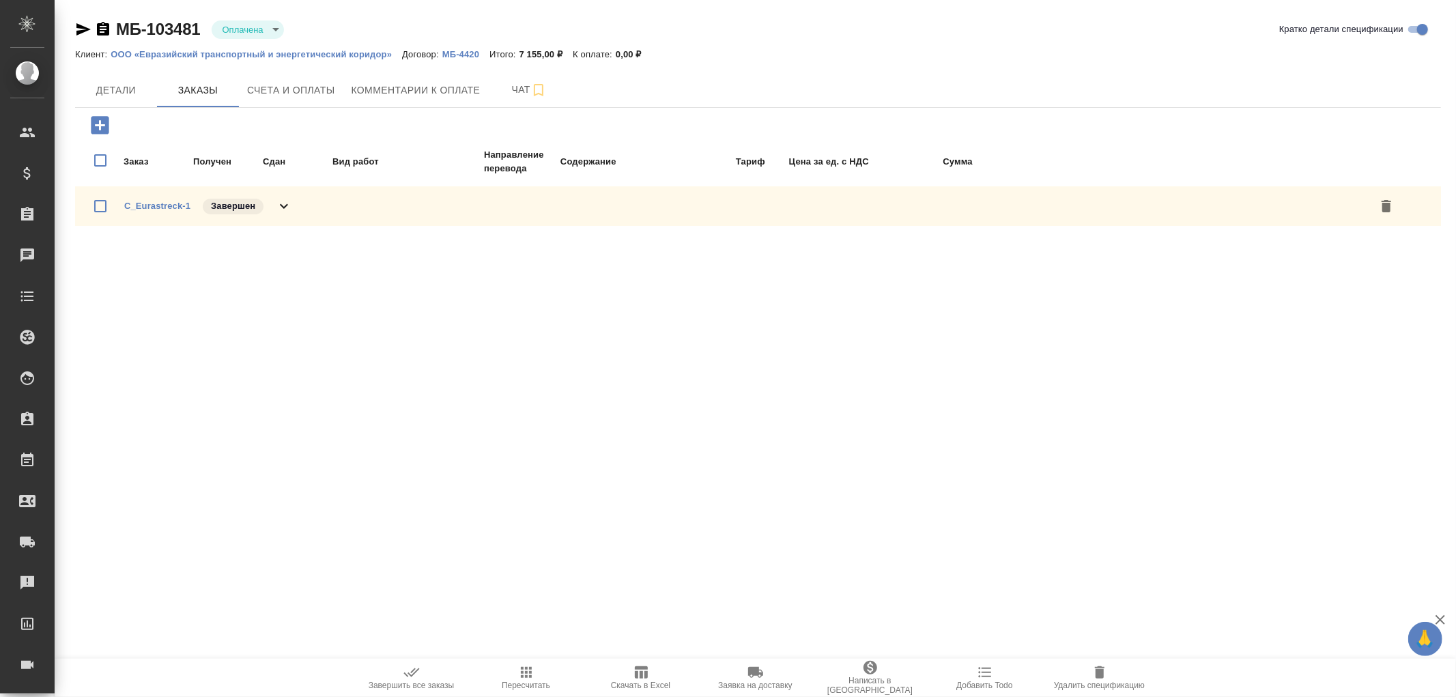
click at [288, 212] on icon at bounding box center [284, 206] width 16 height 16
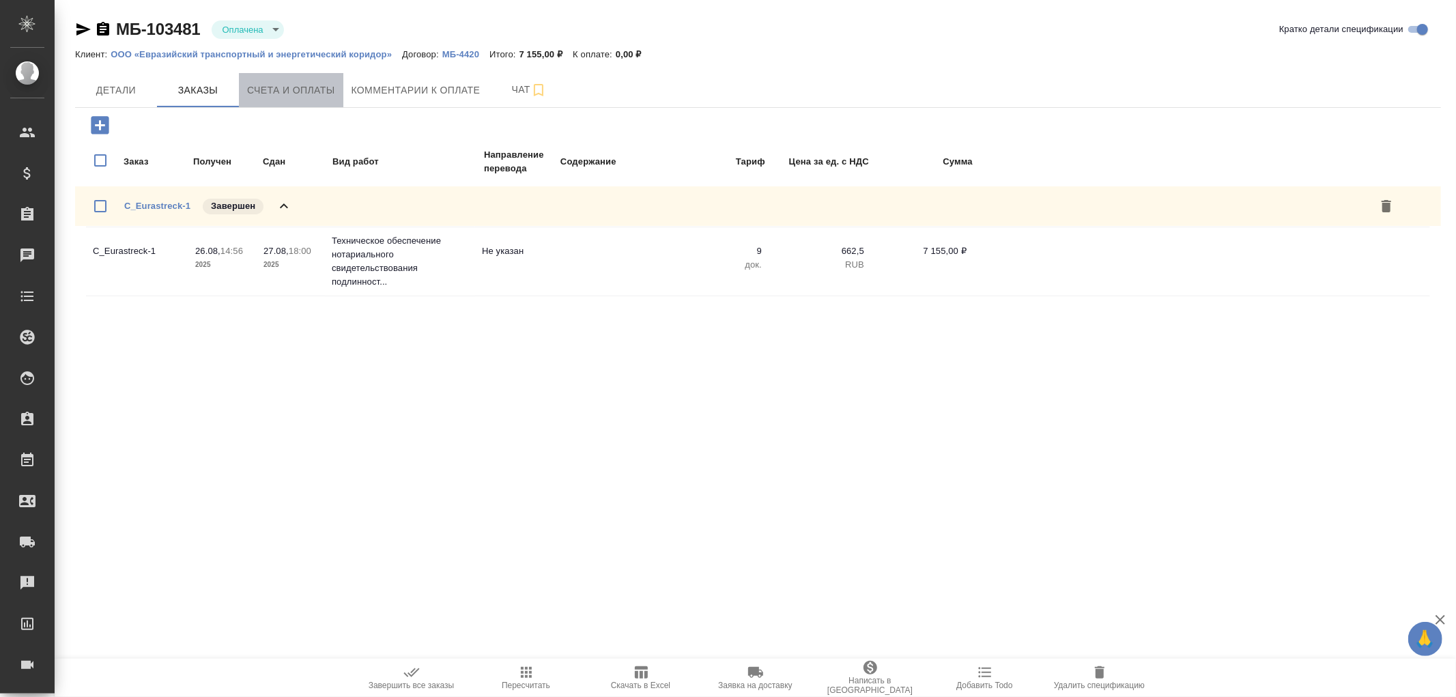
click at [302, 89] on span "Счета и оплаты" at bounding box center [291, 90] width 88 height 17
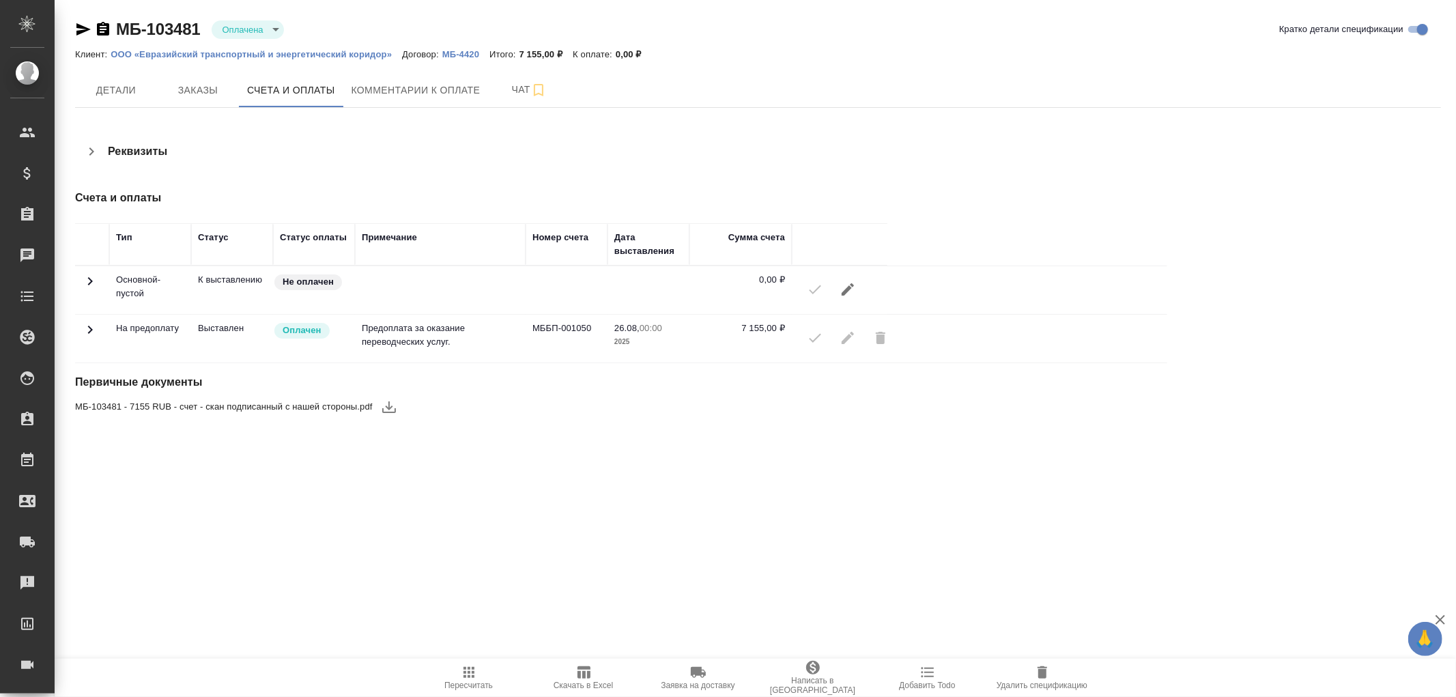
click at [390, 407] on icon "button" at bounding box center [389, 407] width 16 height 16
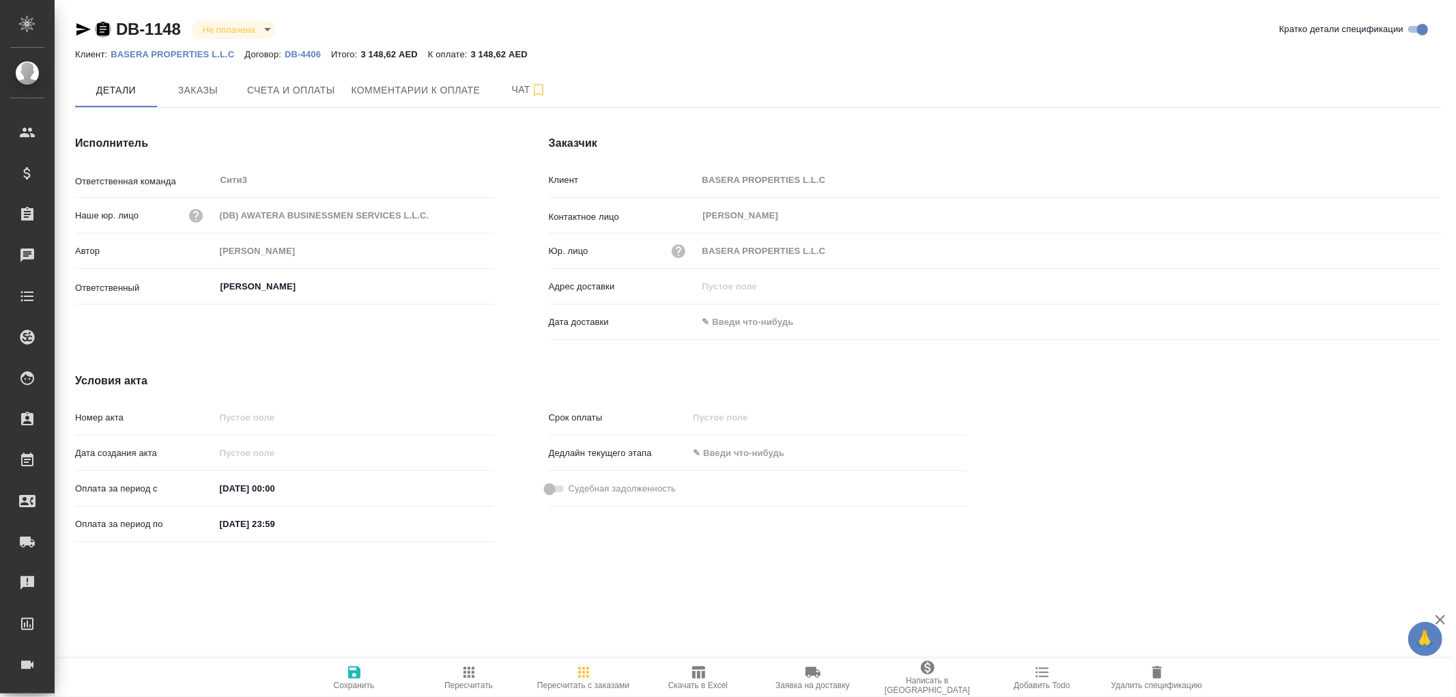
click at [106, 29] on icon "button" at bounding box center [103, 29] width 16 height 16
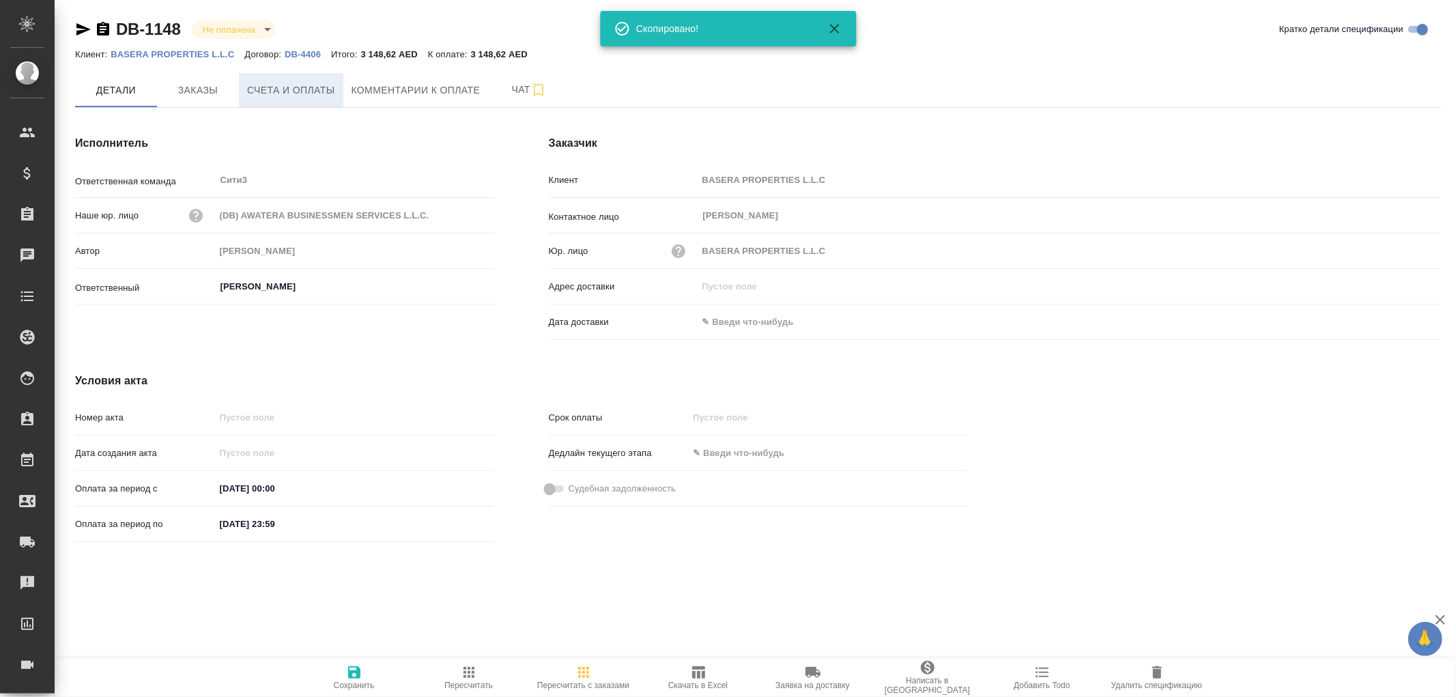
click at [326, 83] on span "Счета и оплаты" at bounding box center [291, 90] width 88 height 17
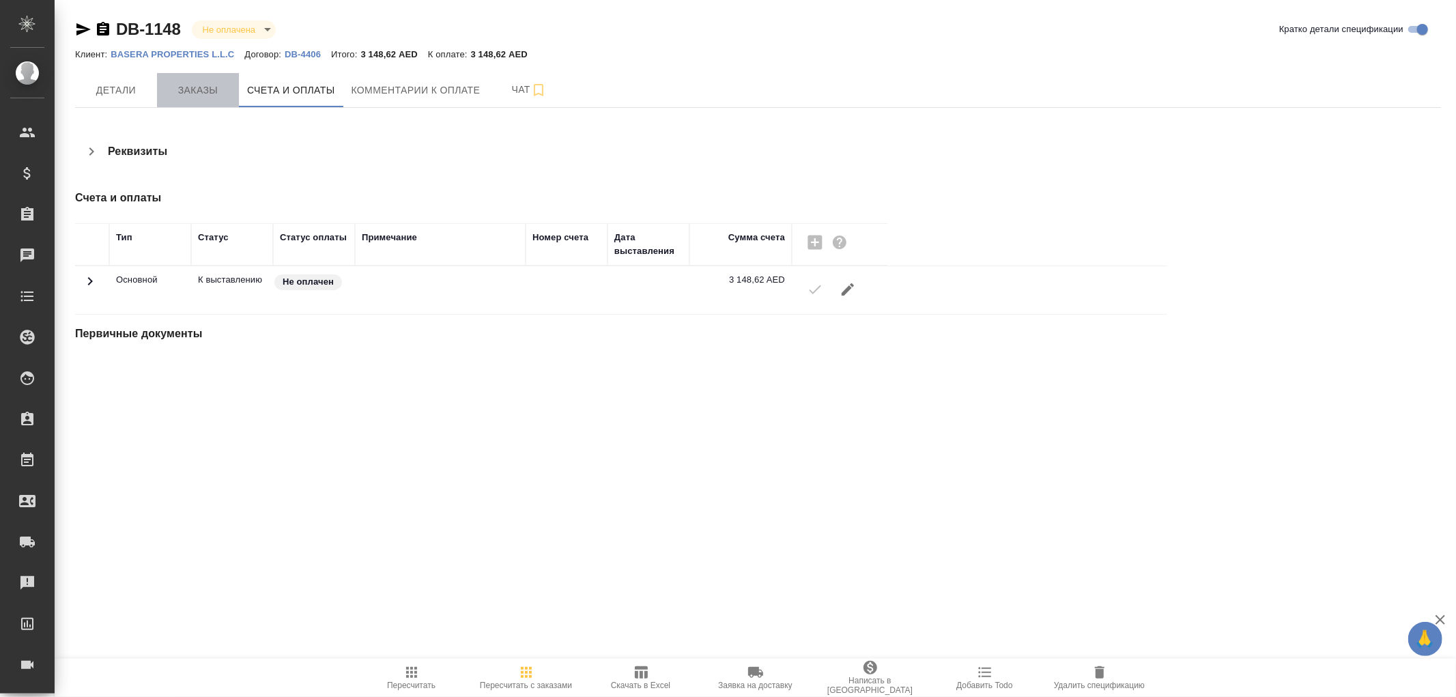
click at [188, 93] on span "Заказы" at bounding box center [198, 90] width 66 height 17
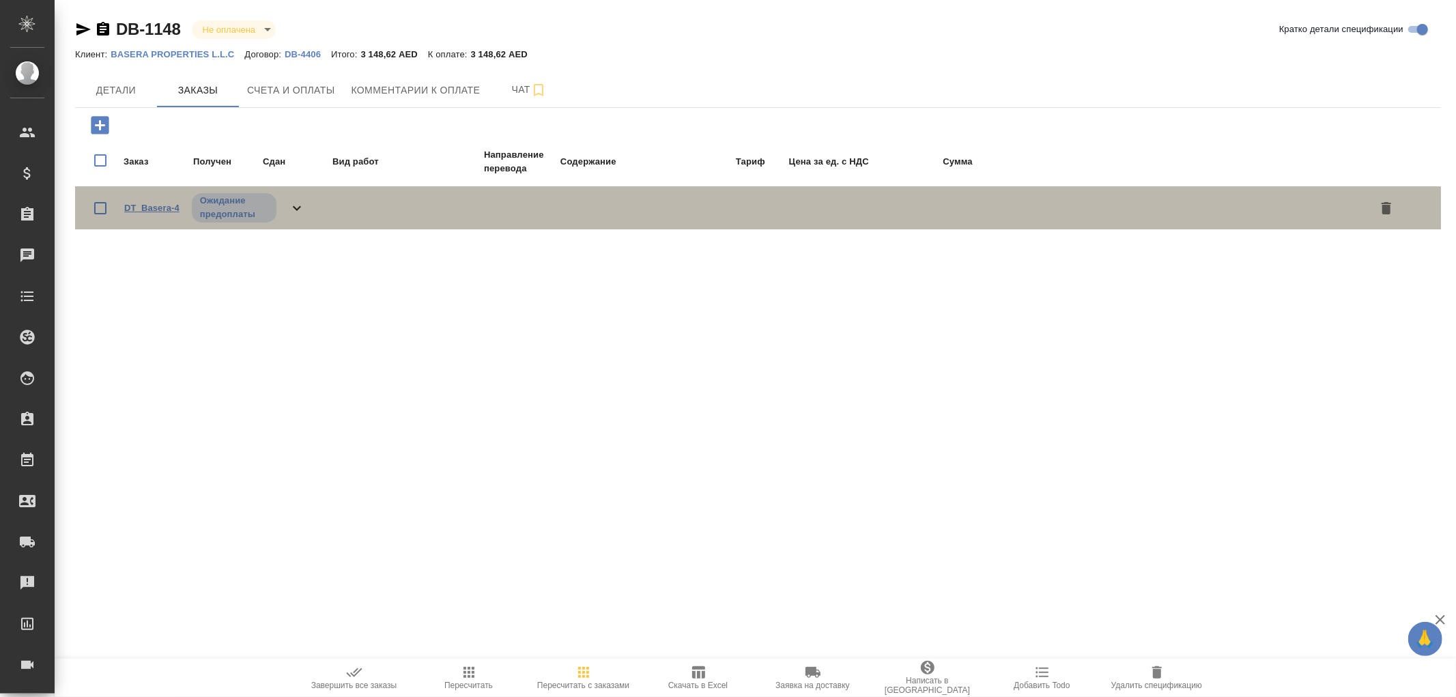
click at [160, 206] on link "DT_Basera-4" at bounding box center [151, 208] width 55 height 10
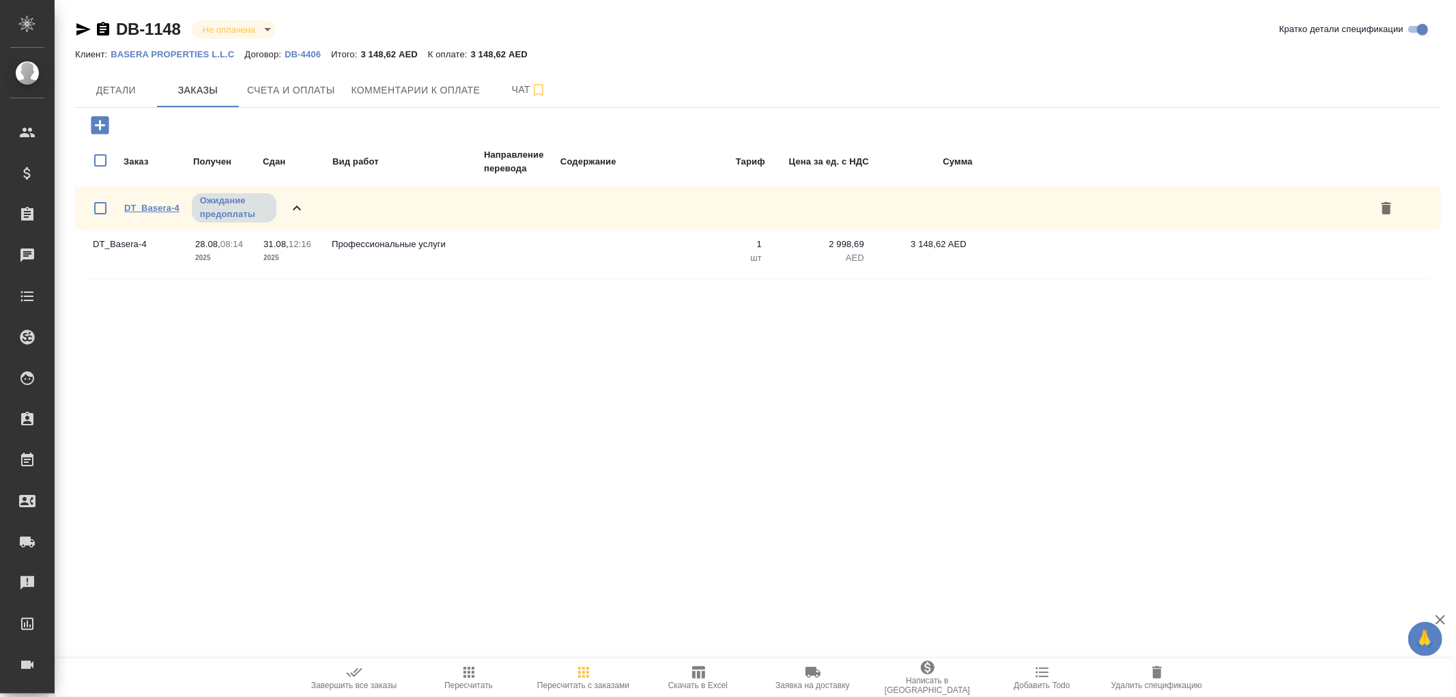
click at [151, 206] on link "DT_Basera-4" at bounding box center [151, 208] width 55 height 10
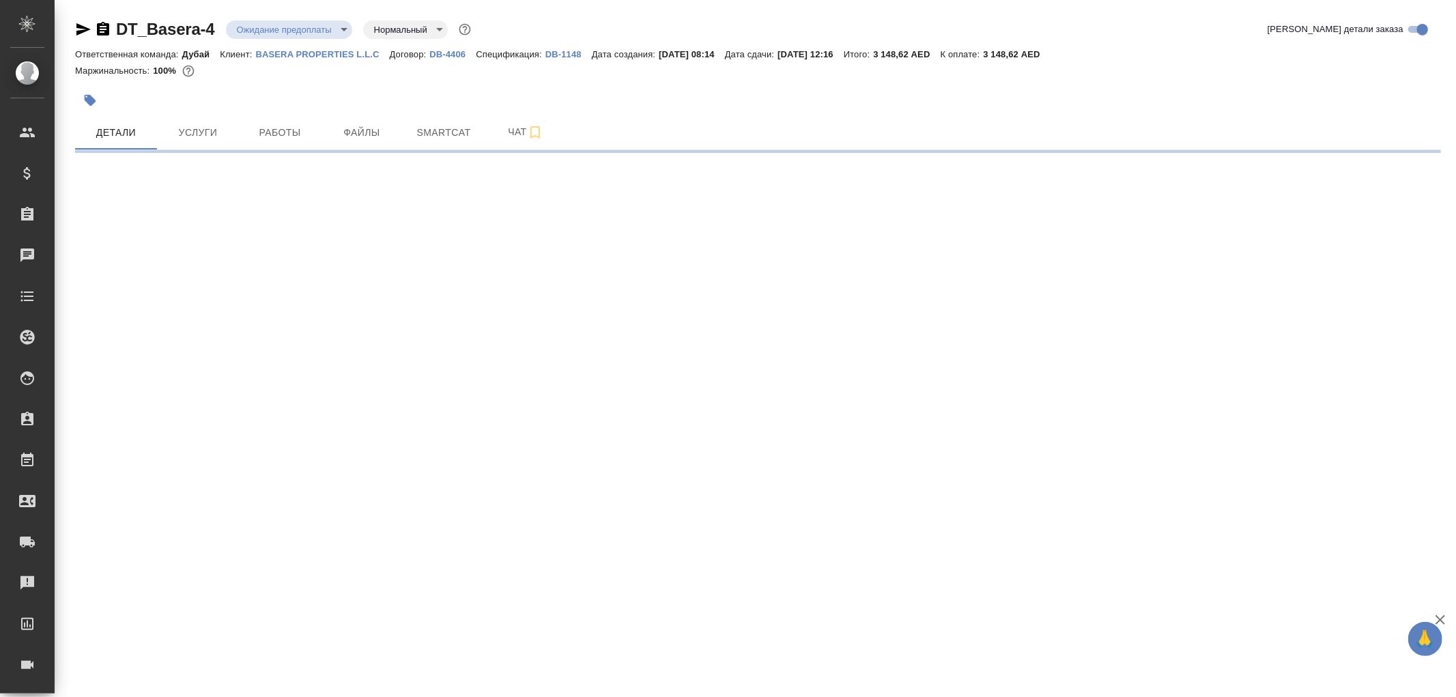
select select "RU"
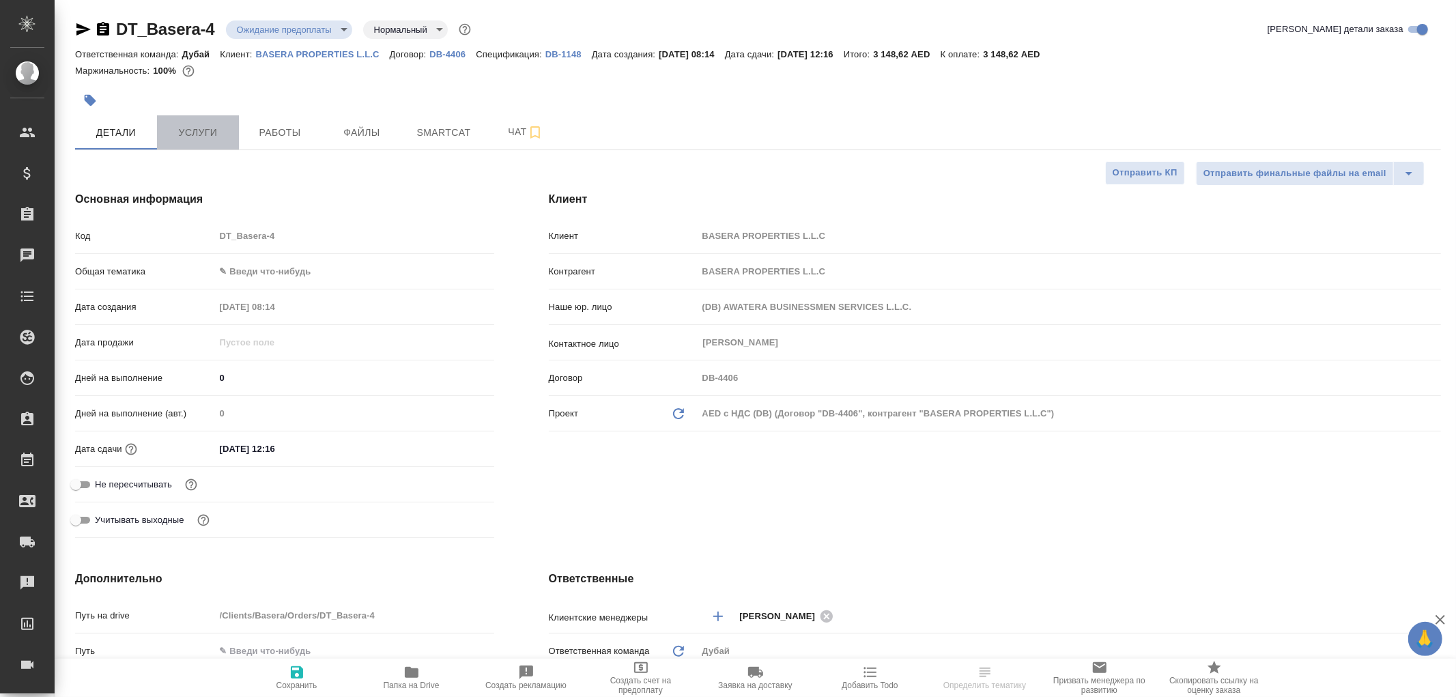
click at [198, 134] on span "Услуги" at bounding box center [198, 132] width 66 height 17
select select "RU"
click at [205, 132] on span "Услуги" at bounding box center [198, 132] width 66 height 17
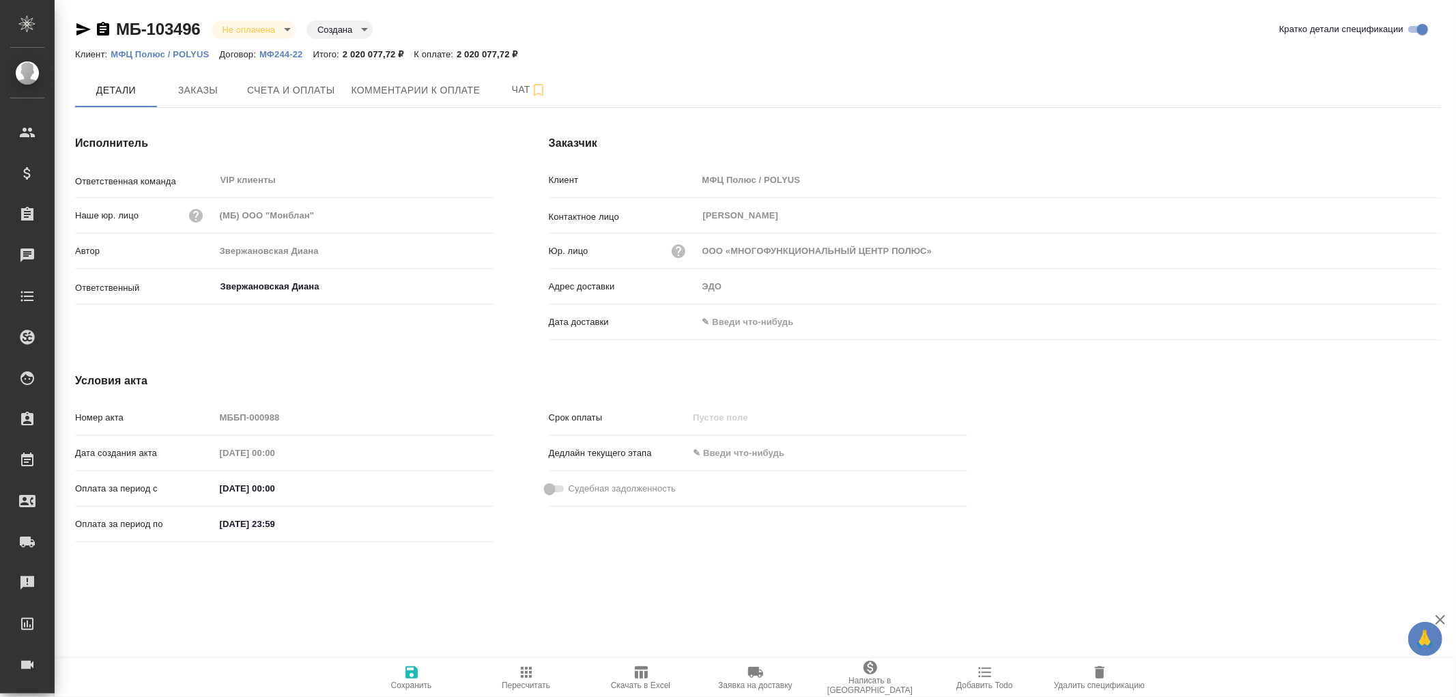
click at [739, 318] on input "text" at bounding box center [757, 322] width 119 height 20
click at [1398, 319] on icon "button" at bounding box center [1402, 321] width 16 height 16
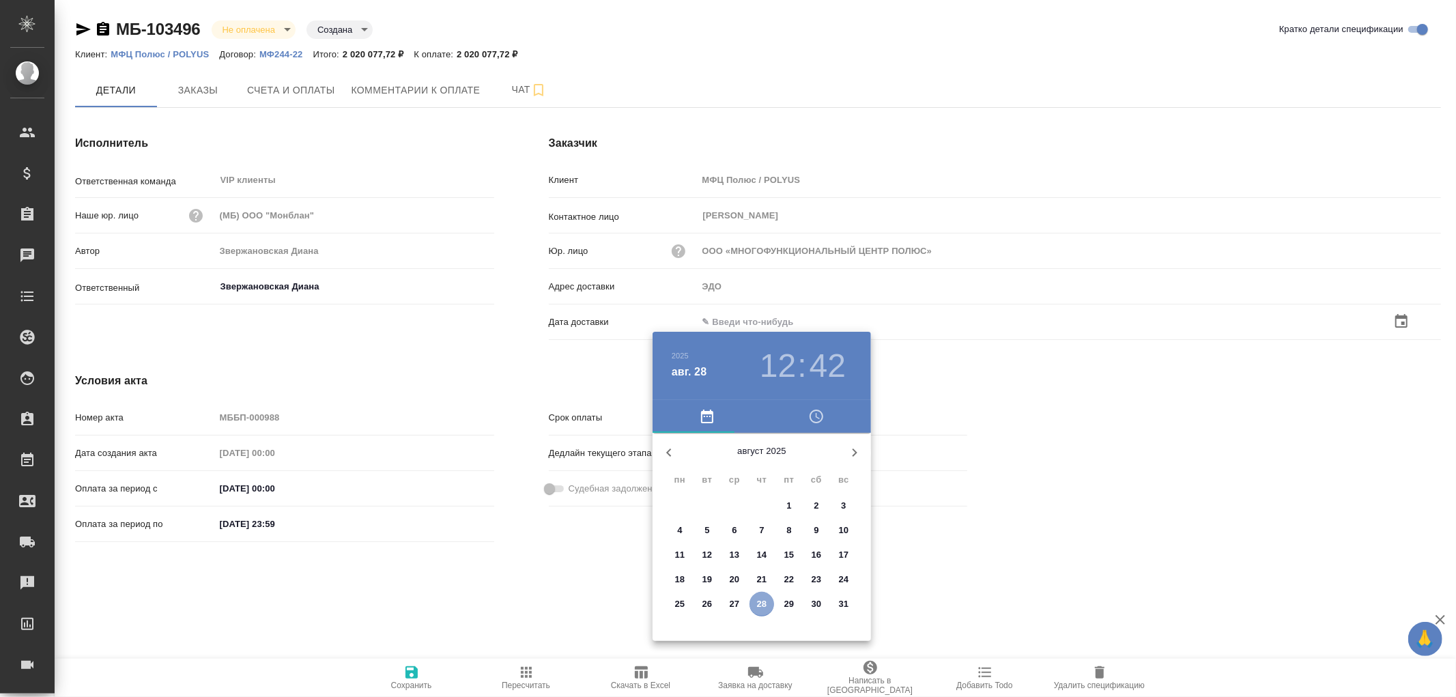
click at [760, 604] on p "28" at bounding box center [762, 604] width 10 height 14
type input "28.08.2025 12:42"
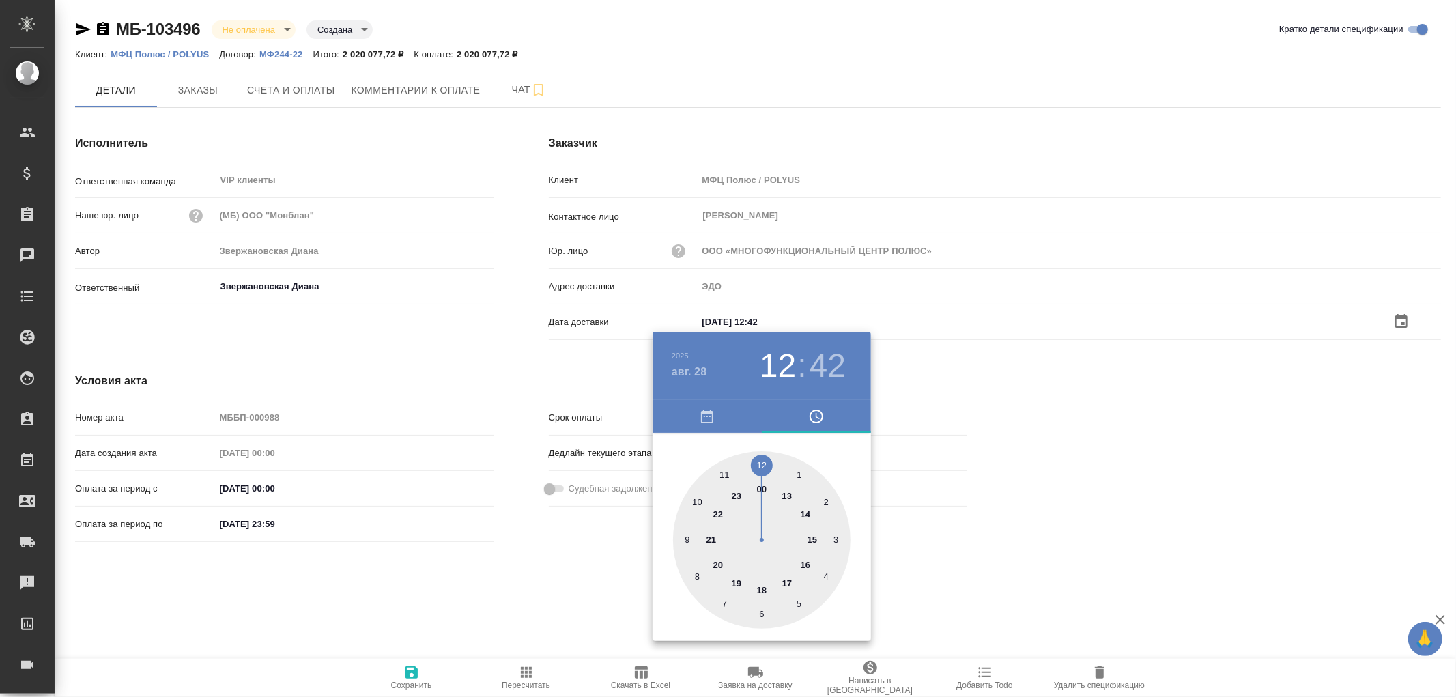
click at [410, 678] on div at bounding box center [728, 348] width 1456 height 697
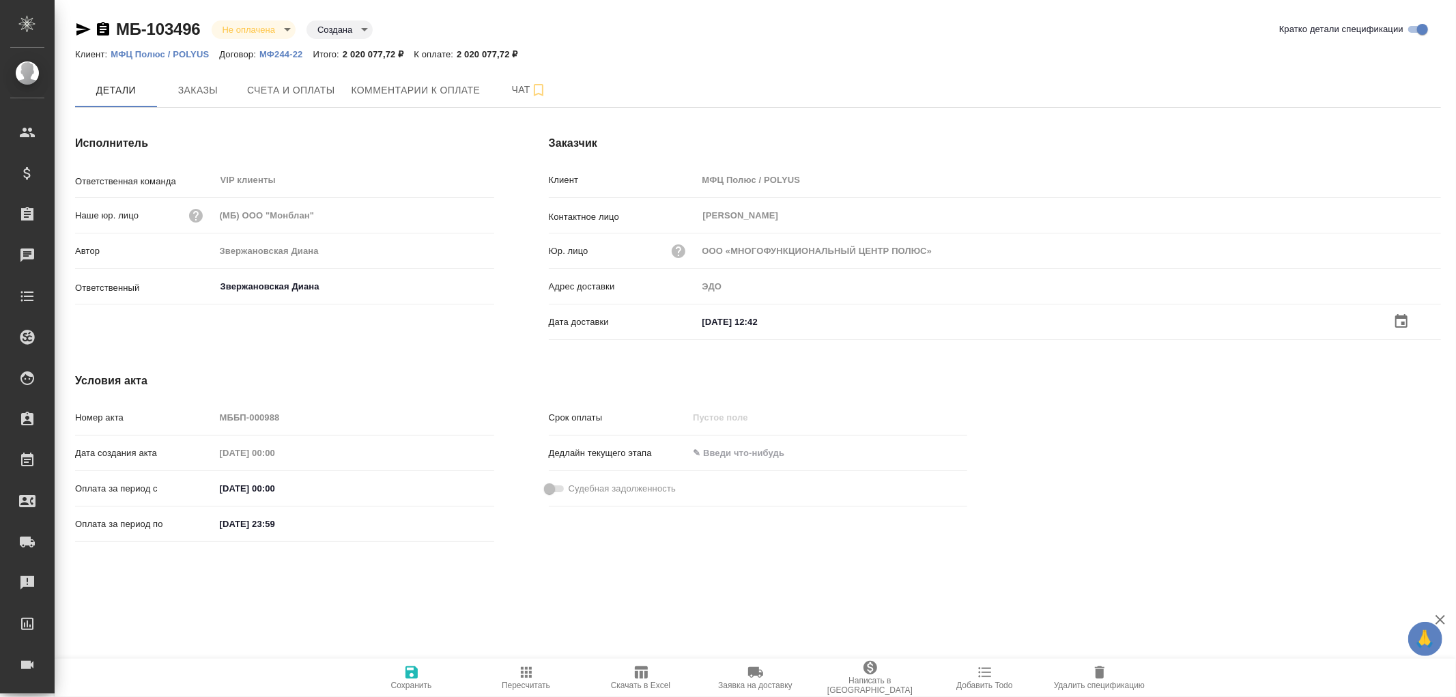
click at [412, 669] on icon "button" at bounding box center [412, 672] width 16 height 16
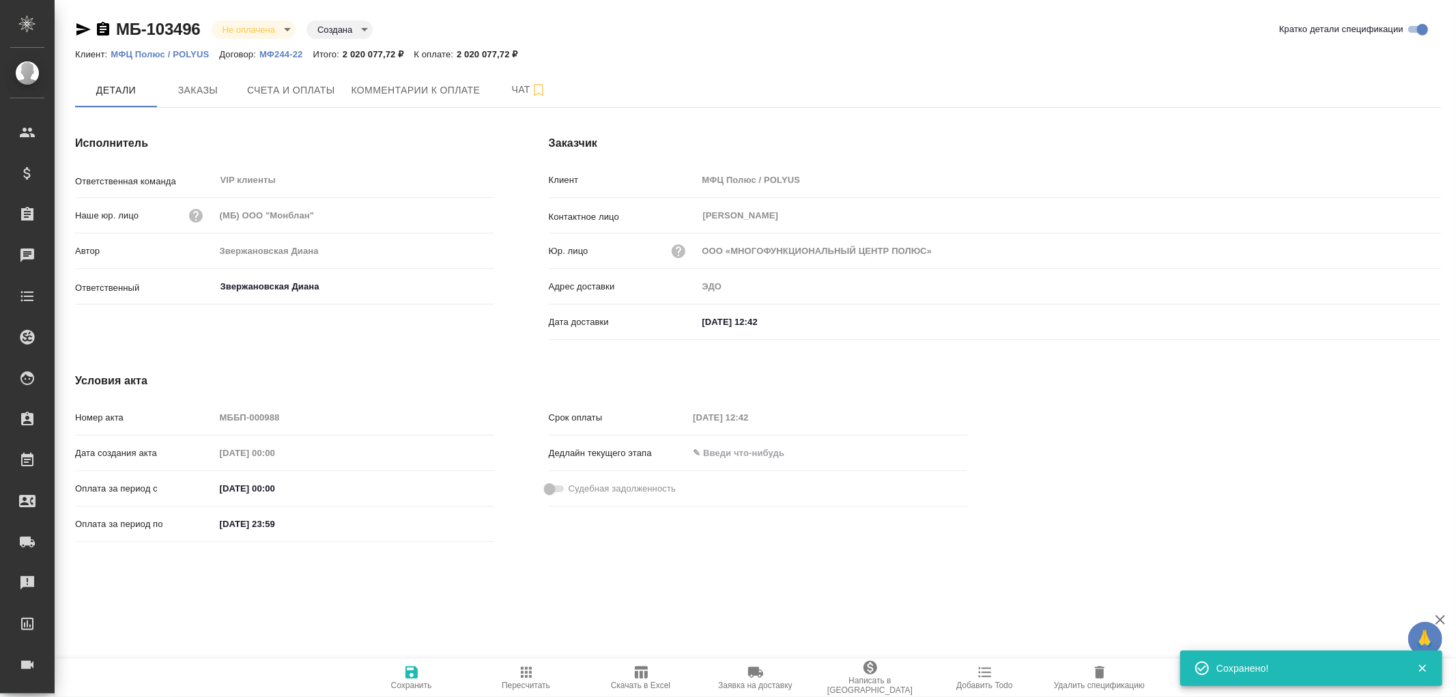
click at [412, 669] on icon "button" at bounding box center [412, 672] width 16 height 16
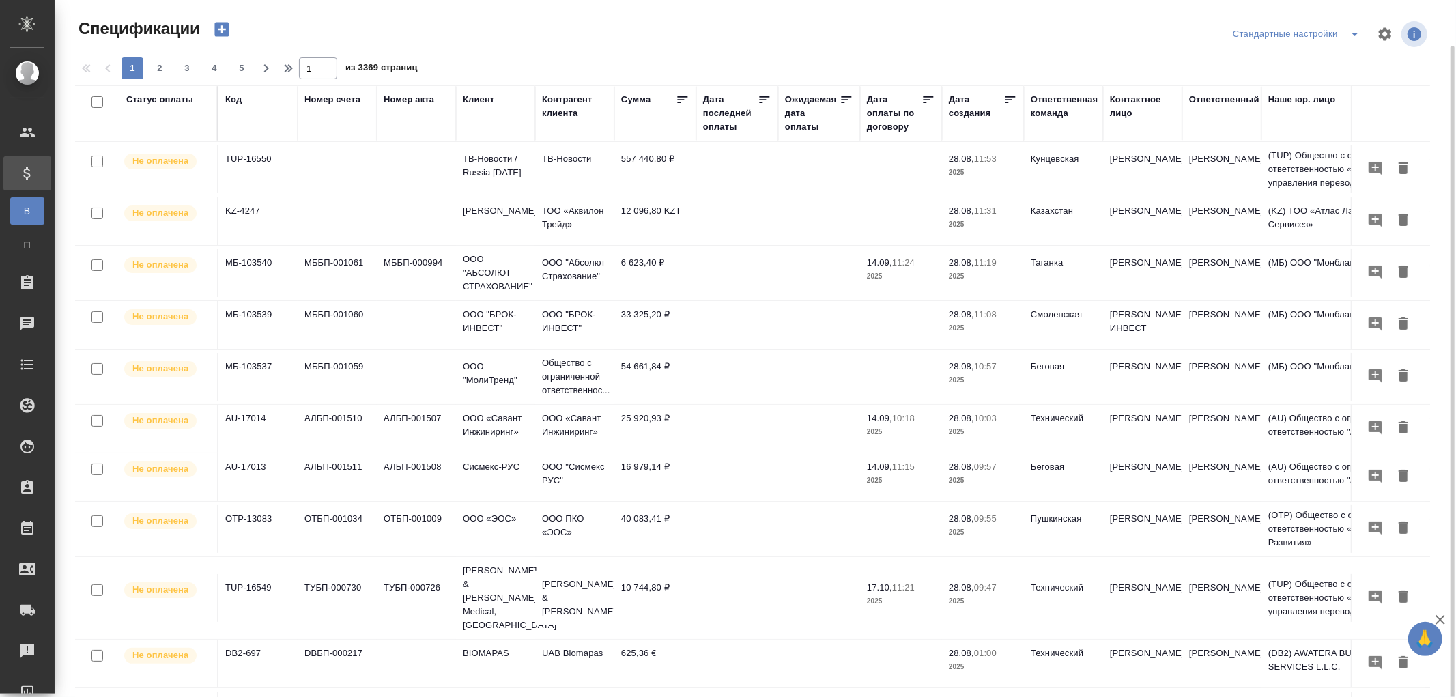
scroll to position [23, 0]
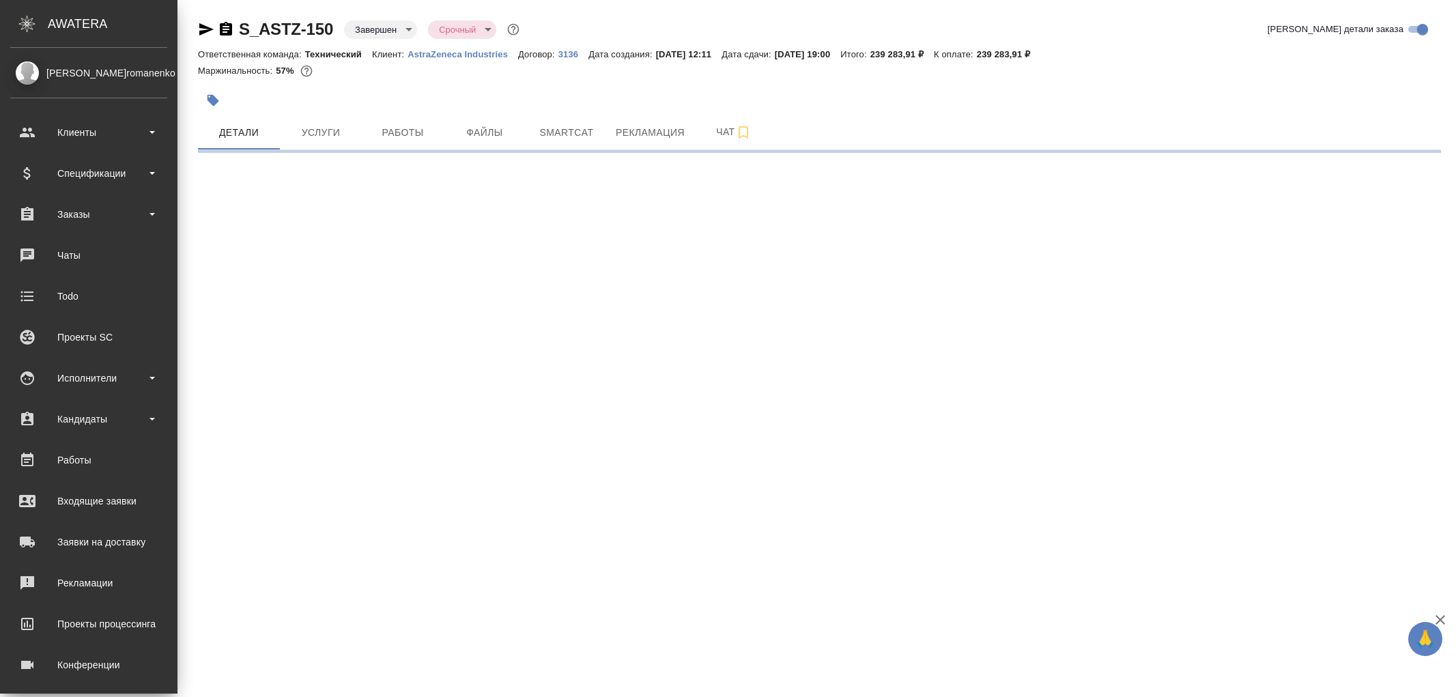
select select "RU"
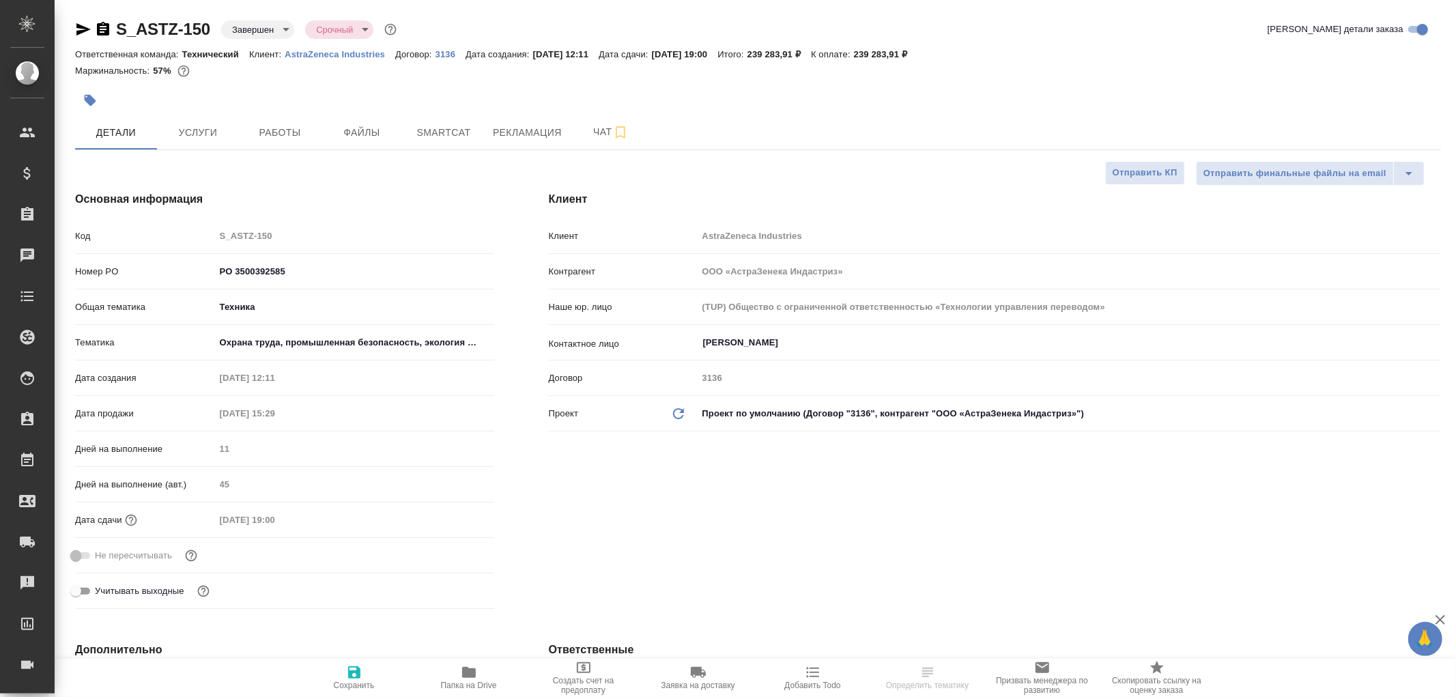
click at [322, 53] on p "AstraZeneca Industries" at bounding box center [340, 54] width 111 height 10
type textarea "x"
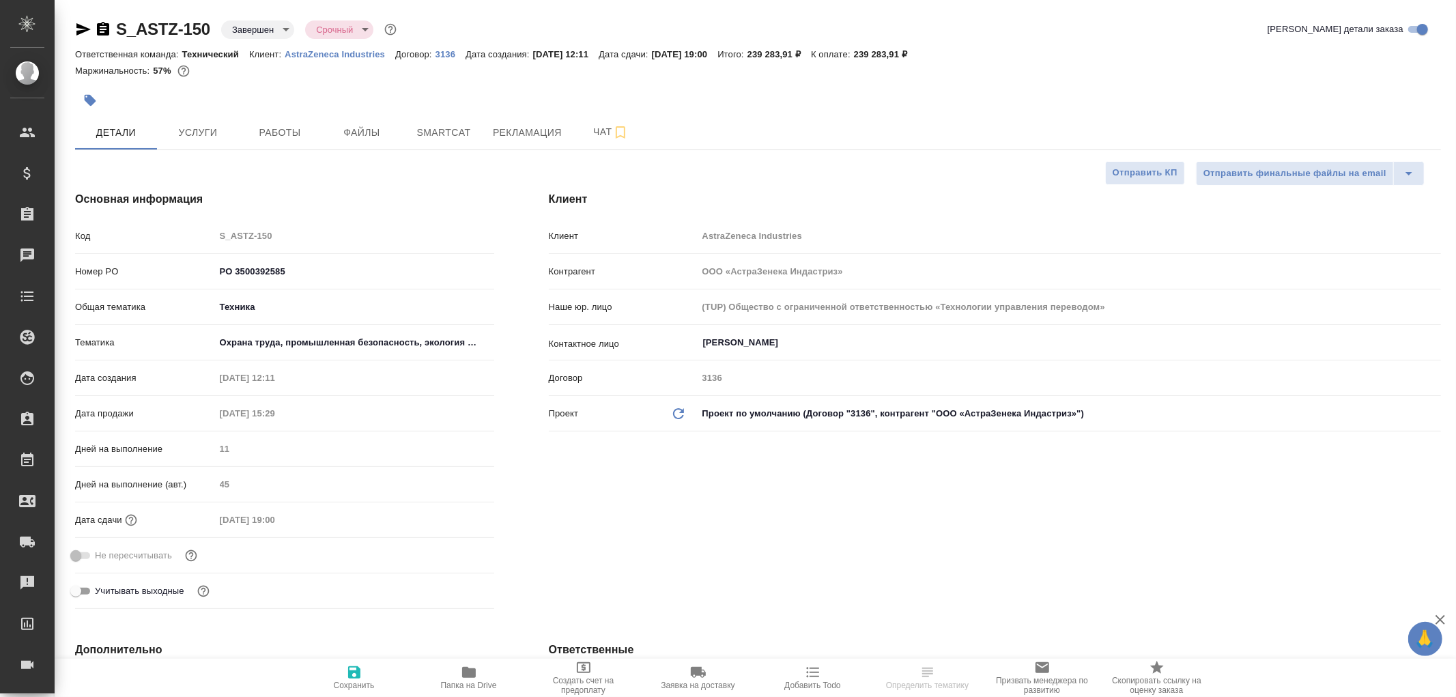
type textarea "x"
select select "RU"
type textarea "x"
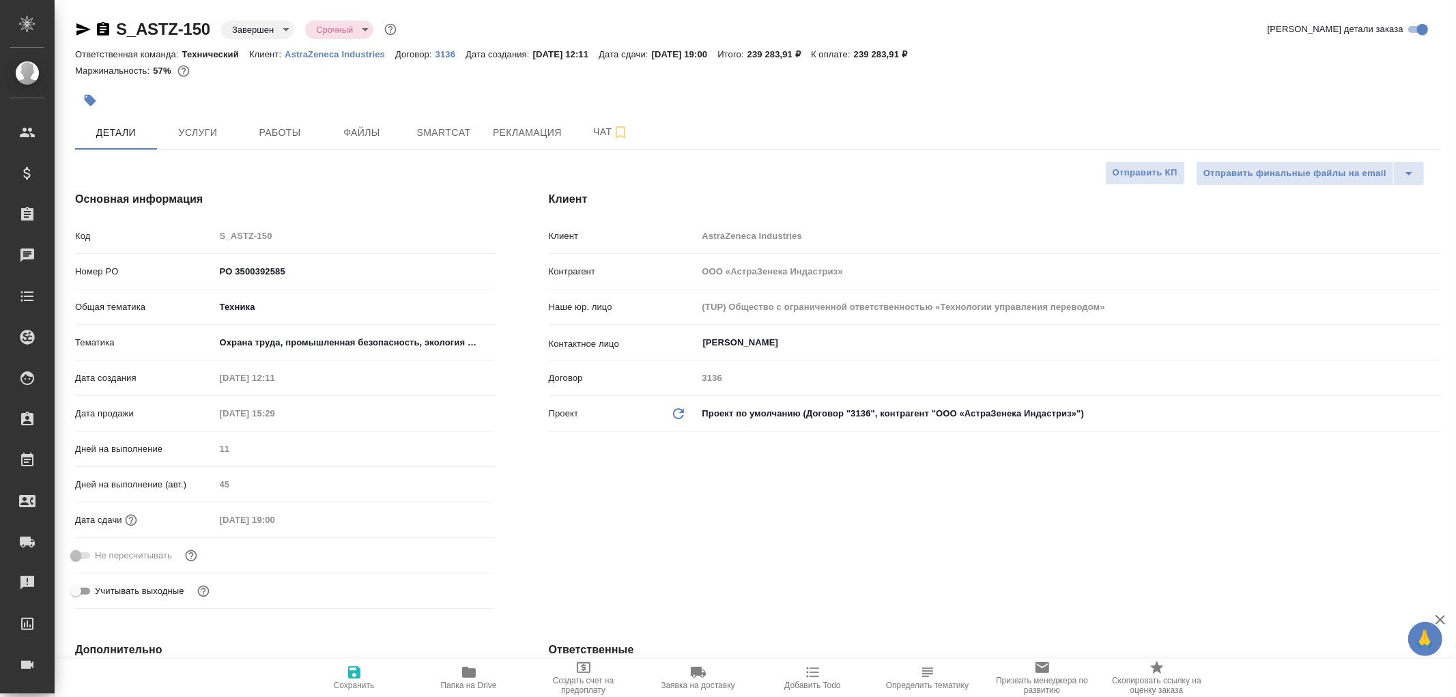
type textarea "x"
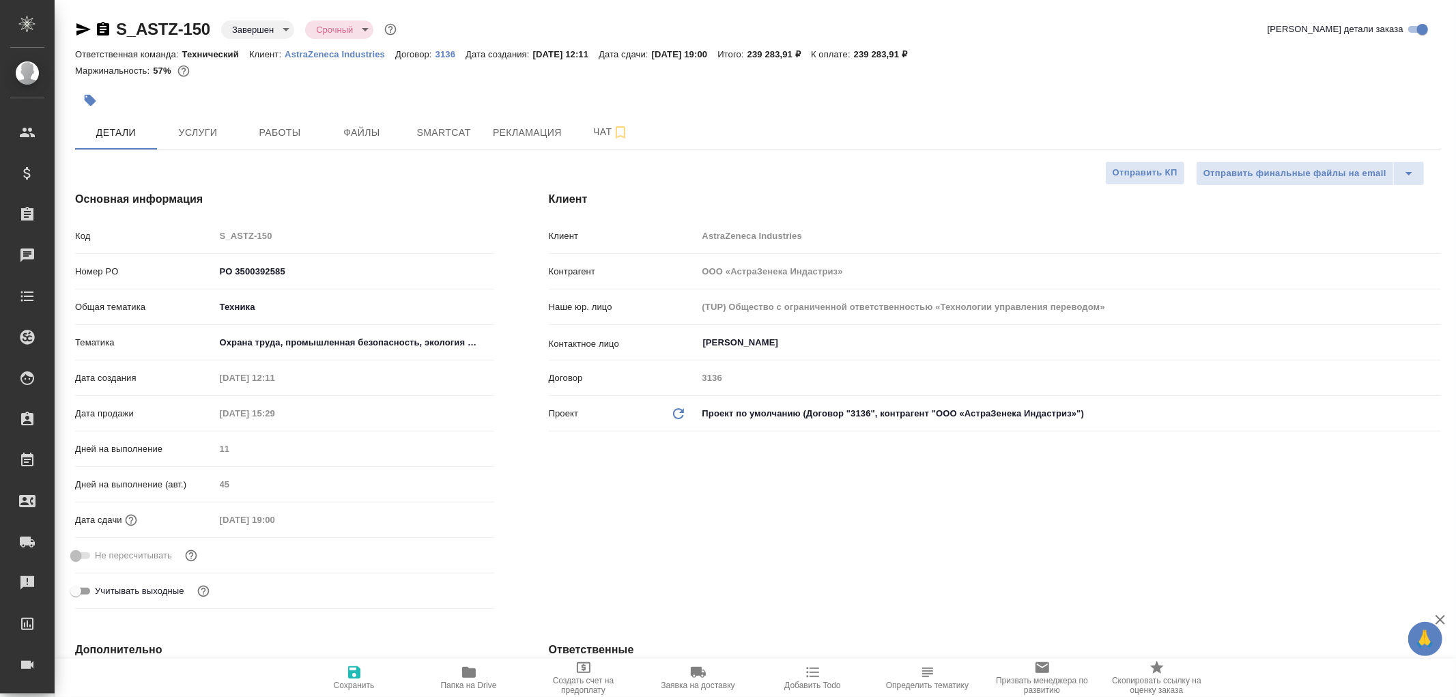
type textarea "x"
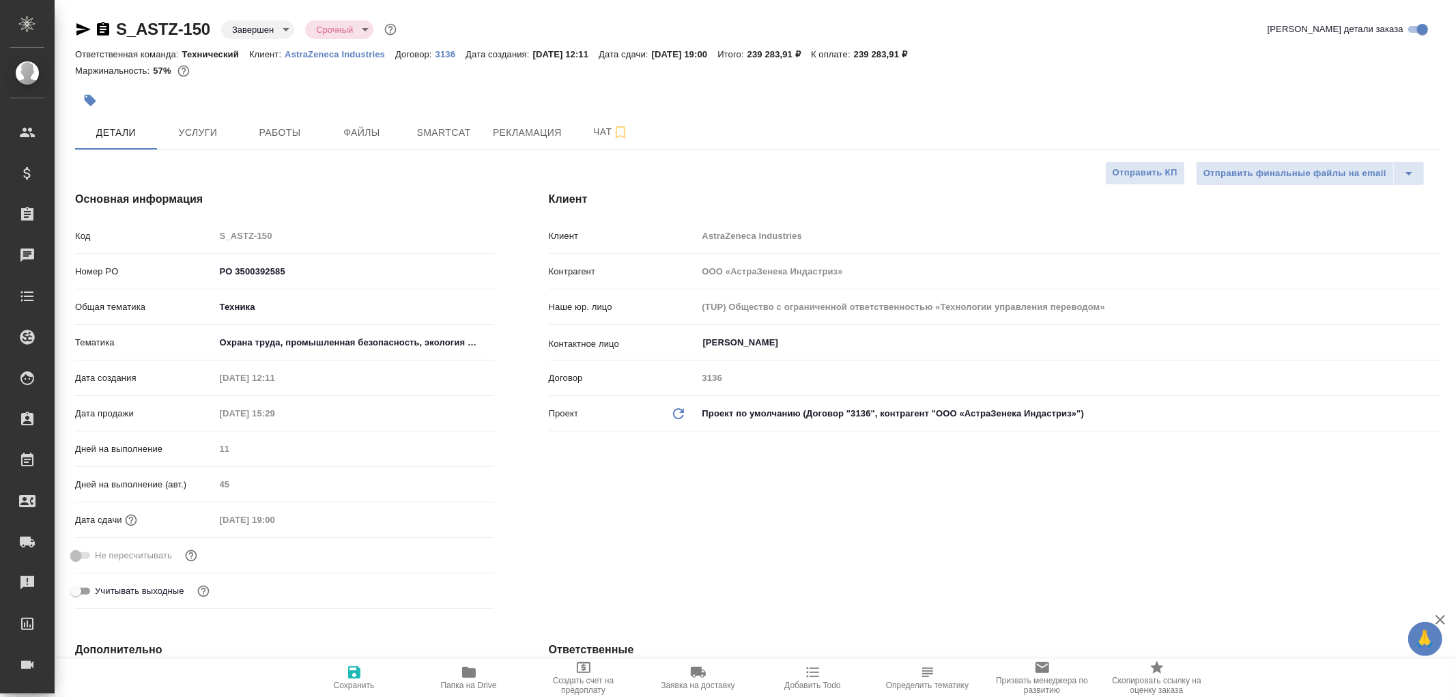
type textarea "x"
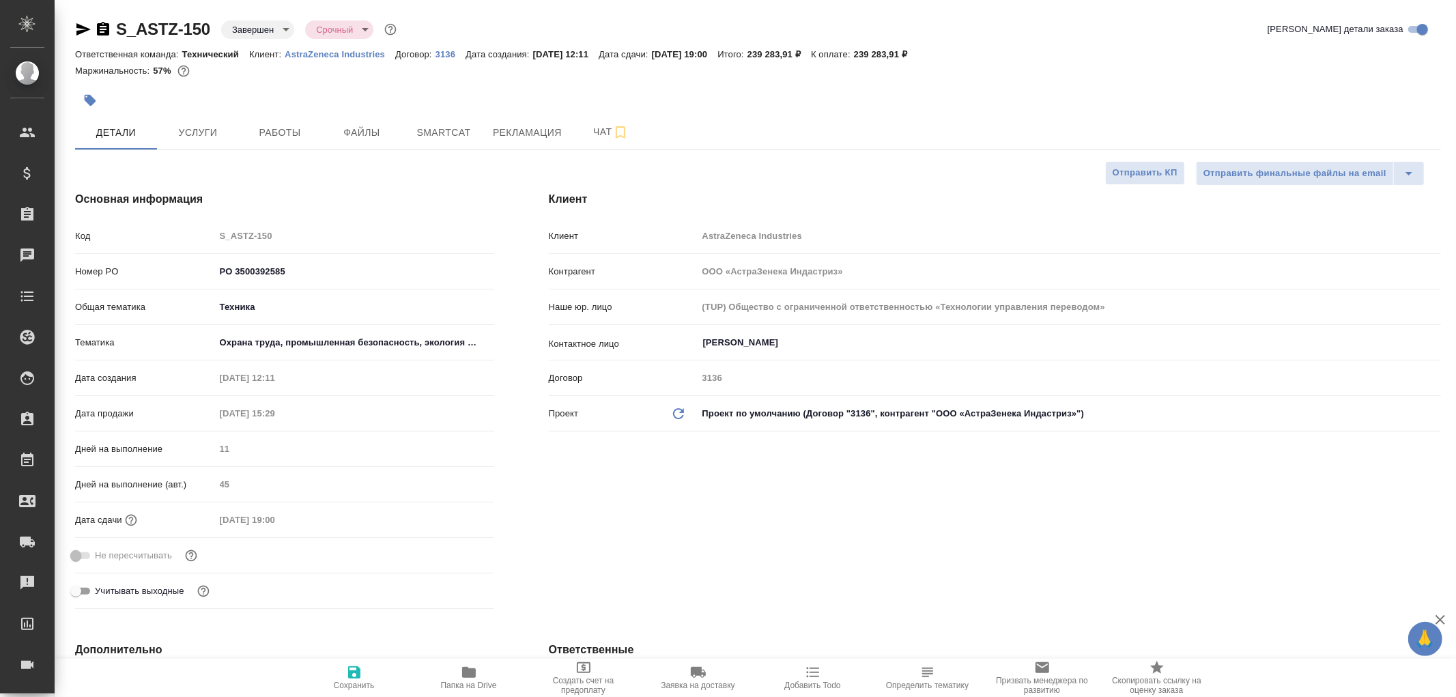
type textarea "x"
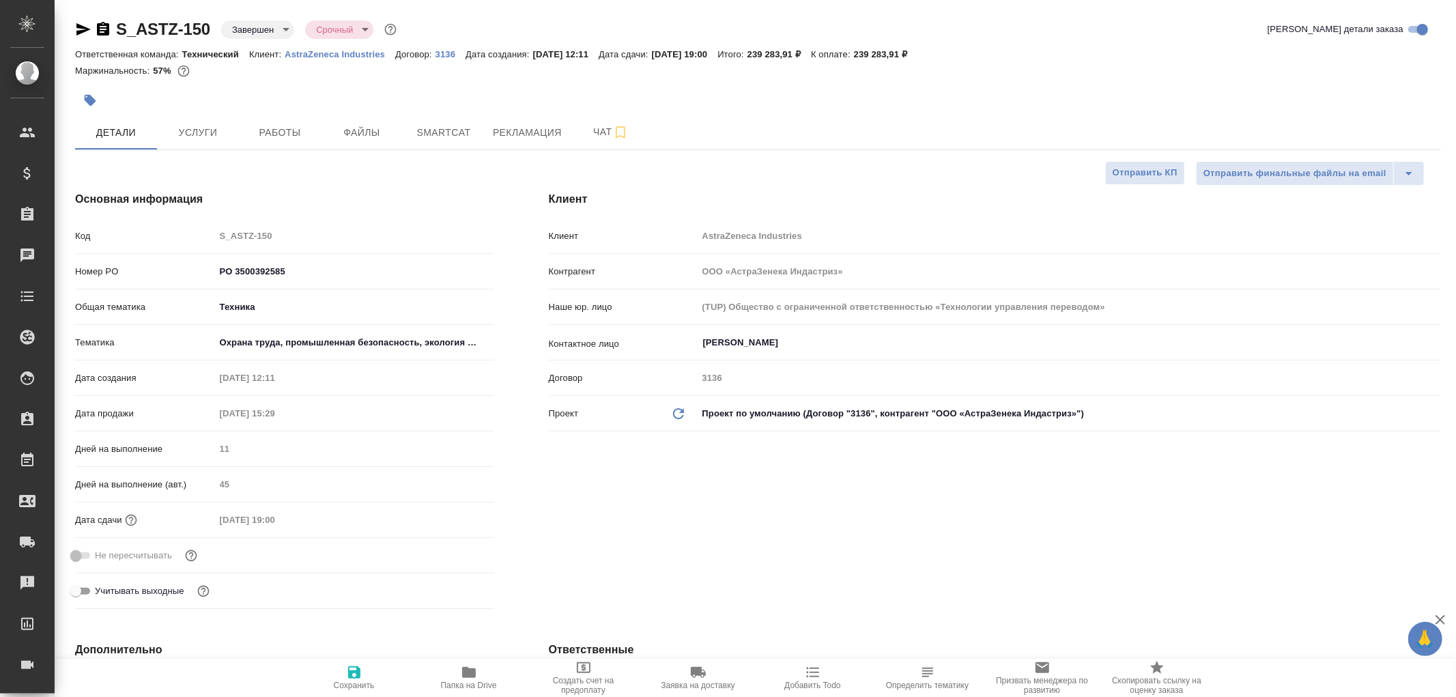
type textarea "x"
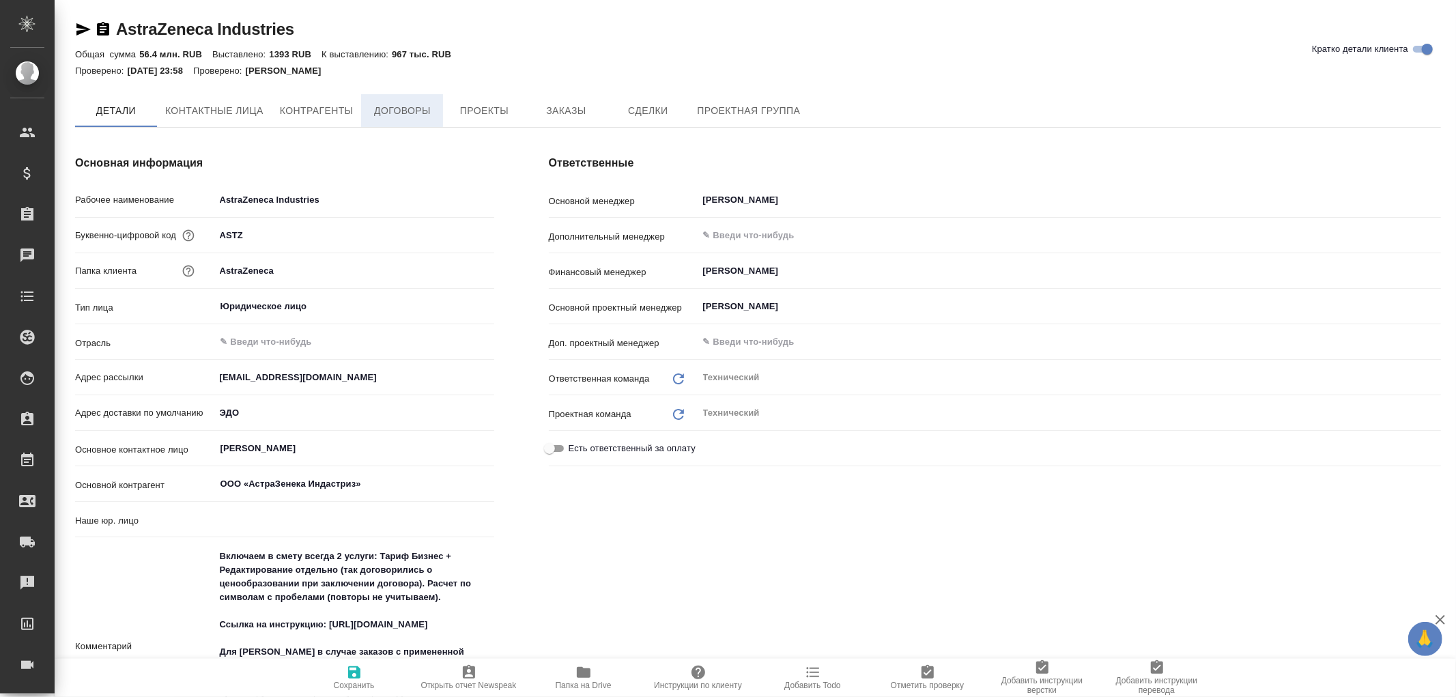
type input "(TUP) Общество с ограниченной ответственностью «Технологии управления переводом»"
type textarea "x"
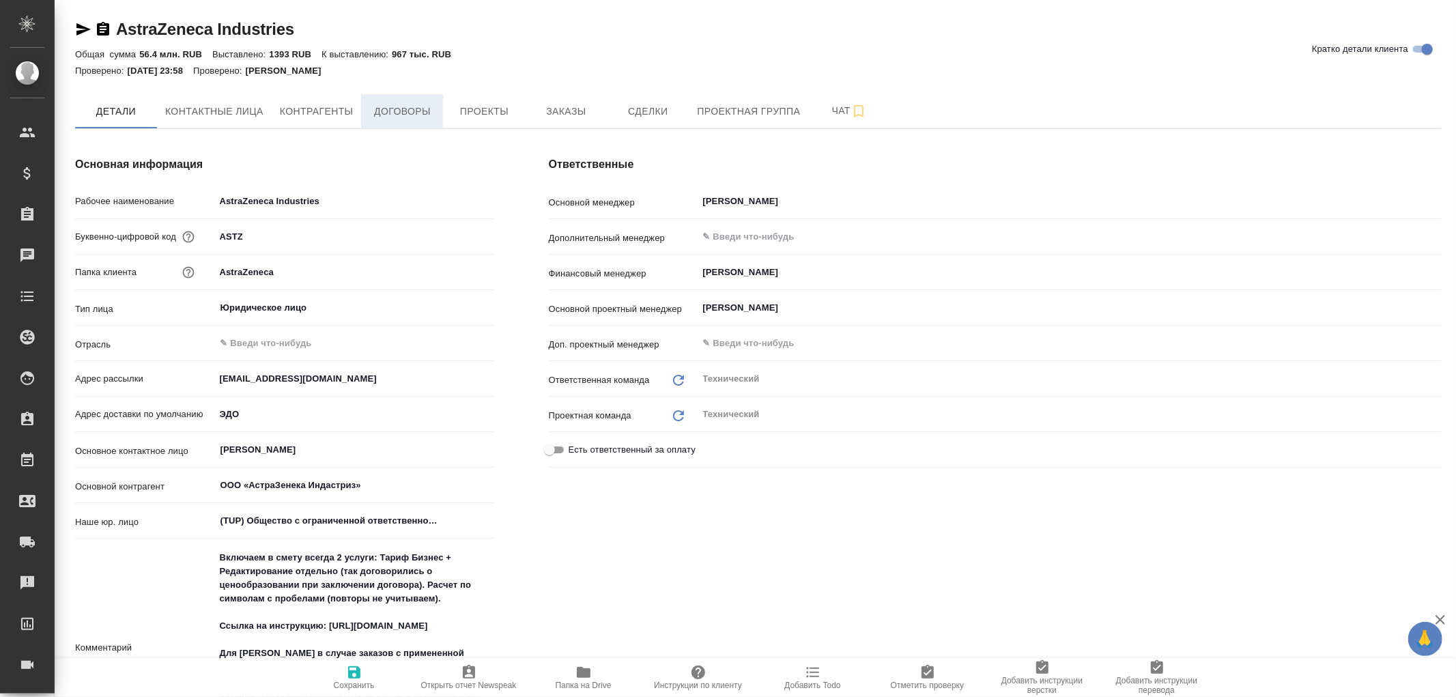
click at [406, 108] on span "Договоры" at bounding box center [402, 111] width 66 height 17
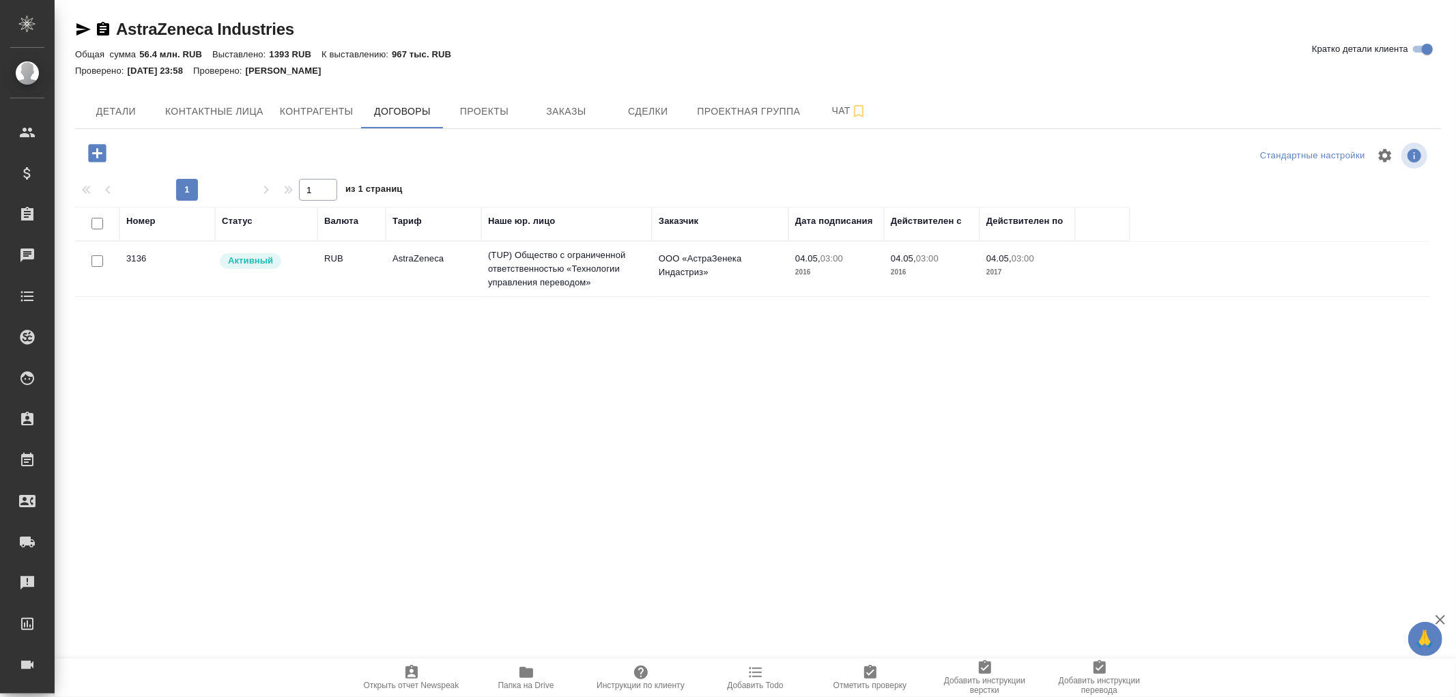
click at [630, 263] on td "(TUP) Общество с ограниченной ответственностью «Технологии управления переводом»" at bounding box center [566, 269] width 171 height 55
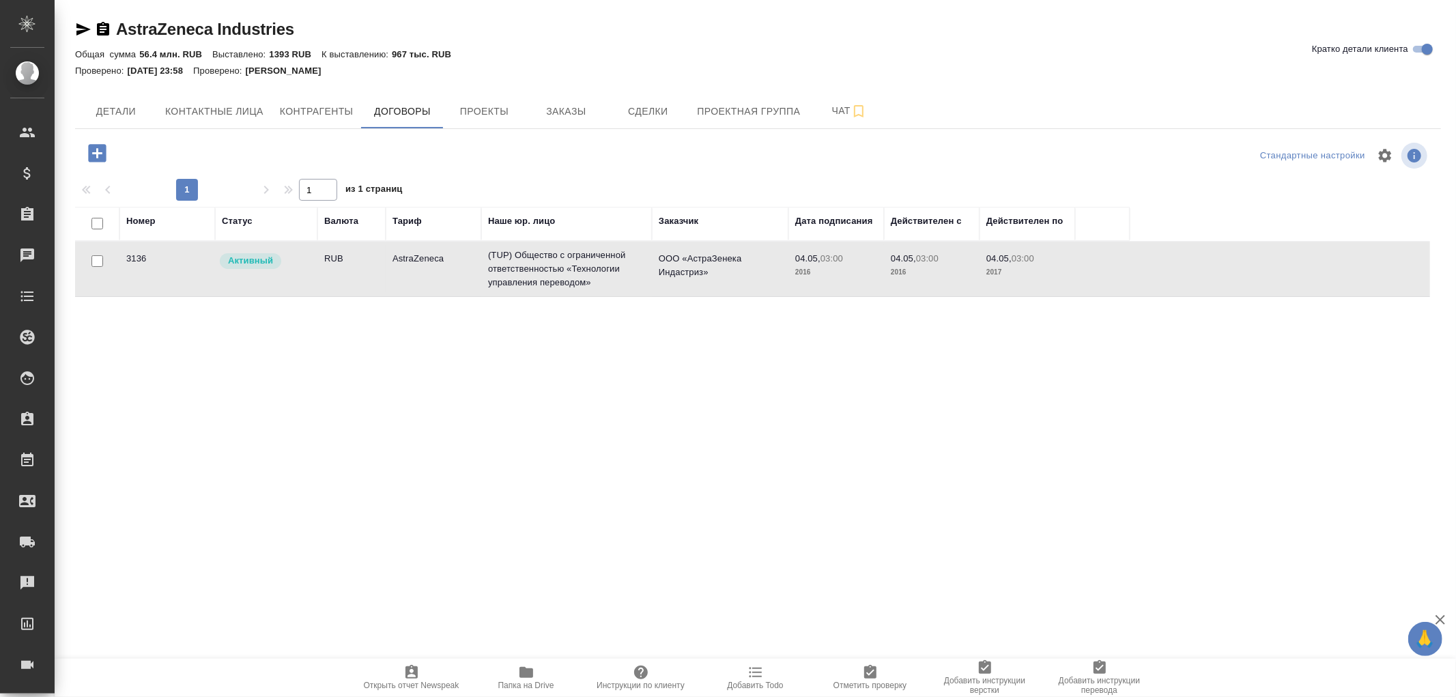
click at [630, 263] on td "(TUP) Общество с ограниченной ответственностью «Технологии управления переводом»" at bounding box center [566, 269] width 171 height 55
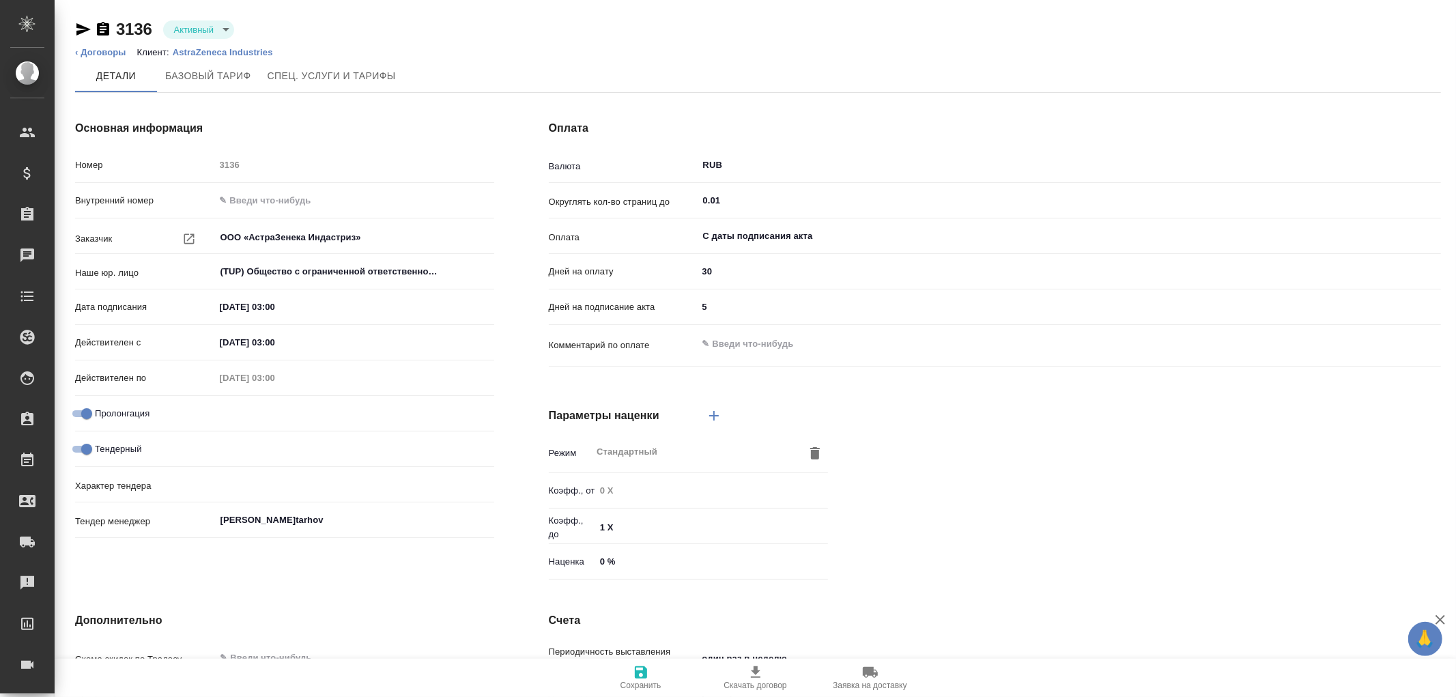
type input "AstraZeneca"
